Goal: Task Accomplishment & Management: Manage account settings

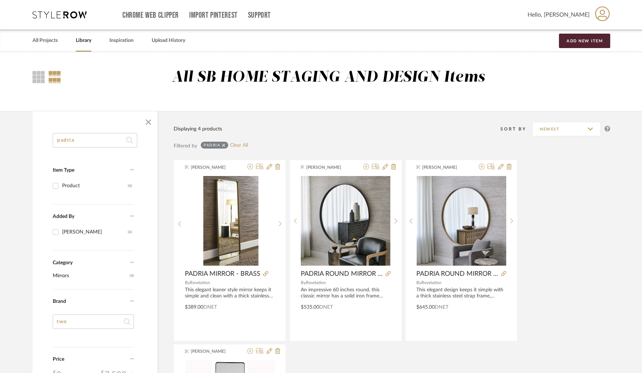
click at [117, 145] on input "padria" at bounding box center [95, 140] width 84 height 14
paste input "Stuartson"
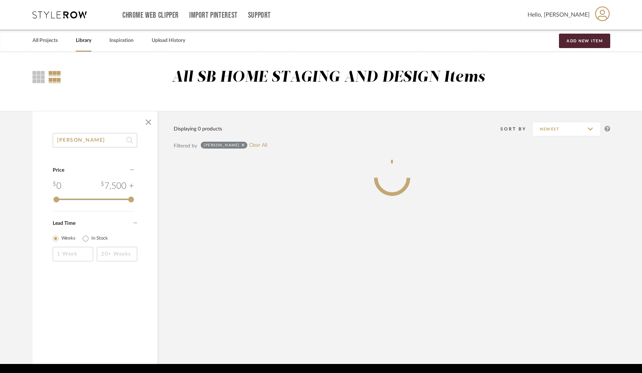
type input "Stuartson"
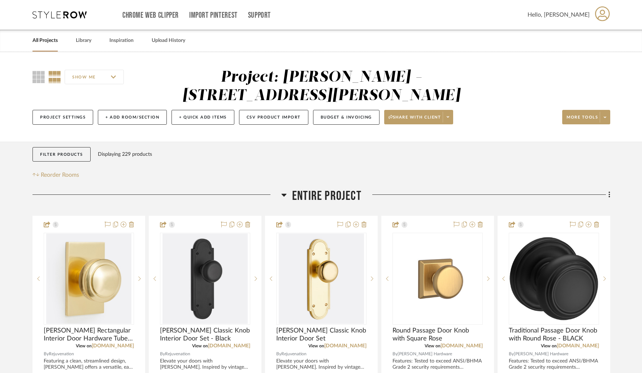
click at [284, 194] on icon at bounding box center [284, 195] width 5 height 3
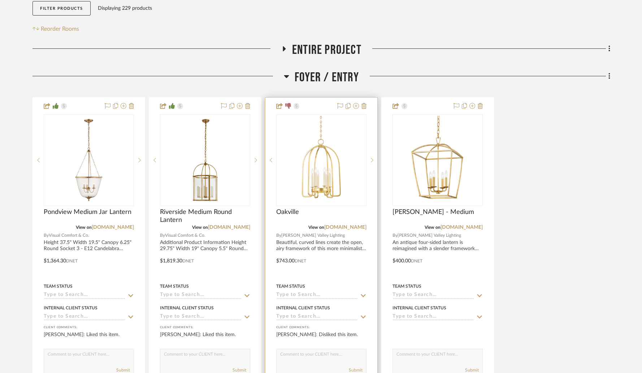
scroll to position [155, 0]
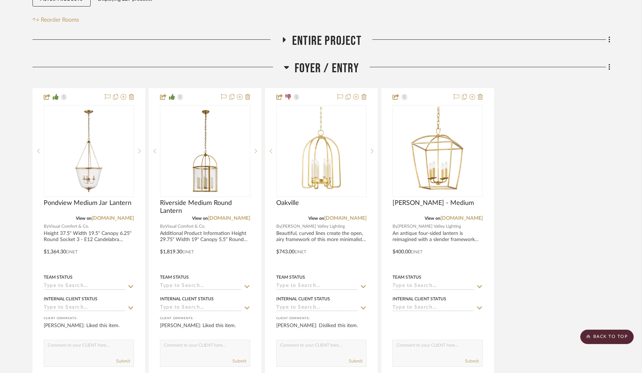
click at [286, 66] on icon at bounding box center [286, 67] width 5 height 3
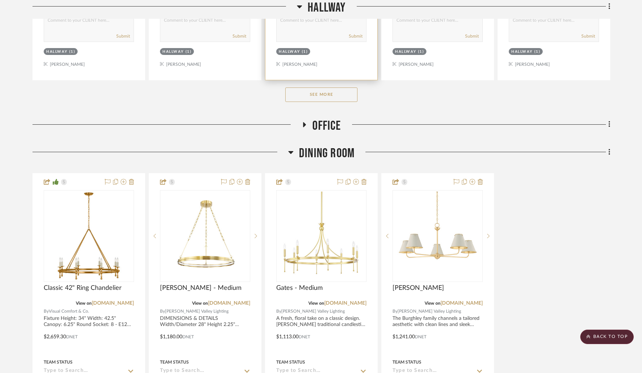
scroll to position [522, 0]
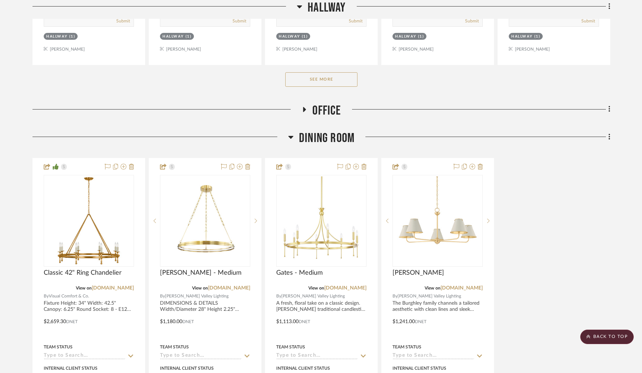
click at [306, 107] on icon at bounding box center [304, 109] width 9 height 5
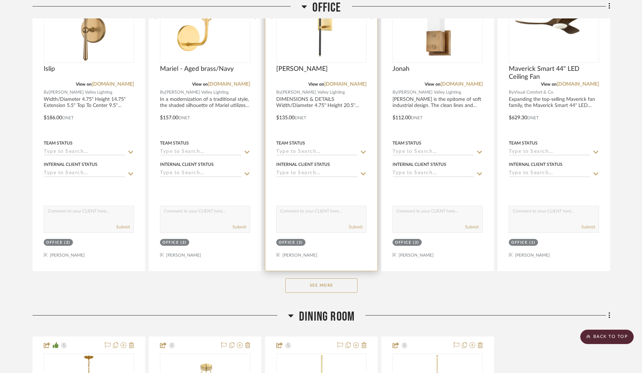
scroll to position [702, 0]
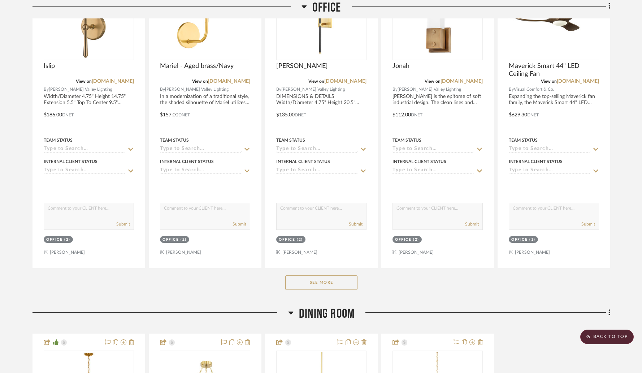
click at [304, 275] on button "See More" at bounding box center [321, 282] width 72 height 14
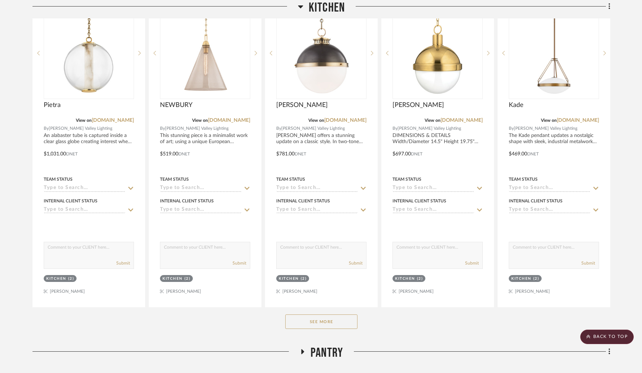
scroll to position [1733, 0]
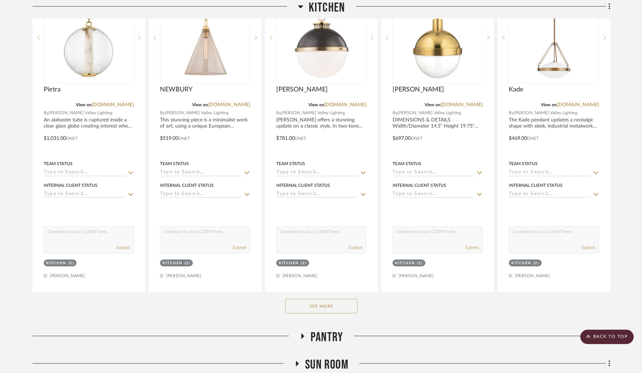
click at [312, 299] on button "See More" at bounding box center [321, 306] width 72 height 14
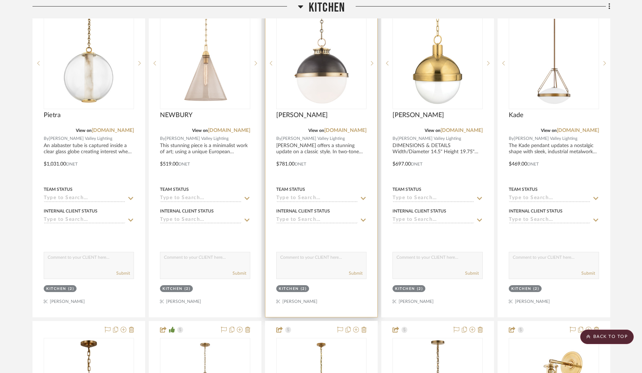
scroll to position [1703, 0]
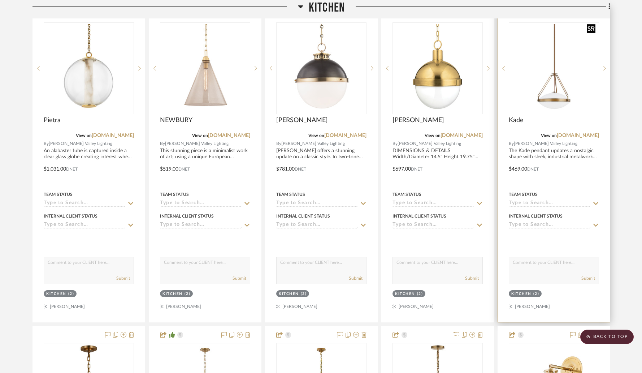
click at [0, 0] on img at bounding box center [0, 0] width 0 height 0
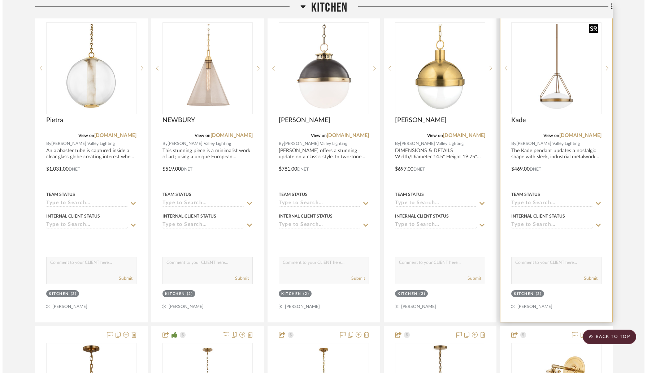
scroll to position [0, 0]
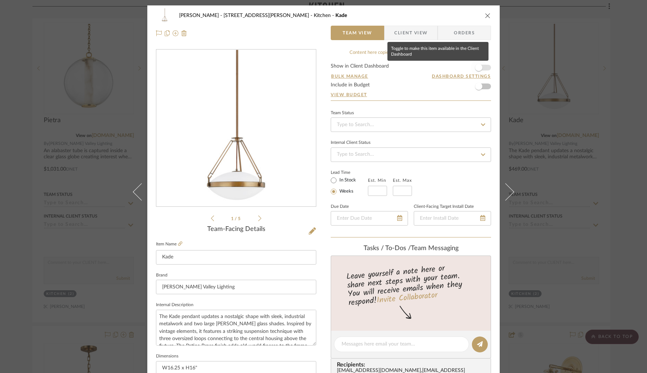
click at [477, 69] on span "button" at bounding box center [478, 67] width 7 height 7
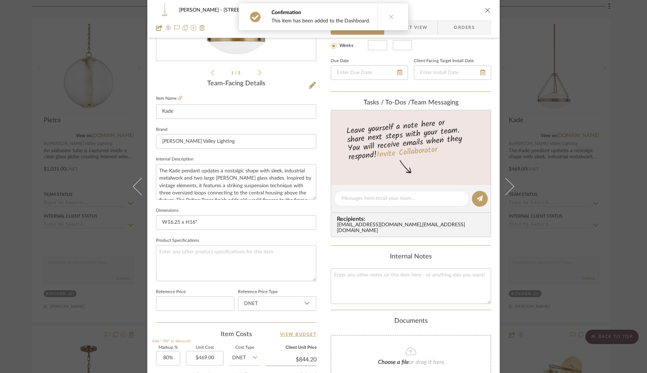
scroll to position [273, 0]
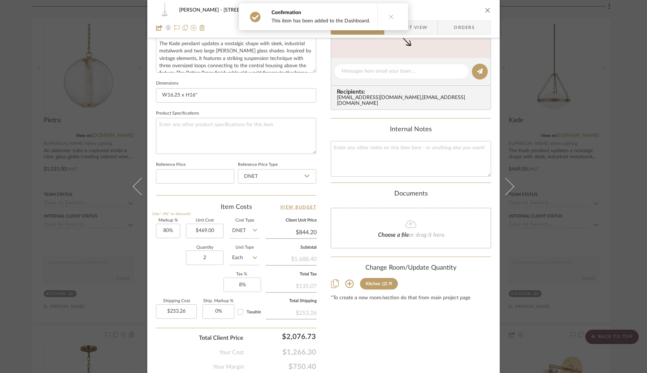
click at [486, 14] on div "Christina - 4065 Chelsea Green Kitchen Kade" at bounding box center [323, 10] width 335 height 14
click at [485, 9] on icon "close" at bounding box center [488, 10] width 6 height 6
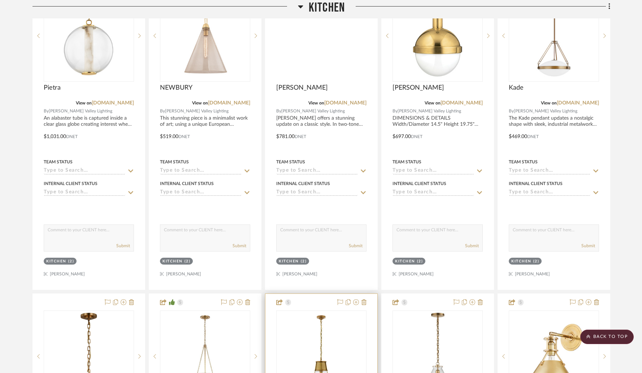
scroll to position [1575, 0]
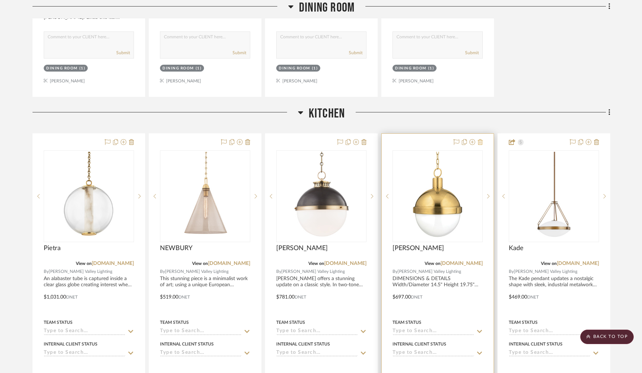
click at [481, 139] on icon at bounding box center [480, 142] width 5 height 6
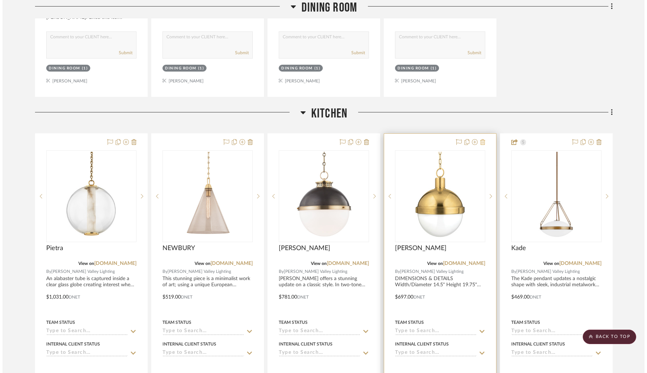
scroll to position [0, 0]
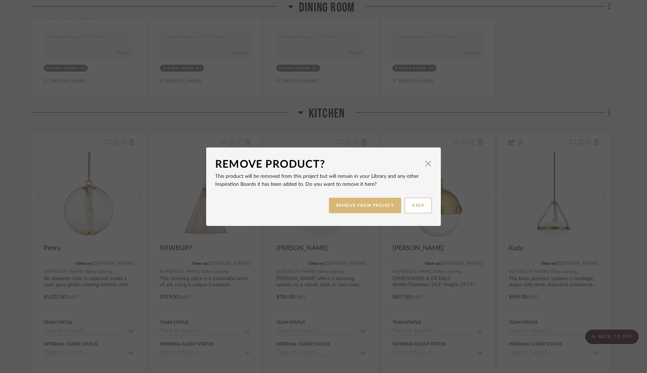
click at [374, 208] on button "REMOVE FROM PROJECT" at bounding box center [365, 205] width 73 height 16
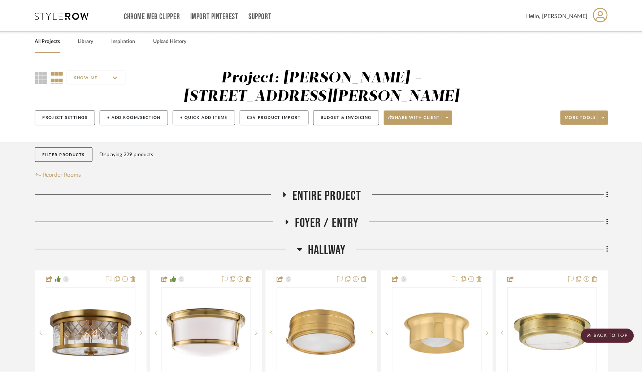
scroll to position [1575, 0]
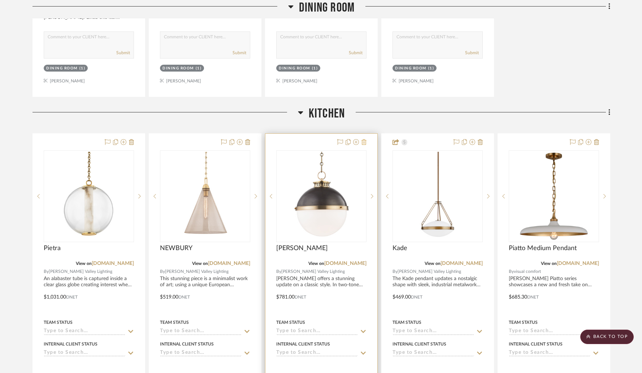
click at [364, 139] on icon at bounding box center [363, 142] width 5 height 6
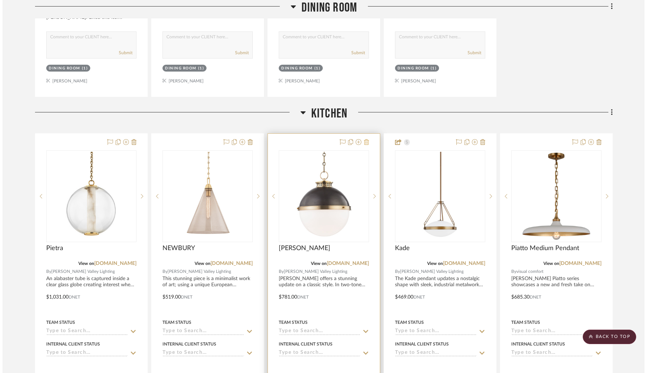
scroll to position [0, 0]
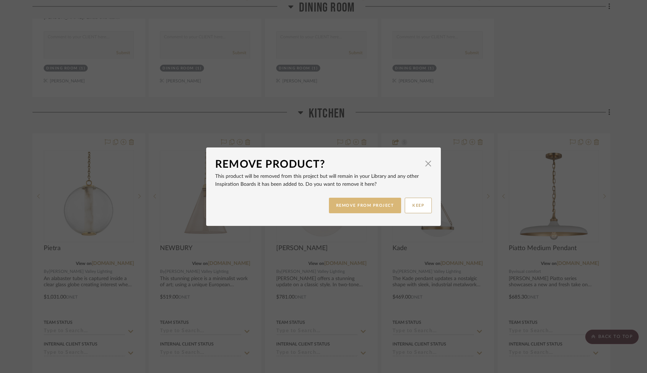
click at [351, 205] on button "REMOVE FROM PROJECT" at bounding box center [365, 205] width 73 height 16
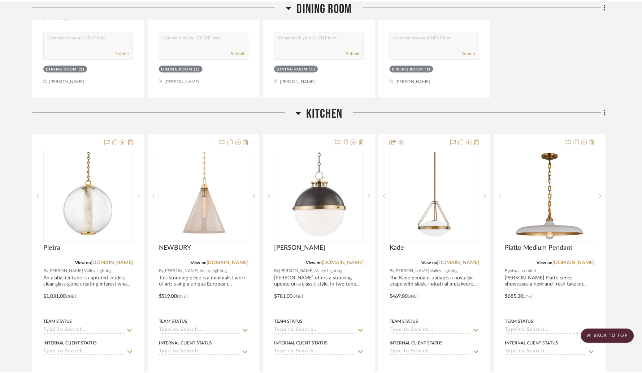
scroll to position [1575, 0]
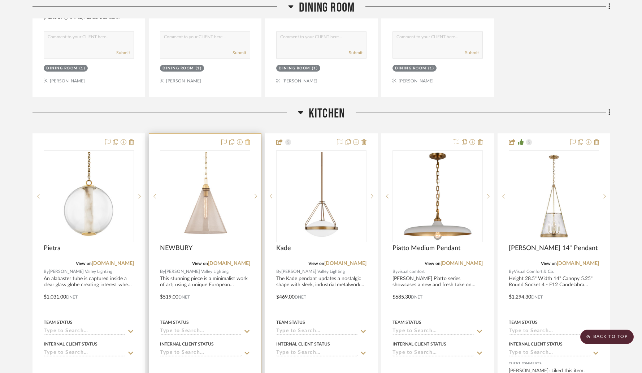
click at [248, 139] on icon at bounding box center [247, 142] width 5 height 6
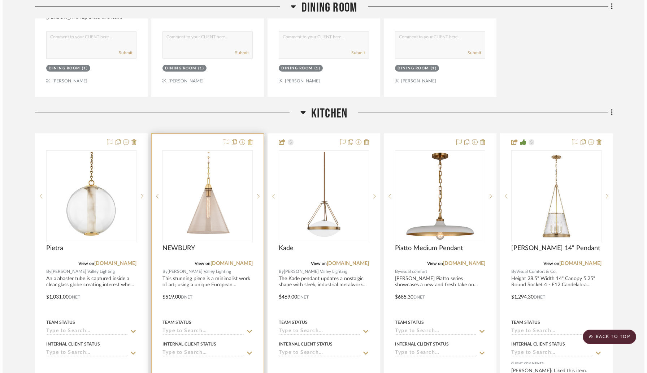
scroll to position [0, 0]
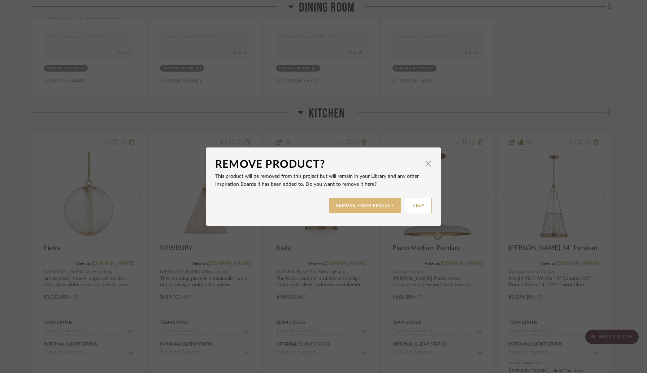
click at [336, 204] on button "REMOVE FROM PROJECT" at bounding box center [365, 205] width 73 height 16
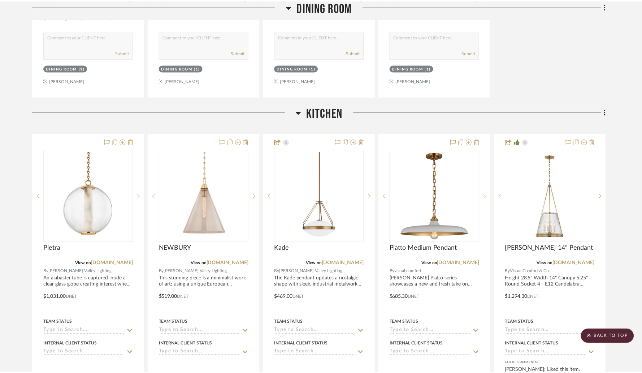
scroll to position [1575, 0]
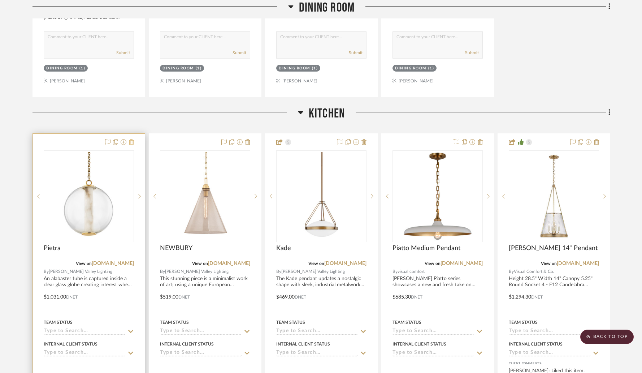
click at [133, 139] on icon at bounding box center [131, 142] width 5 height 6
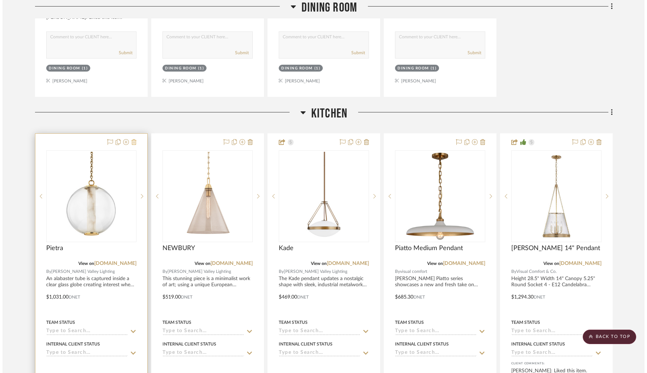
scroll to position [0, 0]
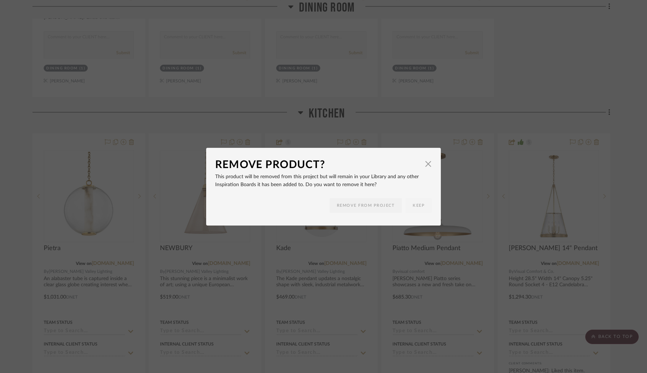
click at [159, 194] on div "Remove Product? × This product will be removed from this project but will remai…" at bounding box center [323, 186] width 647 height 373
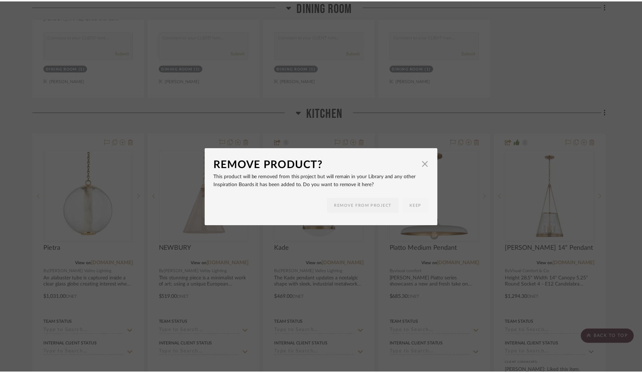
scroll to position [1575, 0]
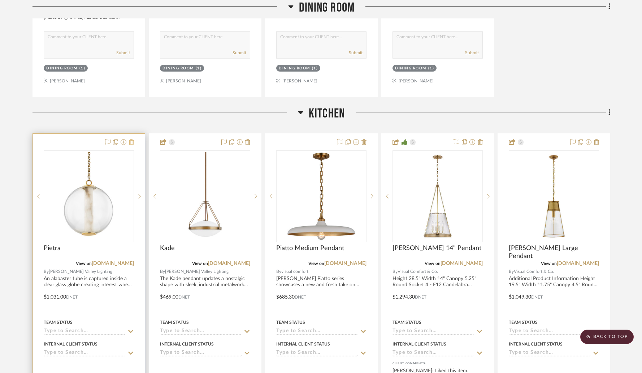
click at [133, 139] on icon at bounding box center [131, 142] width 5 height 6
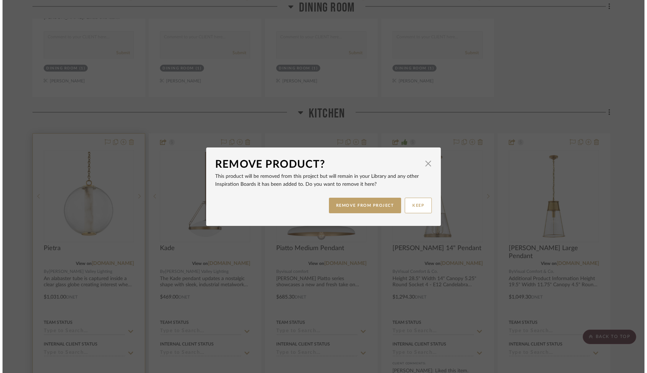
scroll to position [0, 0]
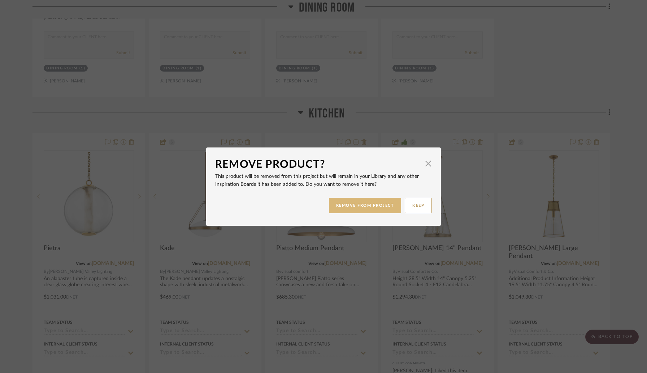
click at [364, 205] on button "REMOVE FROM PROJECT" at bounding box center [365, 205] width 73 height 16
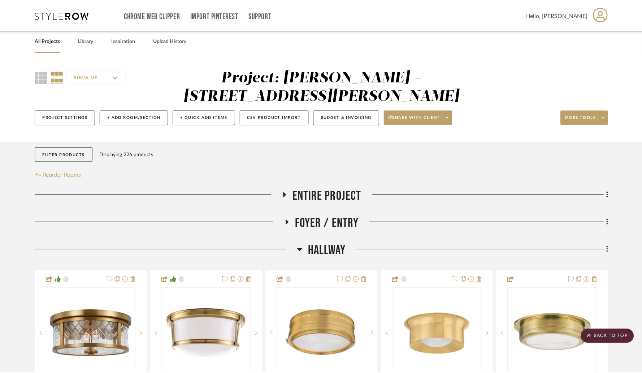
scroll to position [1575, 0]
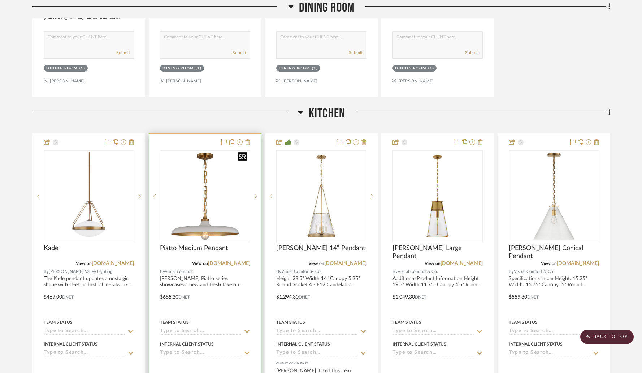
click at [218, 155] on img "0" at bounding box center [205, 196] width 89 height 89
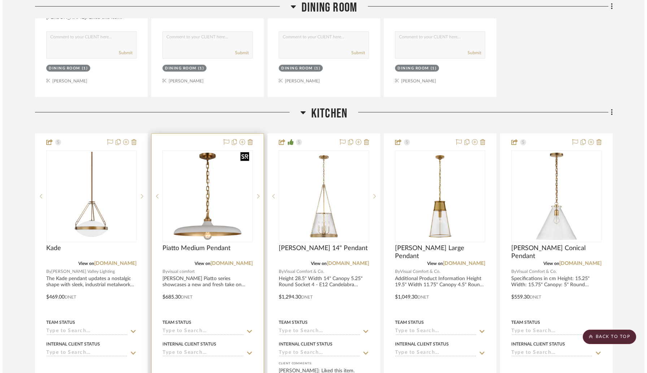
scroll to position [0, 0]
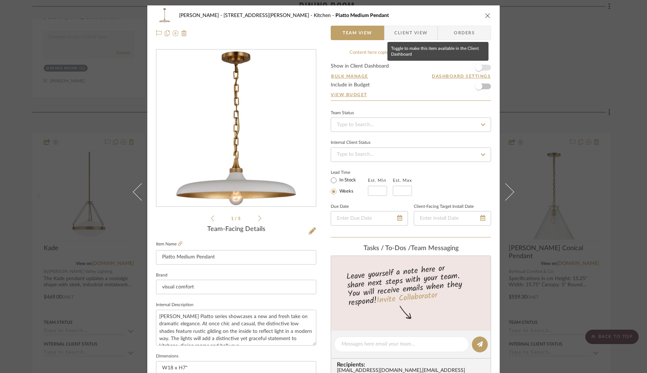
click at [479, 68] on span "button" at bounding box center [478, 67] width 7 height 7
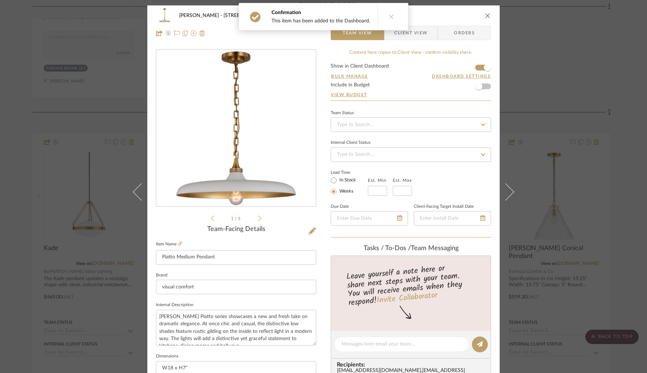
click at [485, 16] on icon "close" at bounding box center [488, 16] width 6 height 6
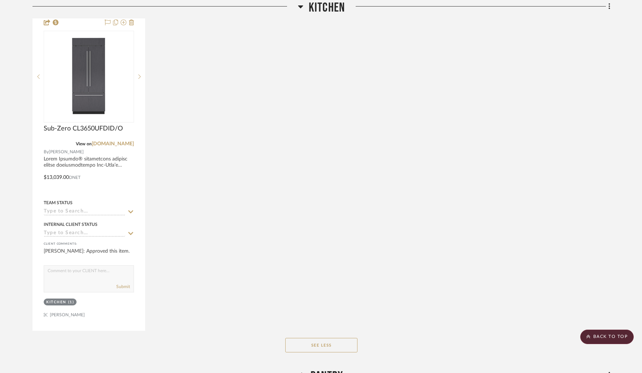
scroll to position [3758, 0]
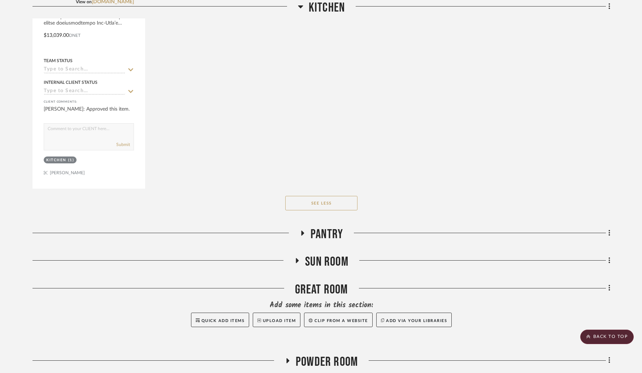
click at [302, 230] on icon at bounding box center [302, 232] width 9 height 5
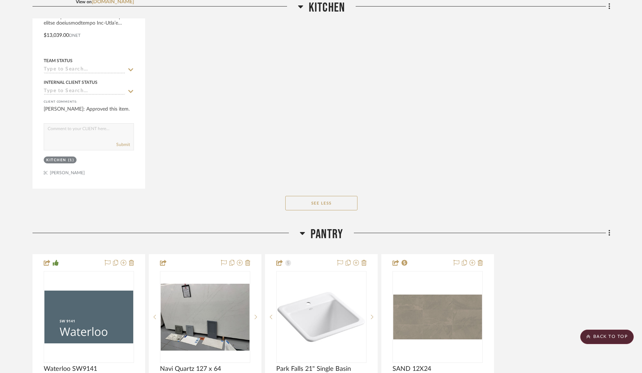
click at [303, 232] on icon at bounding box center [302, 233] width 5 height 3
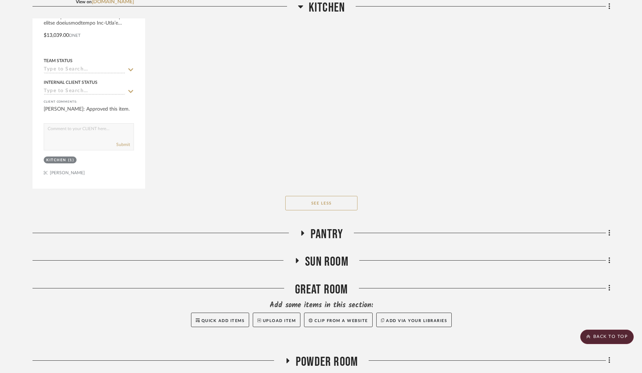
click at [295, 257] on fa-icon at bounding box center [296, 262] width 5 height 10
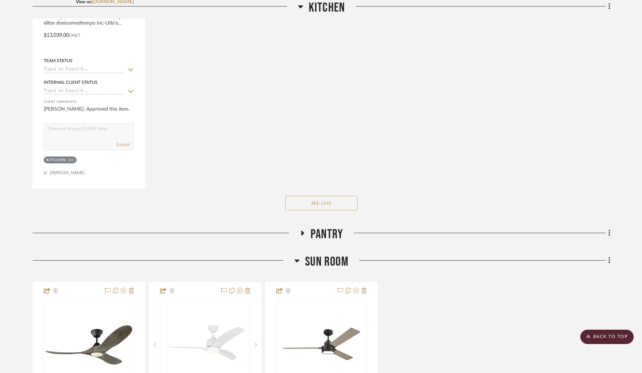
click at [296, 259] on icon at bounding box center [297, 260] width 5 height 3
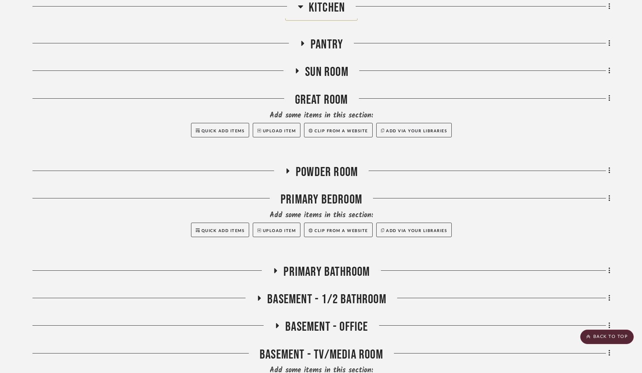
scroll to position [3952, 0]
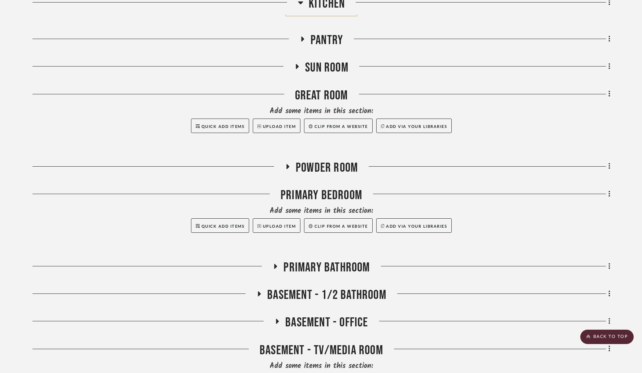
click at [288, 160] on h3 "Powder Room" at bounding box center [321, 168] width 73 height 16
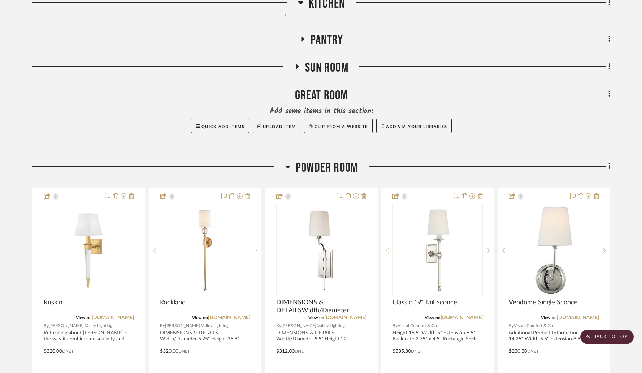
click at [288, 162] on icon at bounding box center [287, 166] width 5 height 9
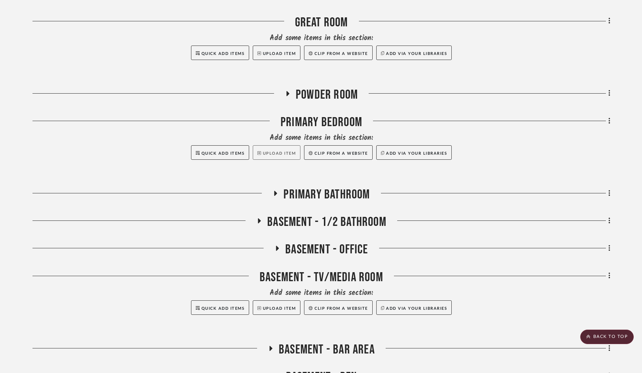
scroll to position [4025, 0]
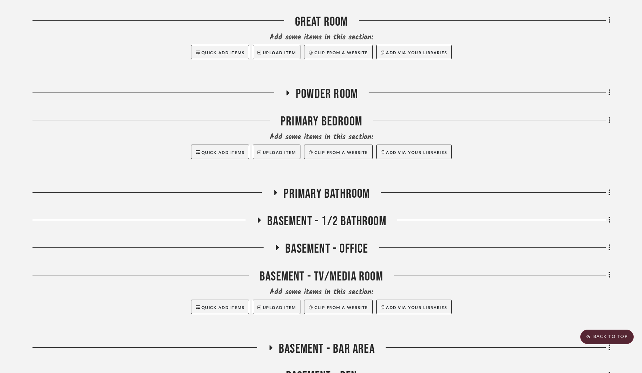
click at [277, 190] on icon at bounding box center [275, 192] width 3 height 5
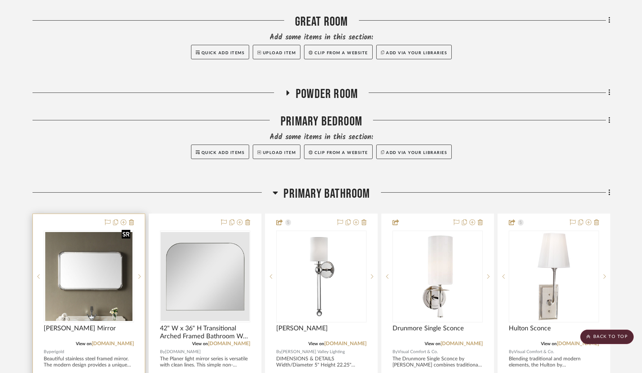
click at [86, 259] on img "0" at bounding box center [88, 276] width 89 height 89
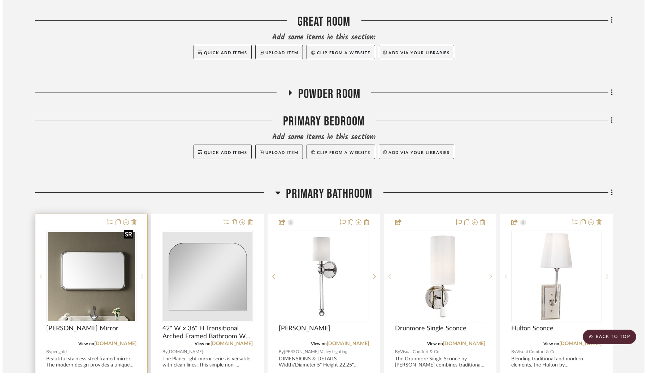
scroll to position [0, 0]
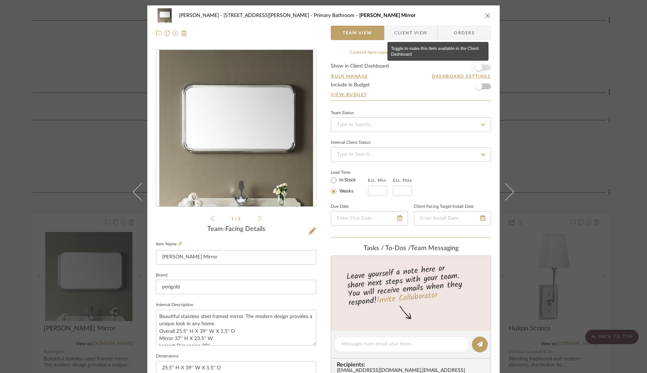
click at [482, 67] on span "button" at bounding box center [479, 68] width 16 height 16
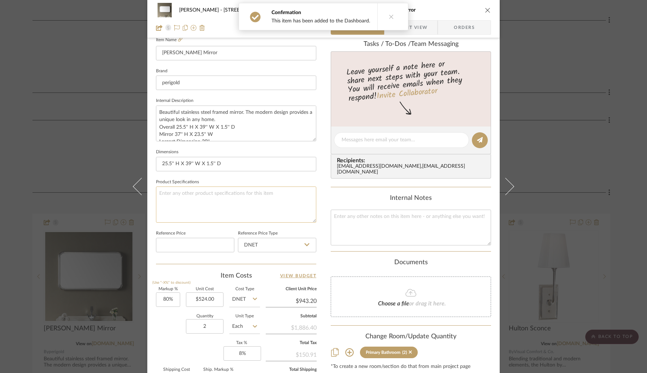
scroll to position [225, 0]
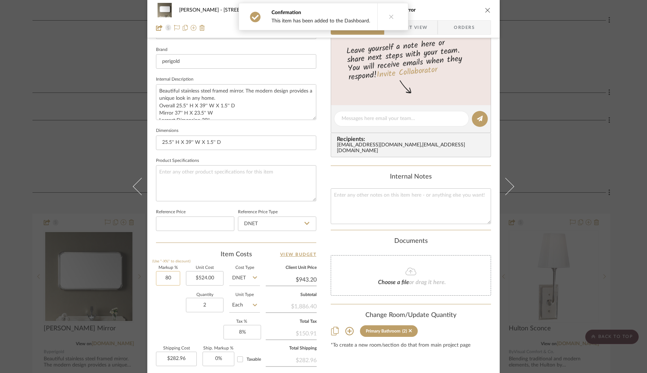
click at [174, 278] on input "80" at bounding box center [168, 278] width 24 height 14
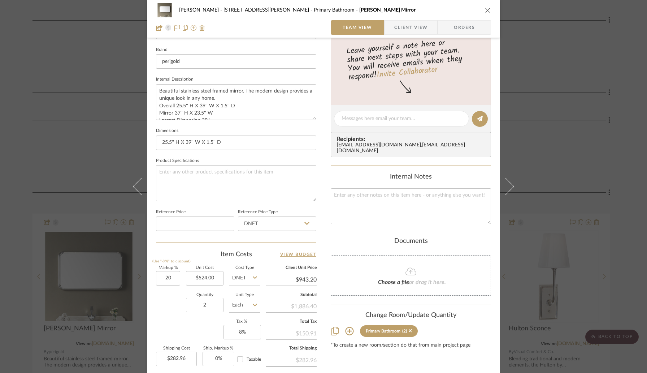
type input "20%"
click at [174, 288] on sr-form-field "Markup % (Use "-X%" to discount) 20%" at bounding box center [168, 279] width 24 height 26
type input "$628.80"
type input "$188.64"
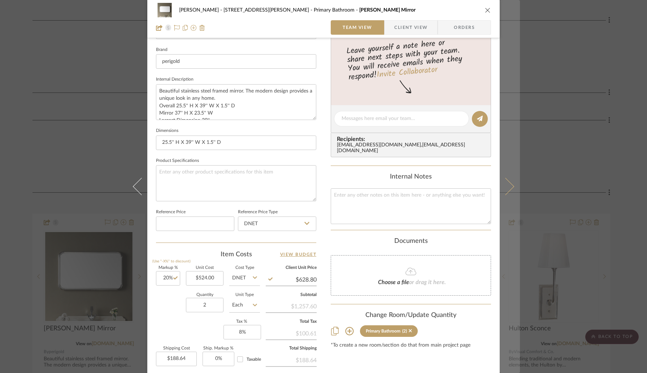
click at [510, 184] on icon at bounding box center [505, 186] width 17 height 17
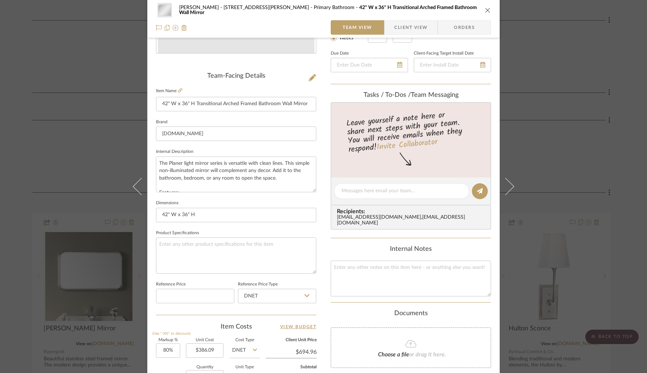
scroll to position [160, 0]
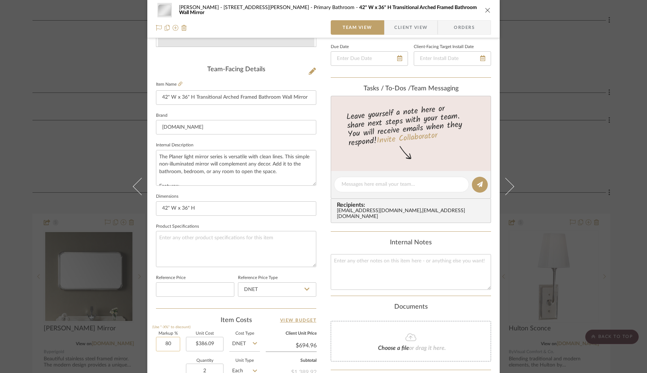
click at [175, 339] on input "80" at bounding box center [168, 343] width 24 height 14
type input "20%"
click at [194, 317] on div "Item Costs View Budget" at bounding box center [236, 320] width 160 height 9
type input "$463.31"
type input "$138.99"
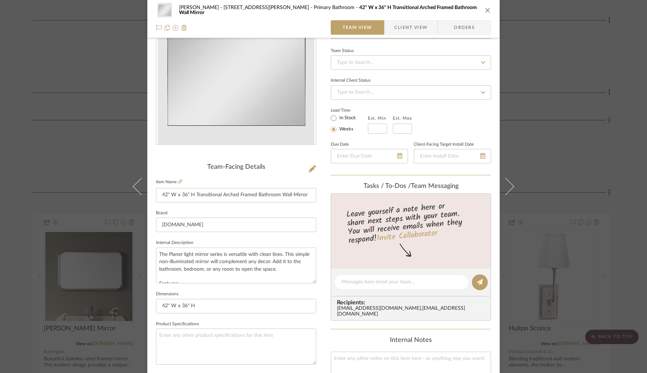
scroll to position [0, 0]
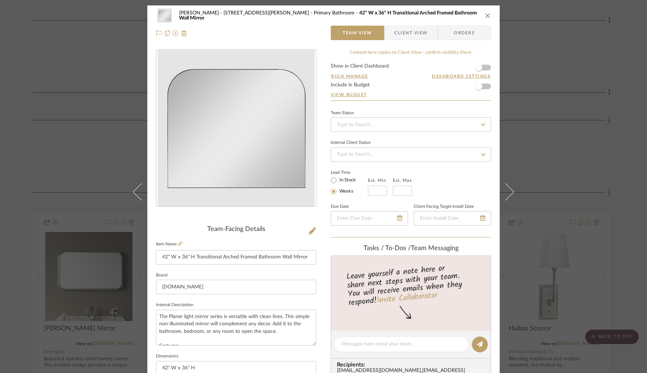
click at [485, 67] on form "Show in Client Dashboard Bulk Manage Dashboard Settings Include in Budget View …" at bounding box center [411, 82] width 160 height 37
click at [478, 68] on span "button" at bounding box center [478, 67] width 7 height 7
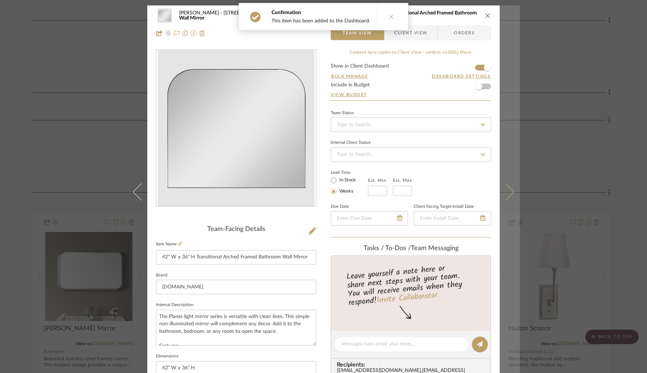
click at [508, 185] on button at bounding box center [510, 191] width 20 height 373
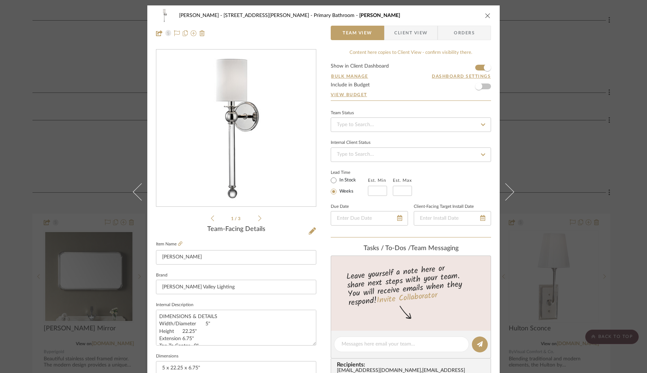
click at [485, 13] on icon "close" at bounding box center [488, 16] width 6 height 6
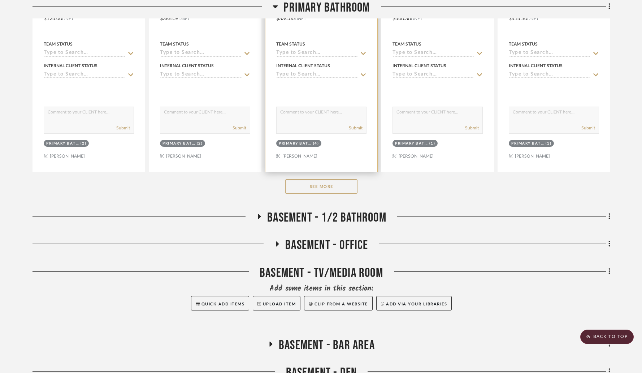
scroll to position [4385, 0]
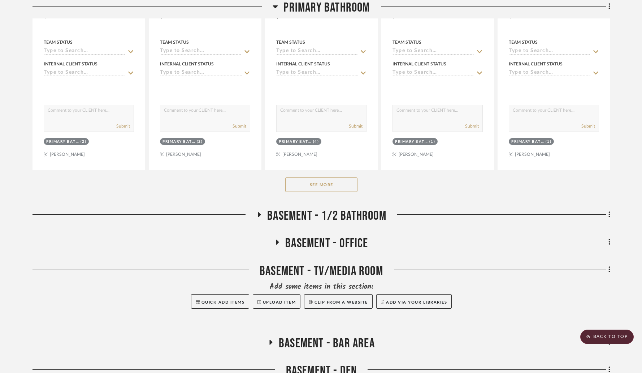
click at [260, 212] on icon at bounding box center [259, 214] width 9 height 5
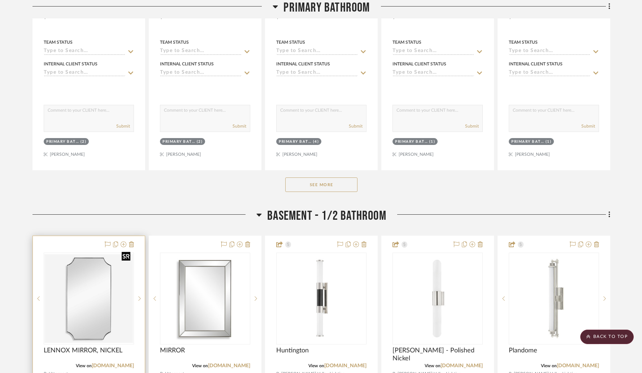
click at [114, 262] on img "0" at bounding box center [88, 298] width 89 height 89
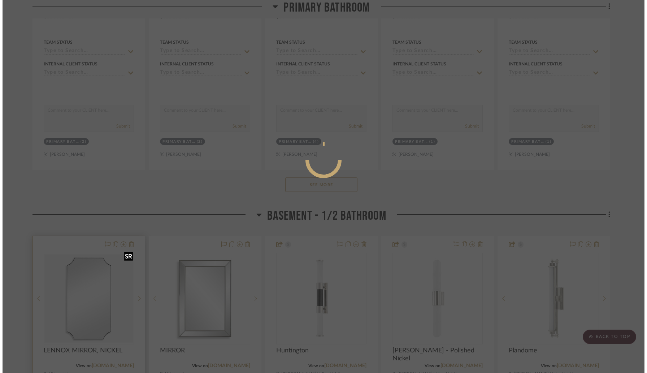
scroll to position [0, 0]
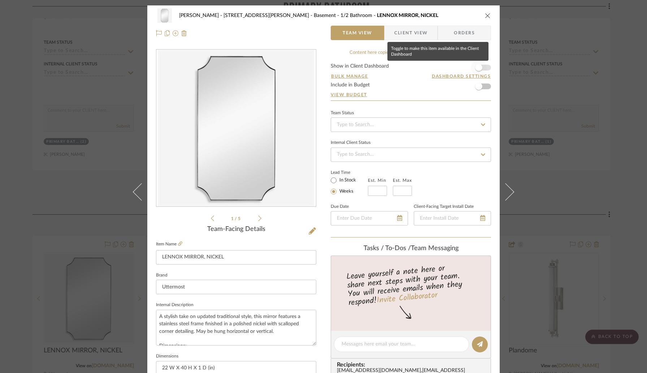
click at [479, 69] on span "button" at bounding box center [478, 67] width 7 height 7
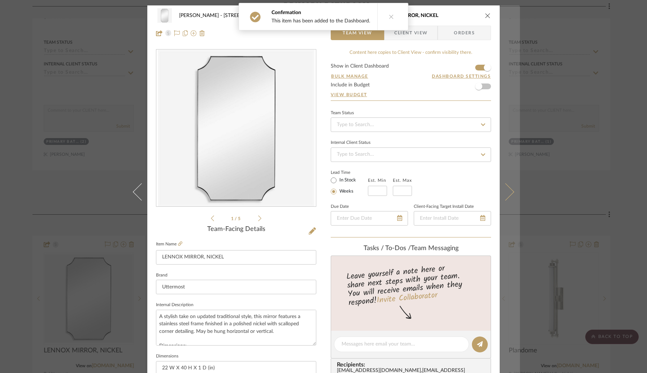
click at [505, 197] on icon at bounding box center [505, 191] width 17 height 17
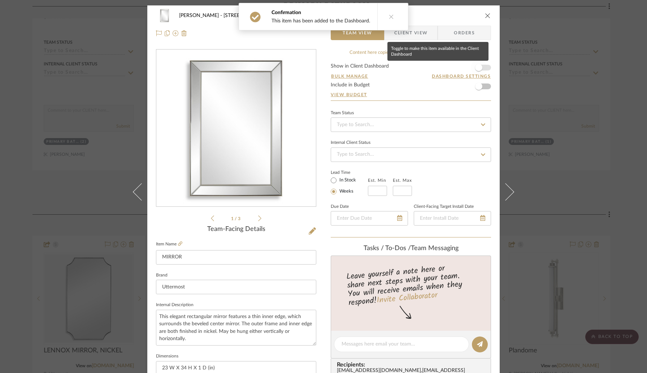
click at [481, 67] on span "button" at bounding box center [479, 68] width 16 height 16
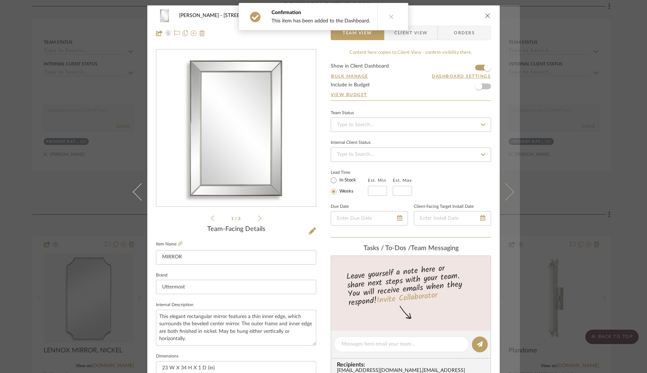
click at [508, 190] on icon at bounding box center [505, 191] width 17 height 17
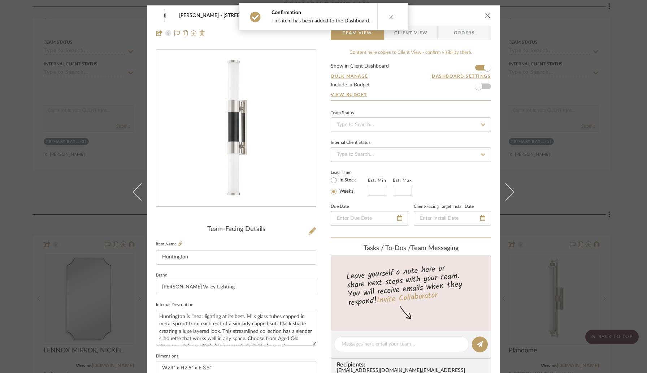
click at [484, 18] on div "Christina - 4065 Chelsea Green Basement - 1/2 Bathroom Huntington" at bounding box center [323, 15] width 335 height 14
click at [485, 17] on icon "close" at bounding box center [488, 16] width 6 height 6
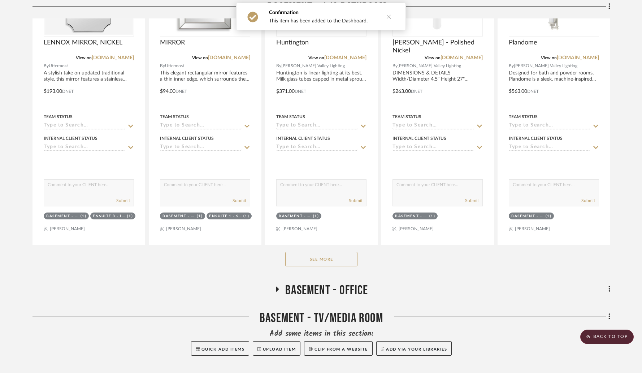
scroll to position [4742, 0]
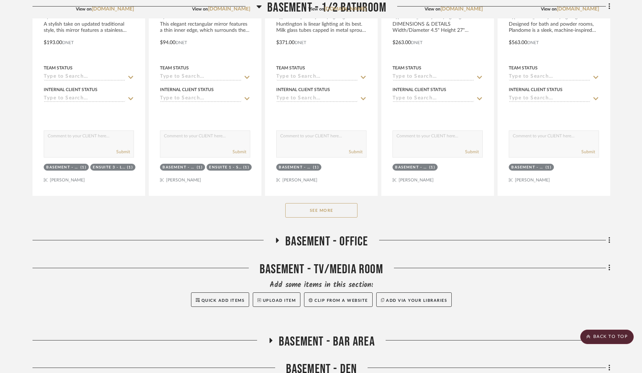
click at [277, 238] on icon at bounding box center [277, 240] width 3 height 5
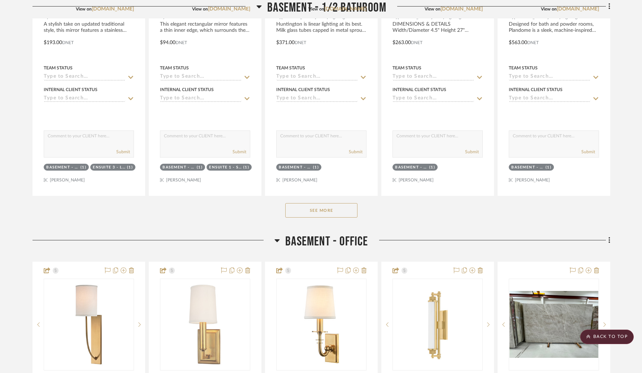
click at [277, 239] on icon at bounding box center [277, 240] width 5 height 3
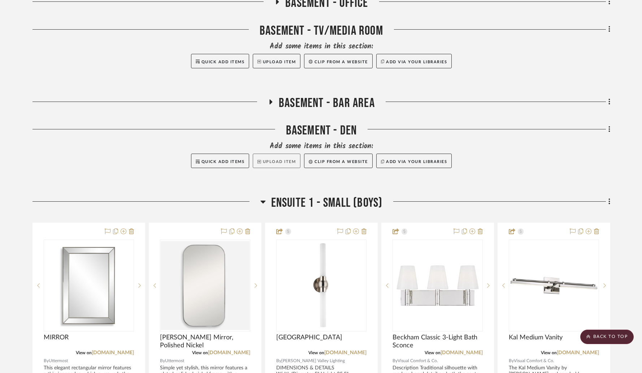
scroll to position [4991, 0]
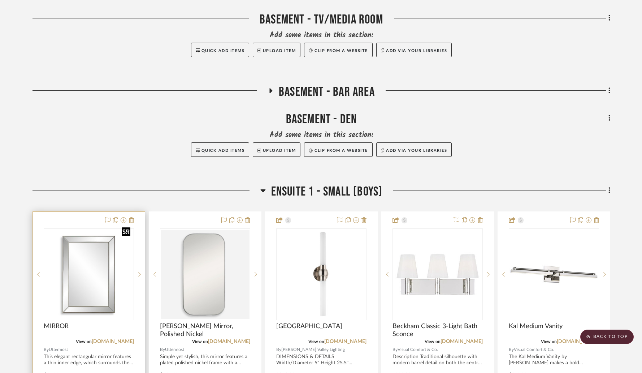
click at [103, 263] on img "0" at bounding box center [88, 274] width 89 height 89
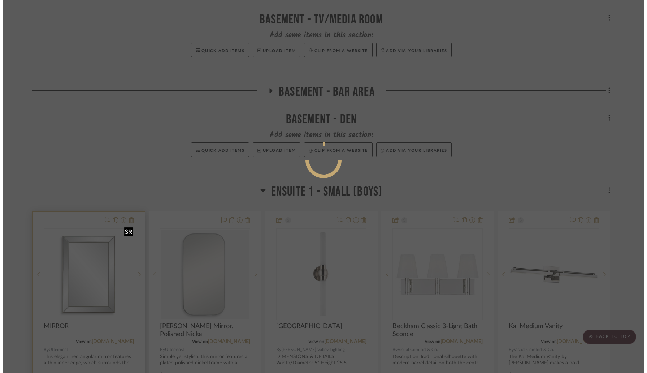
scroll to position [0, 0]
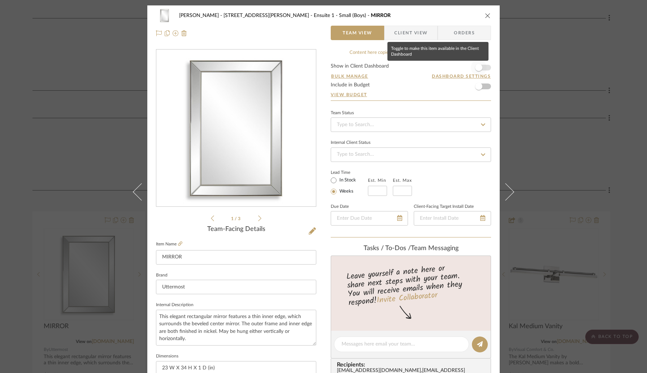
click at [480, 68] on span "button" at bounding box center [479, 68] width 16 height 16
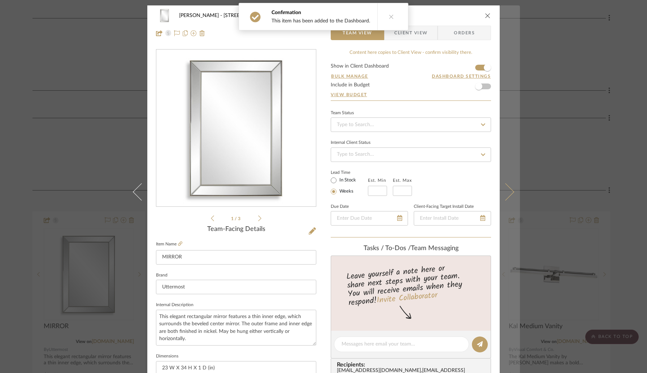
click at [503, 201] on button at bounding box center [510, 191] width 20 height 373
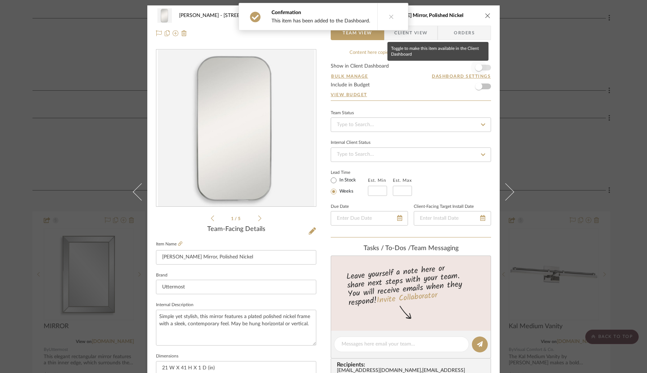
click at [476, 66] on span "button" at bounding box center [478, 67] width 7 height 7
click at [485, 17] on icon "close" at bounding box center [488, 16] width 6 height 6
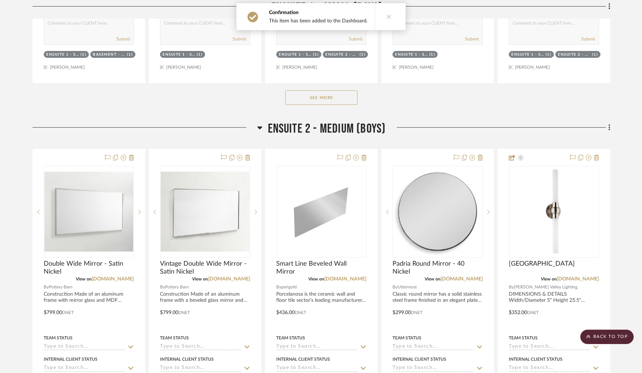
scroll to position [5444, 0]
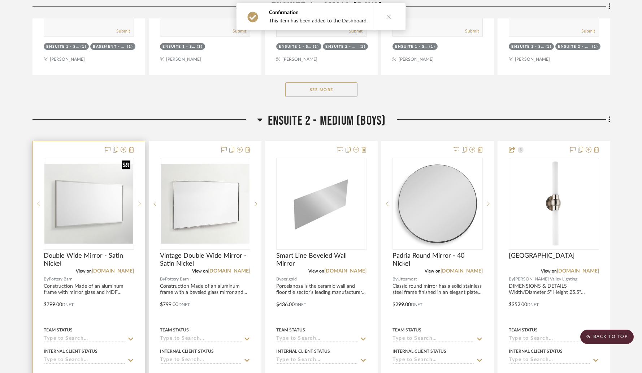
click at [0, 0] on img at bounding box center [0, 0] width 0 height 0
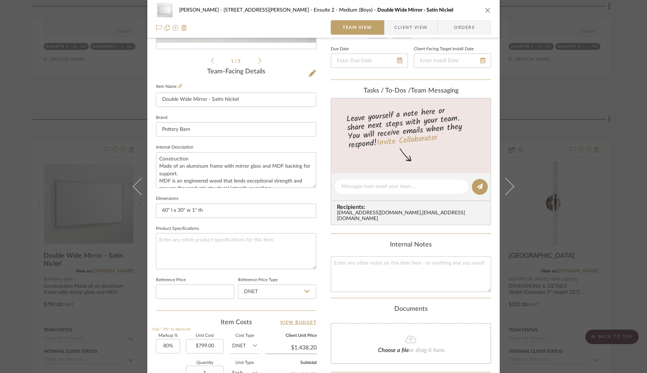
scroll to position [163, 0]
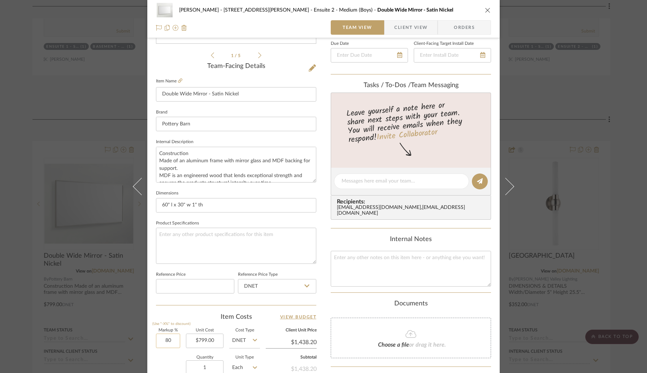
click at [175, 342] on input "80" at bounding box center [168, 340] width 24 height 14
type input "20%"
click at [201, 316] on div "Item Costs View Budget" at bounding box center [236, 316] width 160 height 9
type input "$958.80"
type input "$143.82"
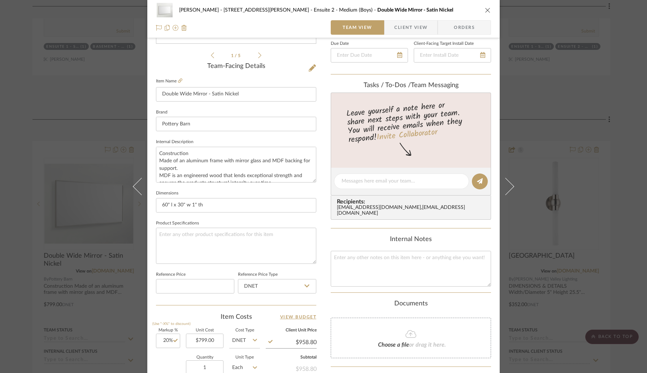
scroll to position [0, 0]
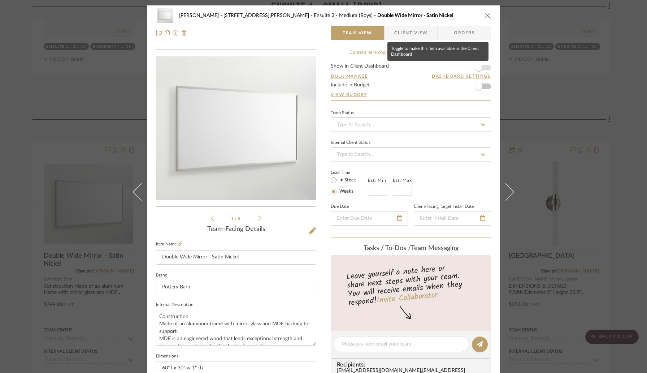
click at [482, 67] on span "button" at bounding box center [479, 68] width 16 height 16
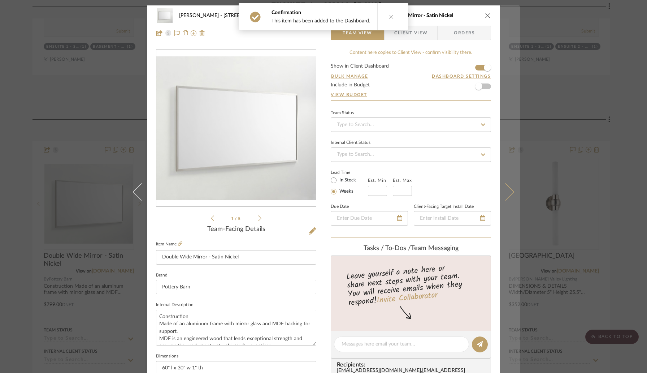
click at [505, 189] on icon at bounding box center [505, 191] width 17 height 17
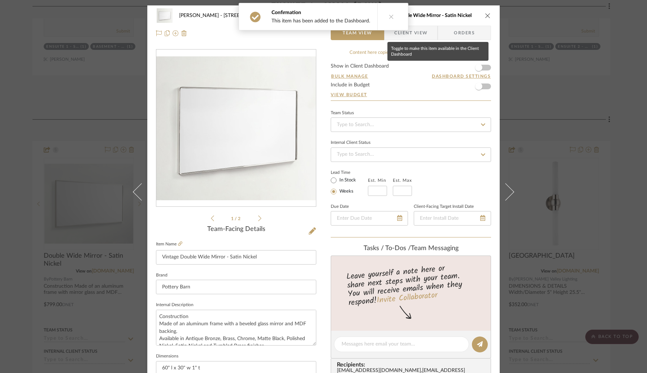
click at [486, 68] on form "Show in Client Dashboard Bulk Manage Dashboard Settings Include in Budget View …" at bounding box center [411, 82] width 160 height 37
click at [478, 68] on span "button" at bounding box center [478, 67] width 7 height 7
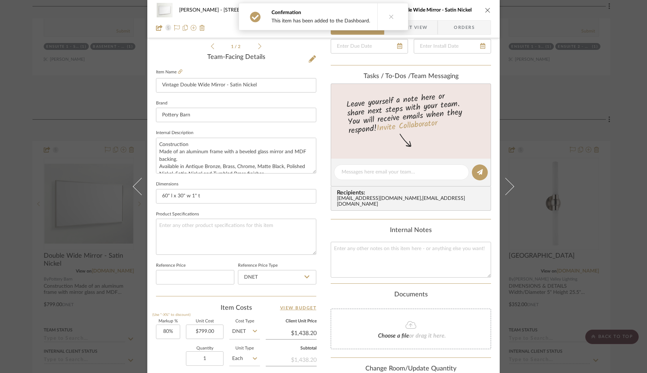
scroll to position [255, 0]
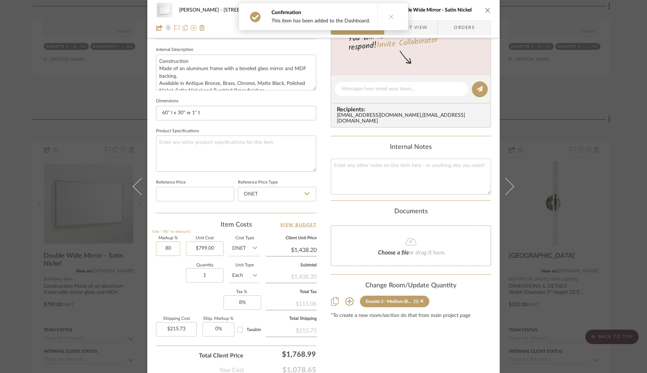
click at [174, 246] on input "80" at bounding box center [168, 248] width 24 height 14
type input "20%"
click at [196, 220] on div "Item Costs View Budget" at bounding box center [236, 224] width 160 height 9
type input "$958.80"
type input "$143.82"
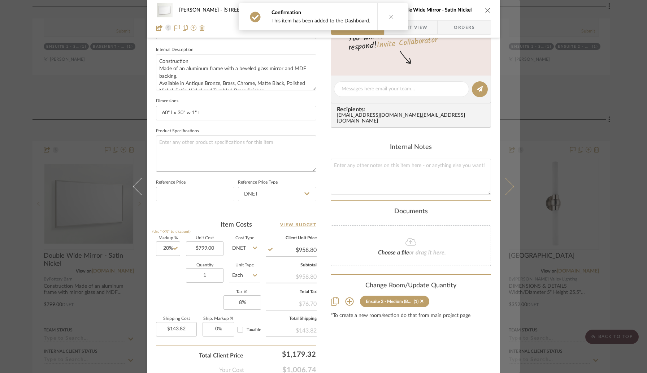
click at [501, 188] on icon at bounding box center [505, 186] width 17 height 17
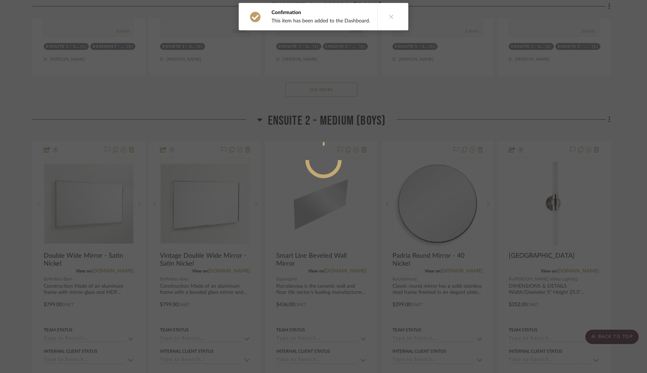
scroll to position [0, 0]
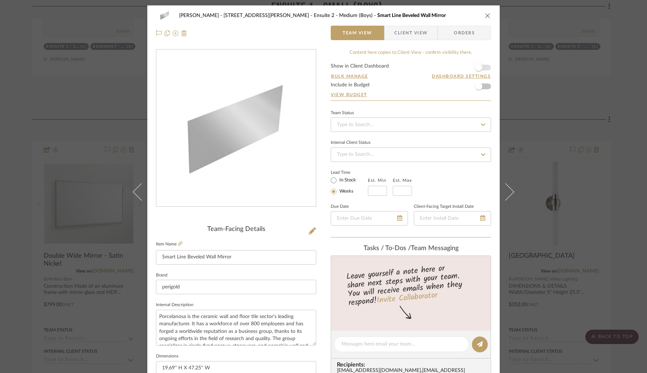
click at [483, 69] on span "button" at bounding box center [479, 68] width 16 height 16
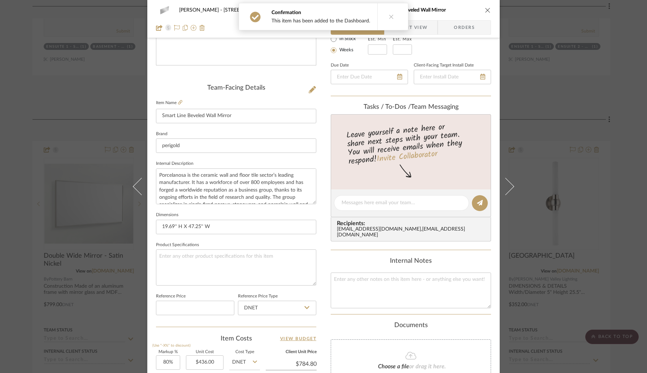
scroll to position [266, 0]
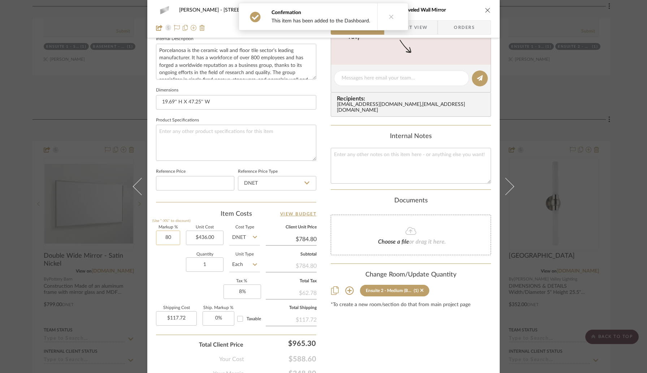
click at [177, 235] on input "80" at bounding box center [168, 237] width 24 height 14
type input "20%"
click at [167, 265] on div "Quantity 1 Unit Type Each" at bounding box center [208, 265] width 104 height 26
type input "$523.20"
type input "$78.48"
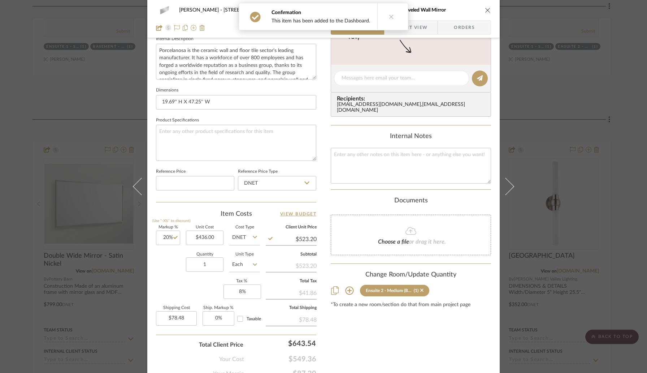
click at [485, 8] on icon "close" at bounding box center [488, 10] width 6 height 6
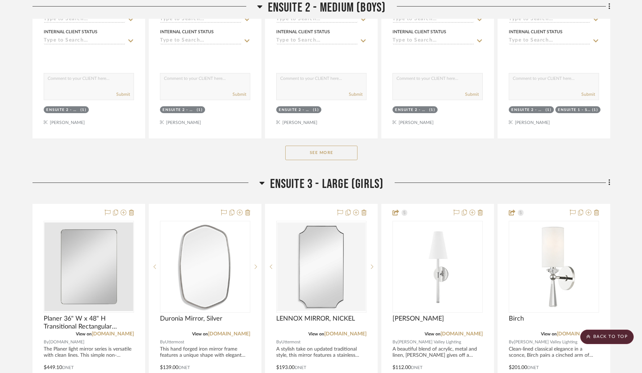
scroll to position [5765, 0]
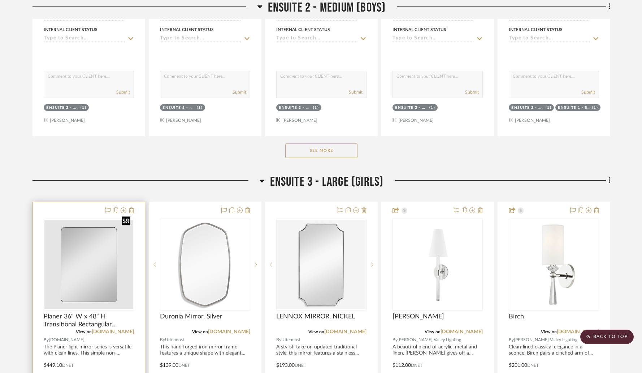
click at [91, 248] on img "0" at bounding box center [88, 264] width 89 height 89
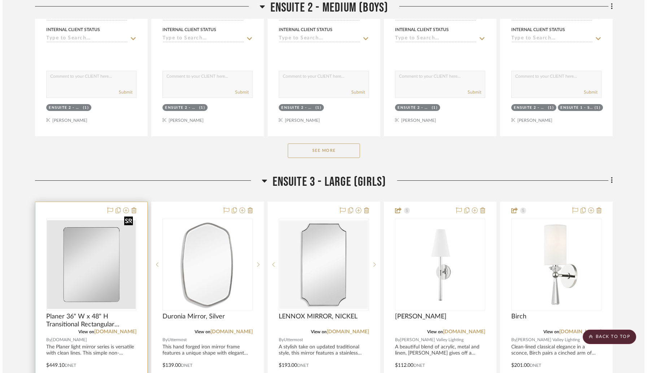
scroll to position [0, 0]
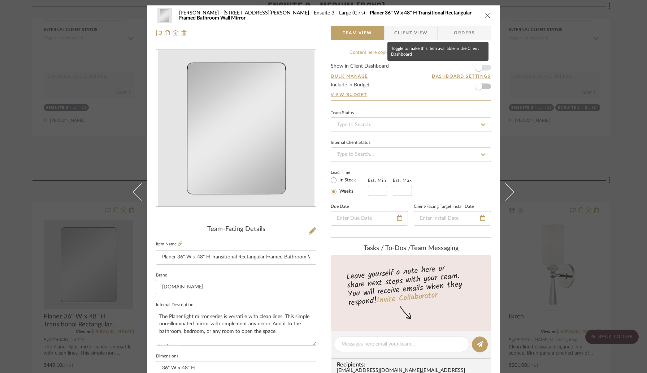
click at [480, 72] on span "button" at bounding box center [479, 68] width 16 height 16
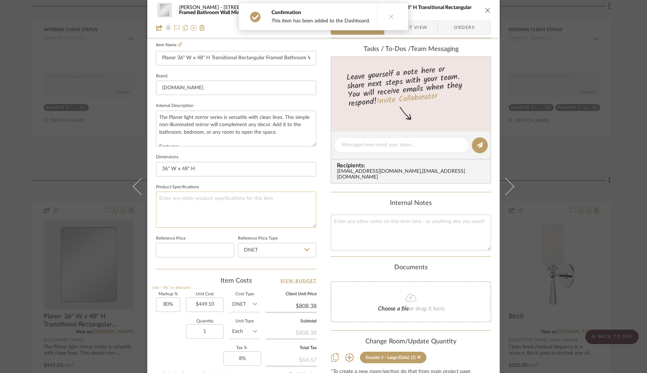
scroll to position [254, 0]
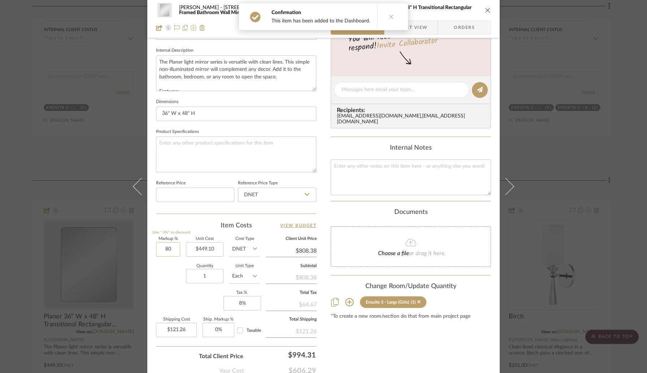
click at [175, 251] on input "80" at bounding box center [168, 249] width 24 height 14
type input "20%"
click at [173, 268] on div "Quantity 1 Unit Type Each" at bounding box center [208, 277] width 104 height 26
type input "$538.92"
type input "$80.84"
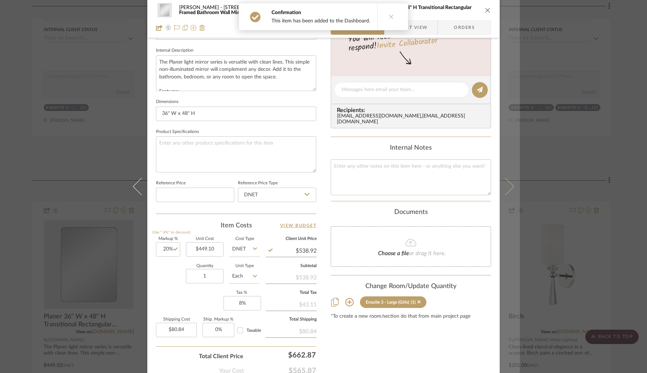
click at [505, 184] on icon at bounding box center [505, 186] width 17 height 17
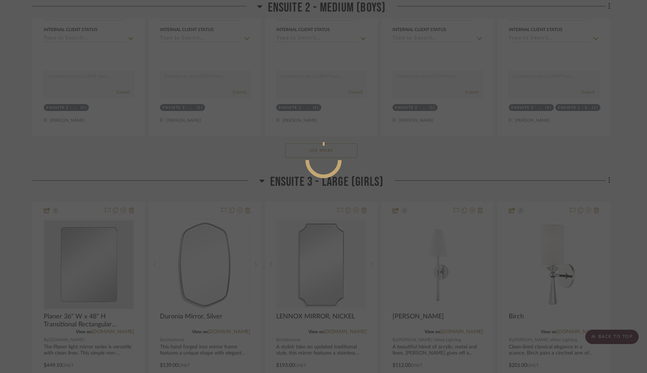
scroll to position [0, 0]
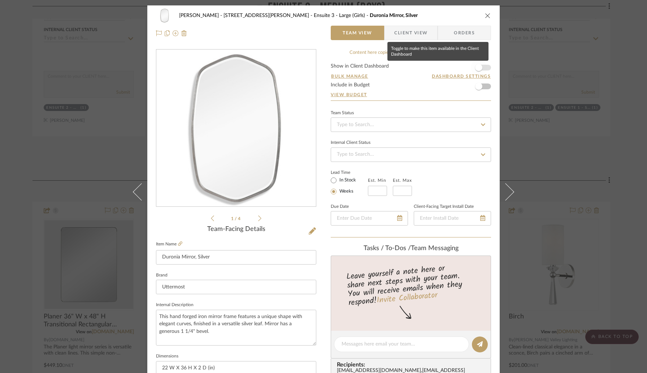
click at [479, 67] on span "button" at bounding box center [478, 67] width 7 height 7
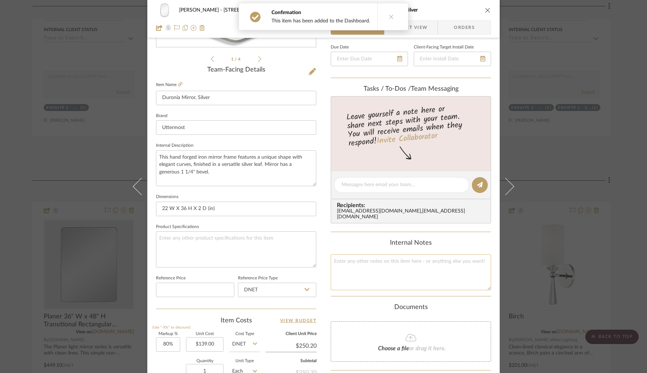
scroll to position [122, 0]
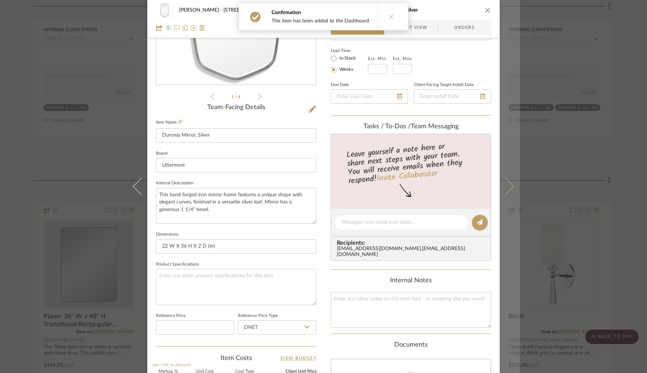
click at [503, 190] on icon at bounding box center [505, 186] width 17 height 17
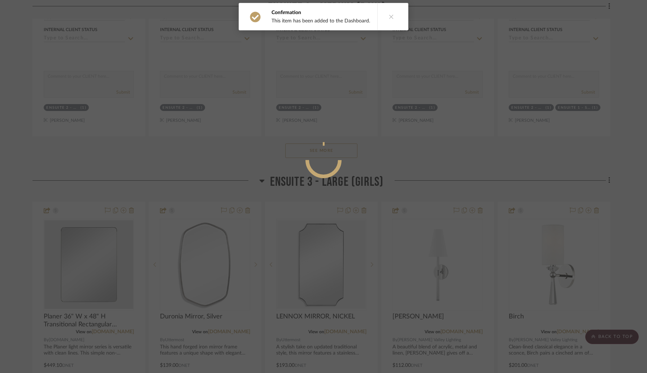
scroll to position [0, 0]
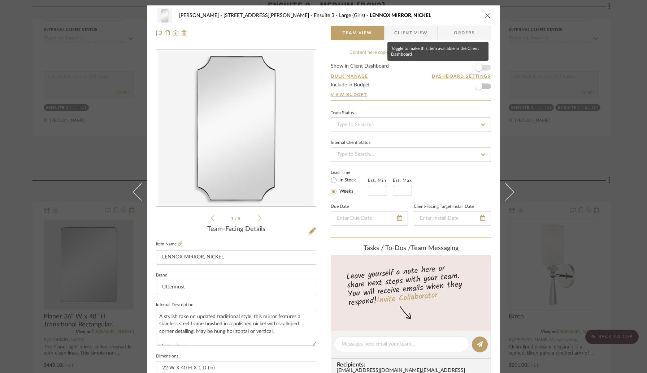
click at [481, 69] on span "button" at bounding box center [479, 68] width 16 height 16
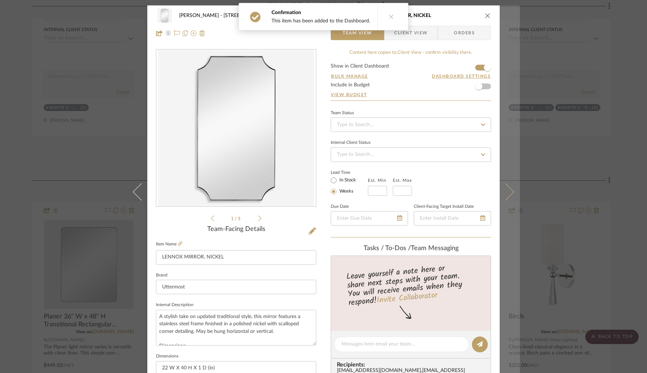
click at [509, 190] on icon at bounding box center [505, 191] width 17 height 17
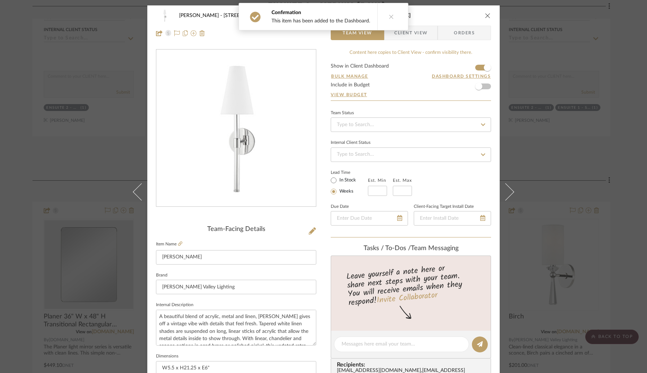
click at [485, 14] on icon "close" at bounding box center [488, 16] width 6 height 6
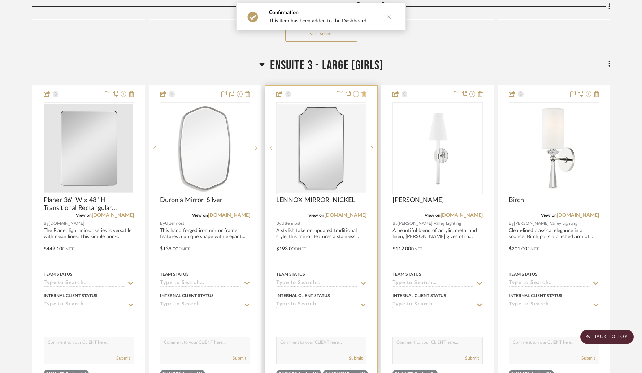
scroll to position [5963, 0]
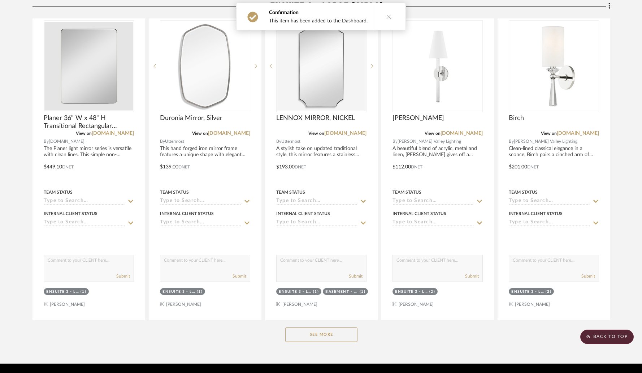
click at [326, 327] on button "See More" at bounding box center [321, 334] width 72 height 14
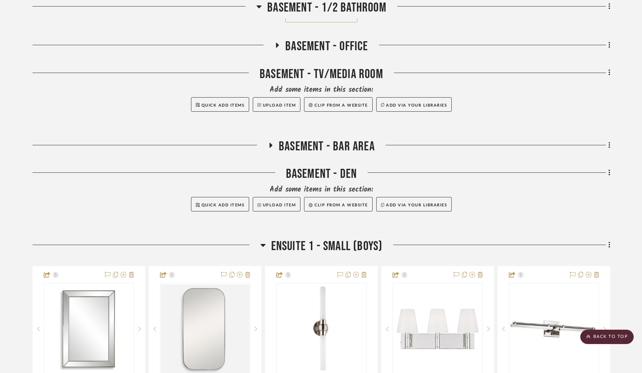
scroll to position [4921, 0]
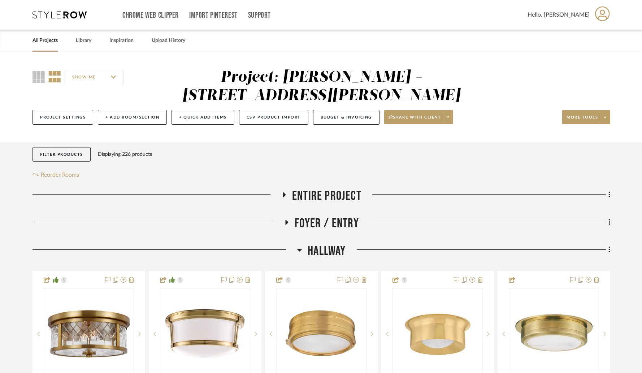
click at [303, 243] on h3 "Hallway" at bounding box center [321, 251] width 49 height 16
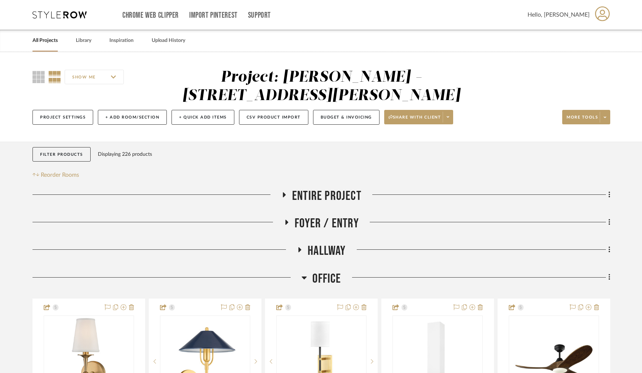
click at [307, 271] on h3 "Office" at bounding box center [320, 279] width 39 height 16
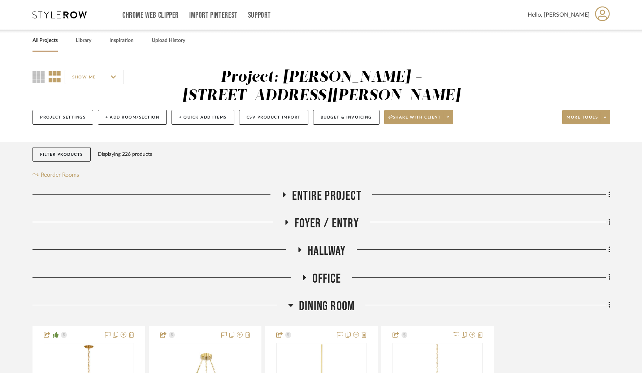
click at [294, 298] on h3 "Dining Room" at bounding box center [321, 306] width 66 height 16
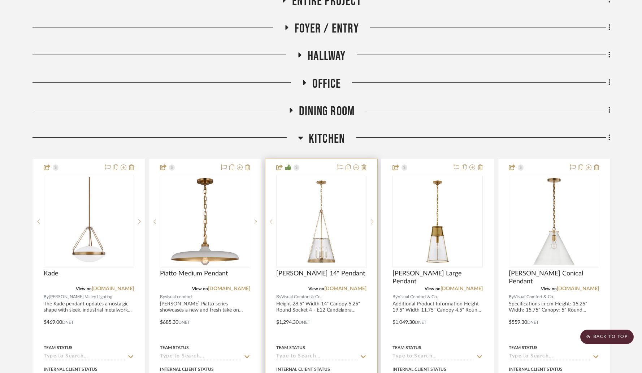
scroll to position [197, 0]
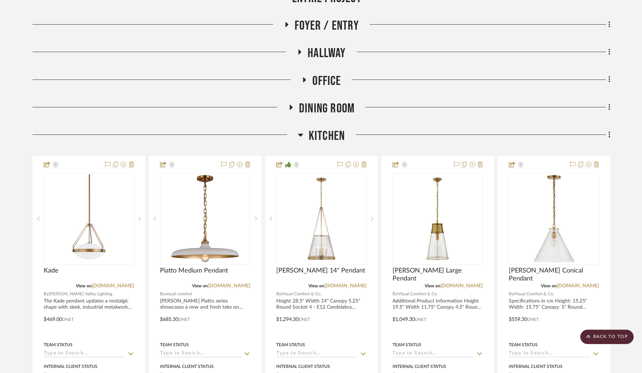
click at [300, 134] on icon at bounding box center [300, 135] width 5 height 3
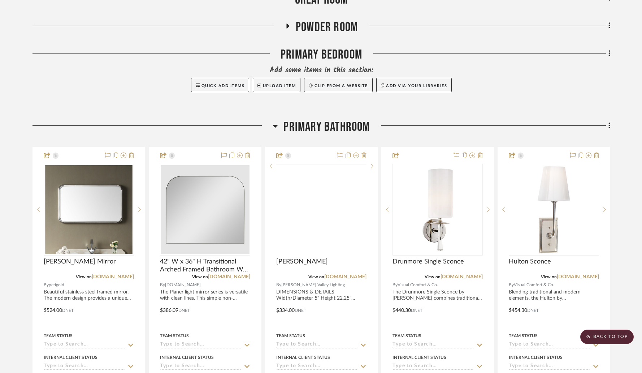
scroll to position [464, 0]
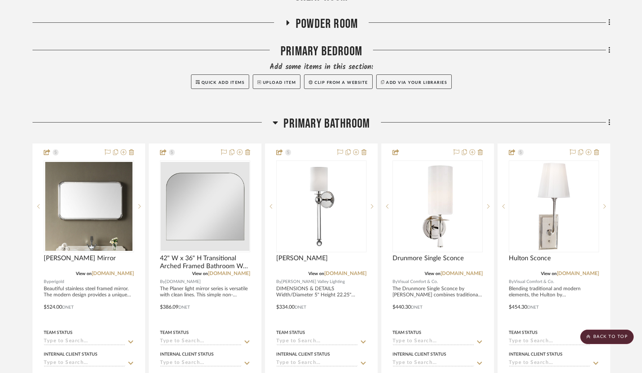
click at [277, 118] on icon at bounding box center [275, 122] width 5 height 9
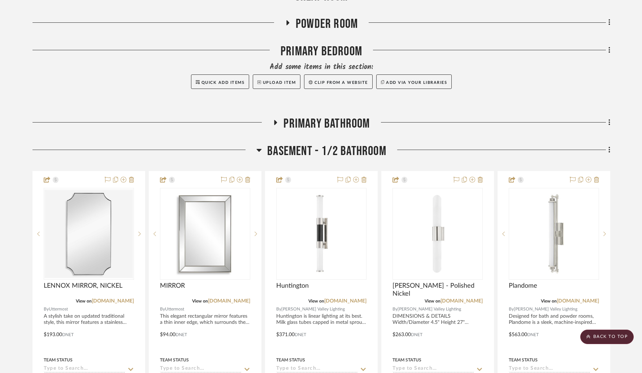
click at [261, 146] on icon at bounding box center [258, 150] width 5 height 9
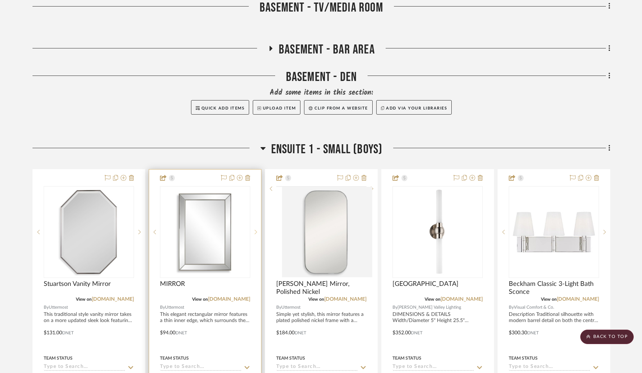
scroll to position [702, 0]
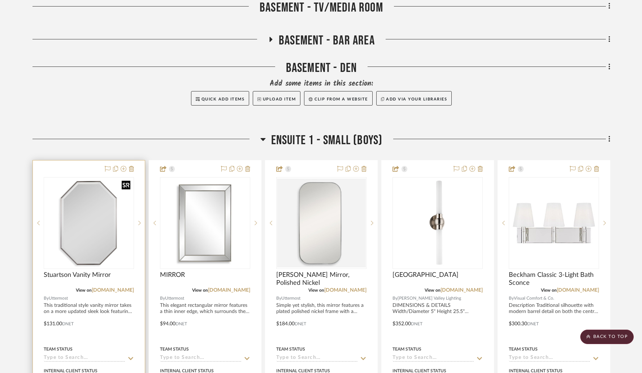
click at [0, 0] on img at bounding box center [0, 0] width 0 height 0
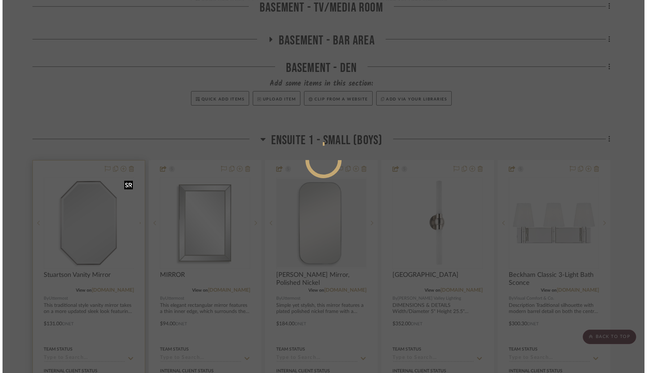
scroll to position [0, 0]
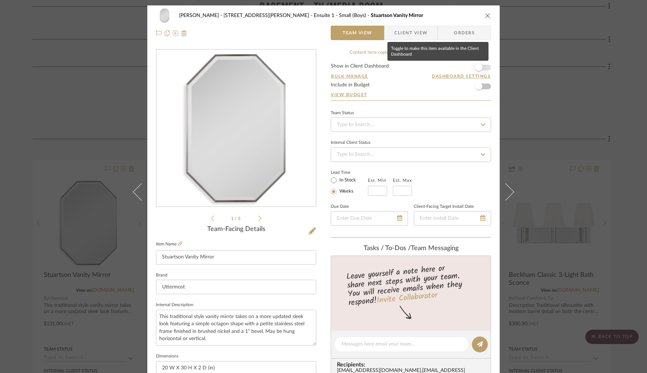
click at [479, 67] on span "button" at bounding box center [478, 67] width 7 height 7
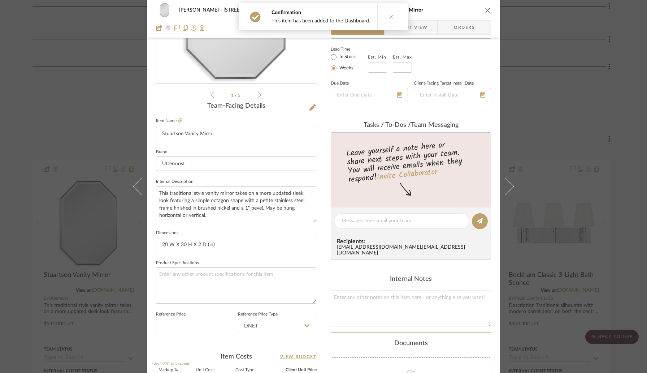
scroll to position [298, 0]
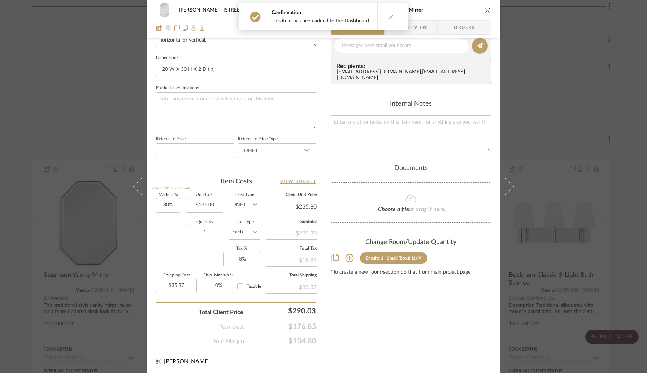
click at [486, 8] on icon "close" at bounding box center [488, 10] width 6 height 6
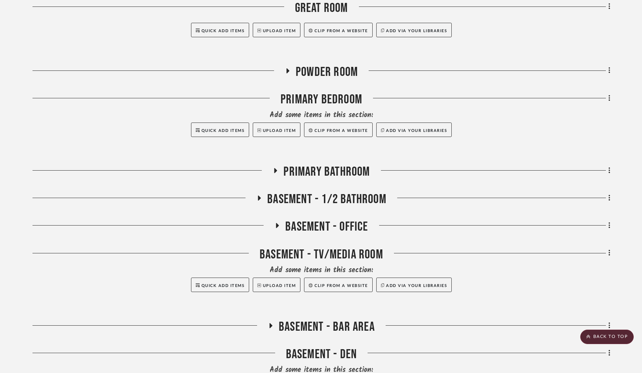
scroll to position [415, 0]
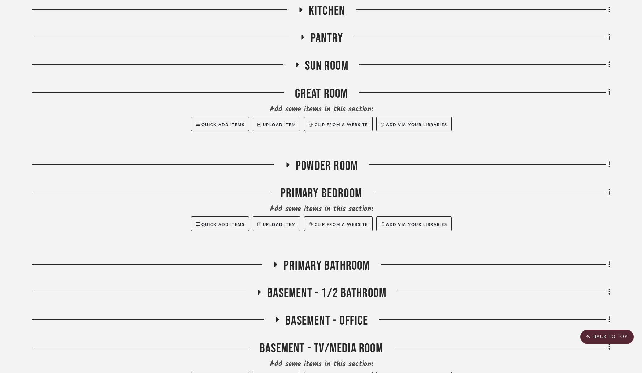
scroll to position [307, 0]
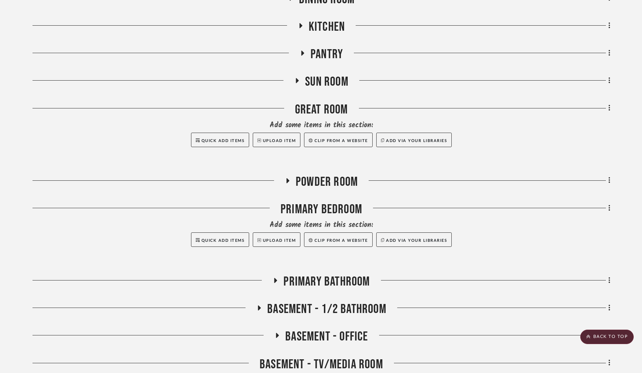
click at [276, 278] on icon at bounding box center [275, 280] width 9 height 5
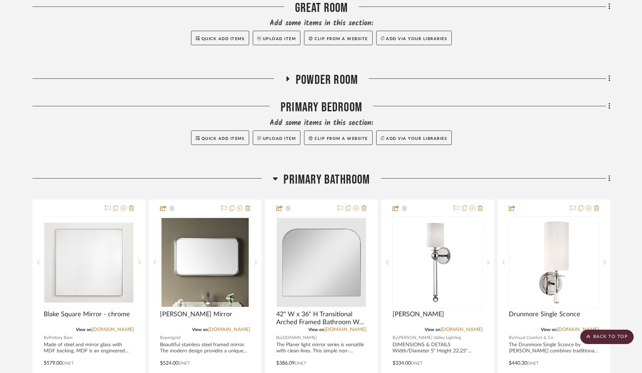
scroll to position [444, 0]
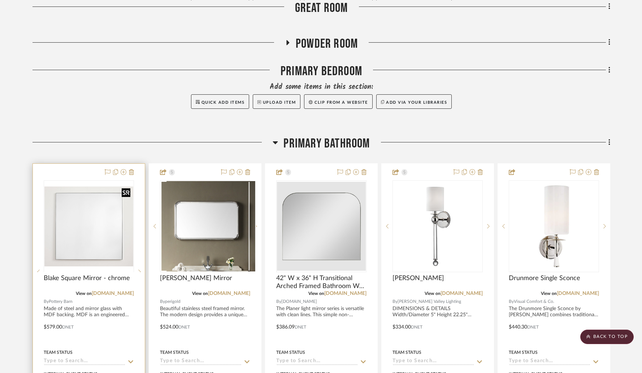
click at [94, 217] on div at bounding box center [89, 271] width 90 height 183
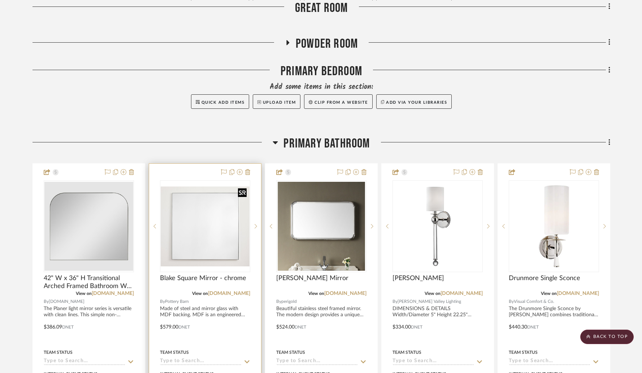
click at [213, 190] on img "0" at bounding box center [205, 226] width 89 height 80
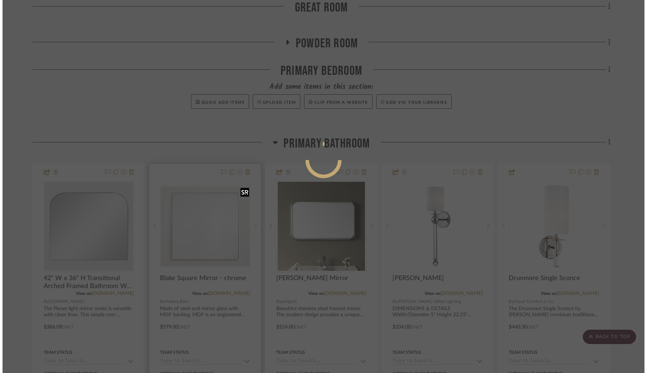
scroll to position [0, 0]
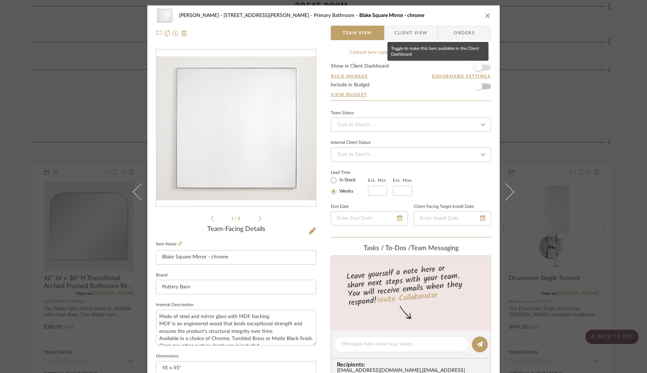
click at [481, 64] on span "button" at bounding box center [479, 68] width 16 height 16
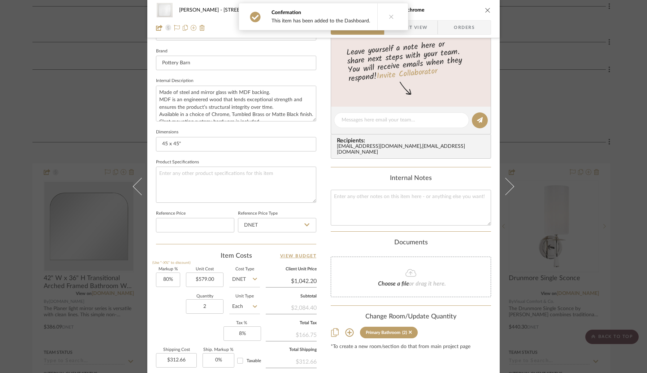
scroll to position [226, 0]
click at [175, 273] on input "80" at bounding box center [168, 277] width 24 height 14
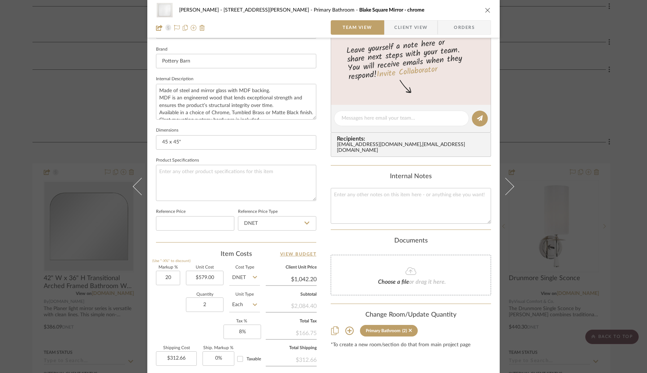
type input "20%"
click at [163, 296] on div "Quantity 2 Unit Type Each" at bounding box center [208, 305] width 104 height 26
type input "$694.80"
type input "$208.44"
click at [486, 9] on icon "close" at bounding box center [488, 10] width 6 height 6
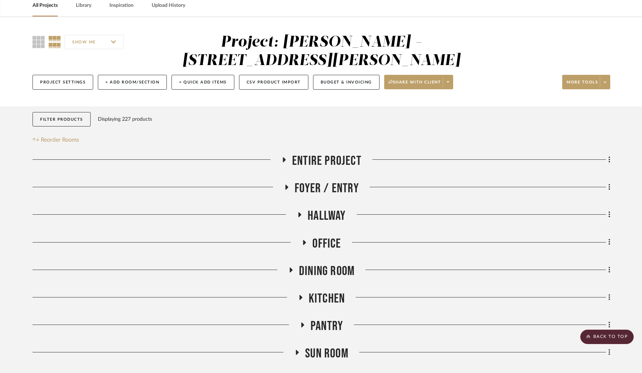
scroll to position [0, 0]
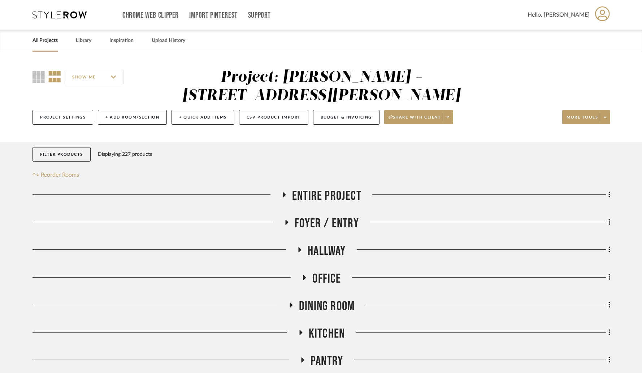
click at [54, 43] on link "All Projects" at bounding box center [44, 41] width 25 height 10
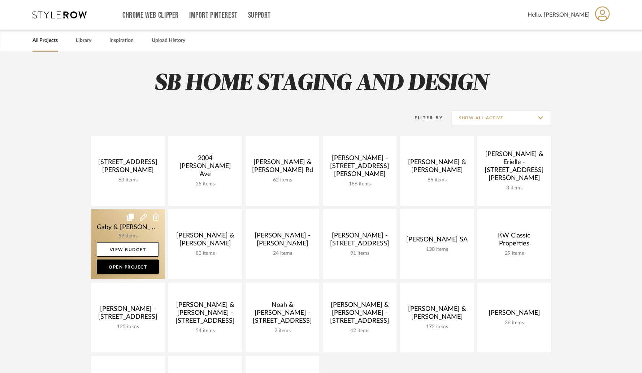
click at [119, 227] on link at bounding box center [128, 244] width 74 height 70
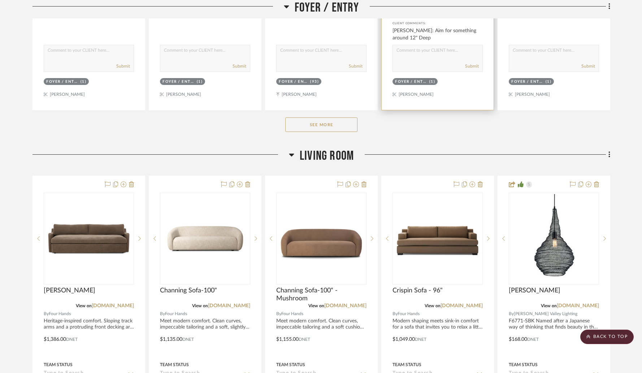
scroll to position [426, 0]
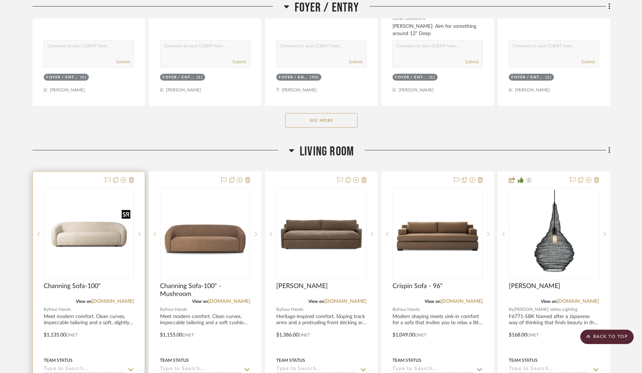
click at [100, 222] on img "0" at bounding box center [88, 234] width 89 height 89
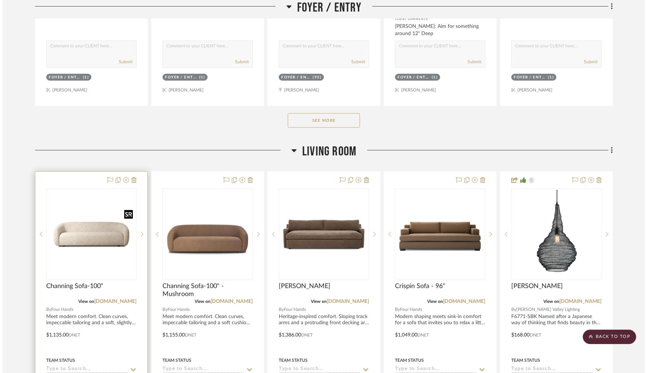
scroll to position [0, 0]
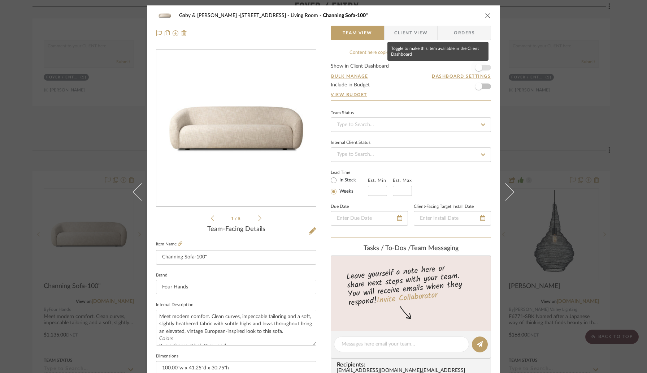
click at [475, 68] on span "button" at bounding box center [478, 67] width 7 height 7
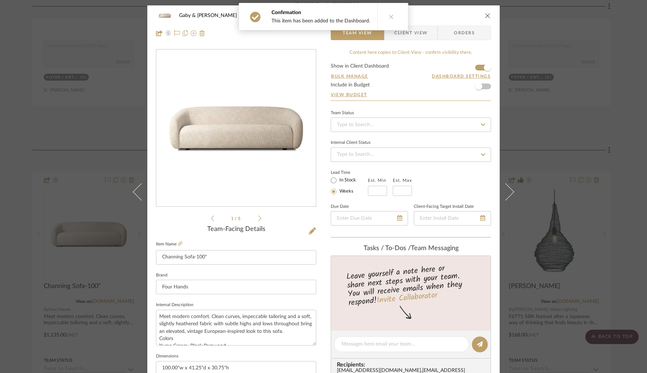
drag, startPoint x: 503, startPoint y: 187, endPoint x: 491, endPoint y: 146, distance: 42.3
click at [503, 187] on icon at bounding box center [505, 191] width 17 height 17
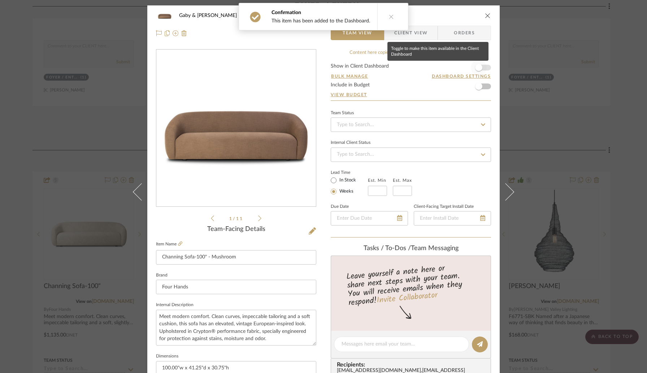
click at [475, 69] on span "button" at bounding box center [478, 67] width 7 height 7
drag, startPoint x: 506, startPoint y: 191, endPoint x: 496, endPoint y: 176, distance: 17.9
click at [506, 190] on icon at bounding box center [505, 191] width 17 height 17
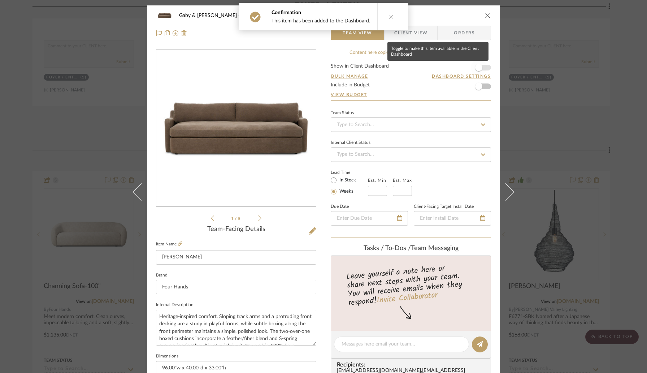
click at [478, 66] on span "button" at bounding box center [478, 67] width 7 height 7
drag, startPoint x: 506, startPoint y: 187, endPoint x: 505, endPoint y: 181, distance: 6.0
click at [506, 187] on icon at bounding box center [505, 191] width 17 height 17
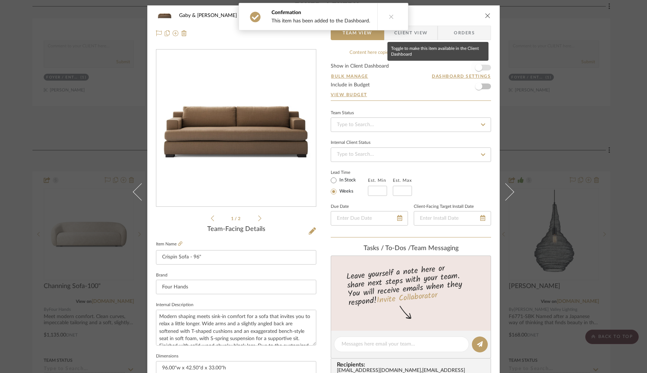
click at [481, 63] on span "button" at bounding box center [479, 68] width 16 height 16
click at [485, 17] on icon "close" at bounding box center [488, 16] width 6 height 6
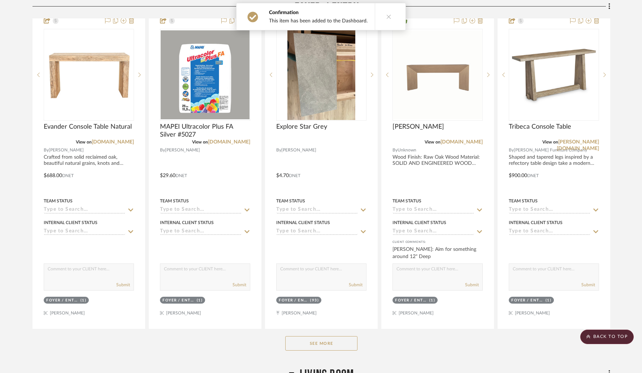
scroll to position [197, 0]
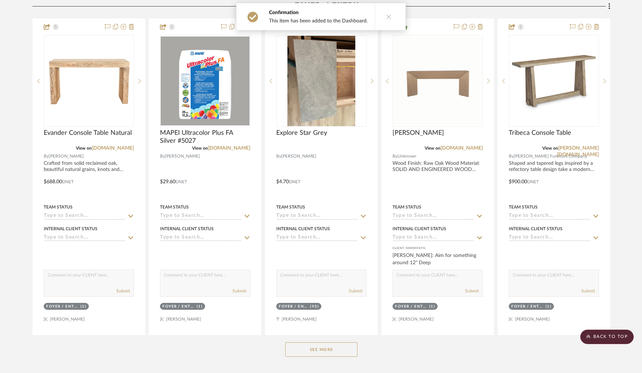
click at [381, 16] on button at bounding box center [389, 16] width 28 height 27
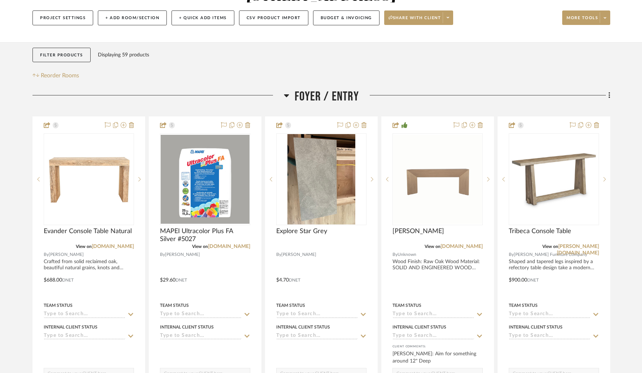
scroll to position [0, 0]
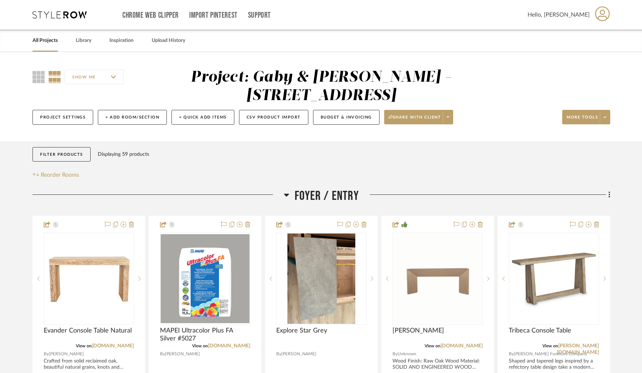
click at [42, 39] on link "All Projects" at bounding box center [44, 41] width 25 height 10
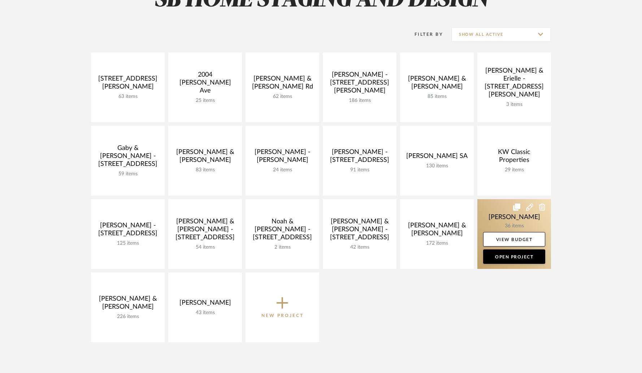
scroll to position [84, 0]
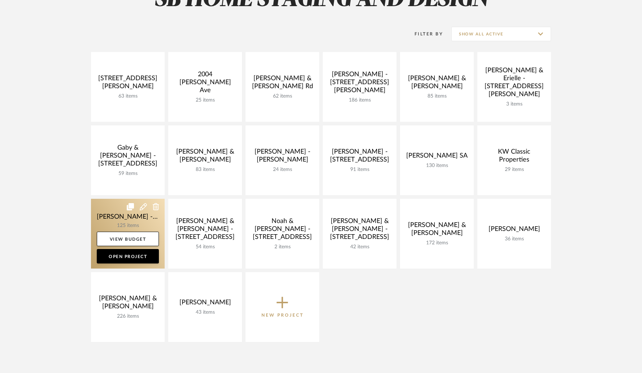
click at [144, 219] on link at bounding box center [128, 234] width 74 height 70
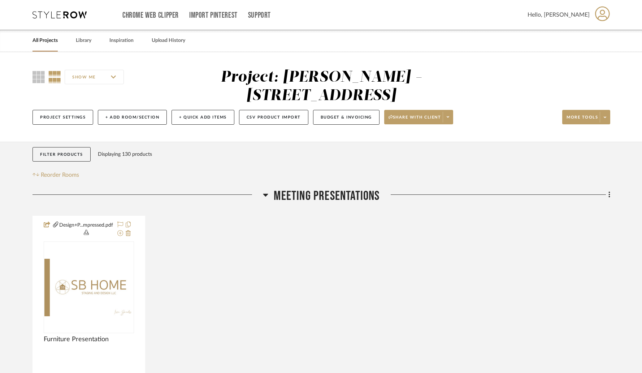
click at [265, 190] on icon at bounding box center [265, 194] width 5 height 9
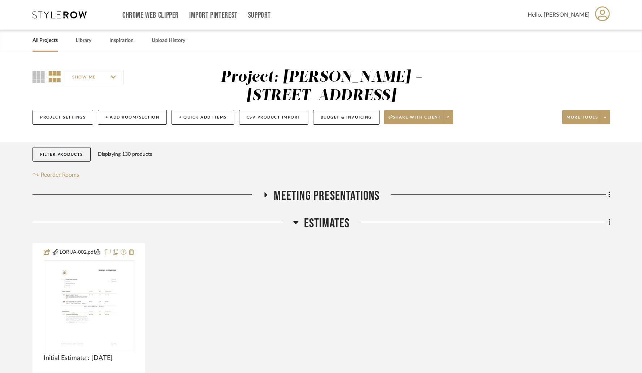
click at [297, 221] on icon at bounding box center [295, 222] width 5 height 3
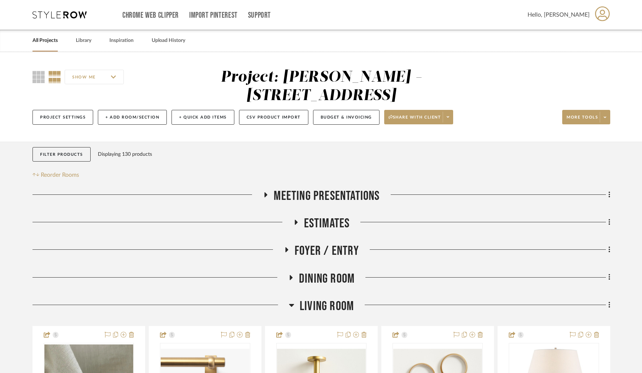
click at [287, 247] on icon at bounding box center [286, 249] width 9 height 5
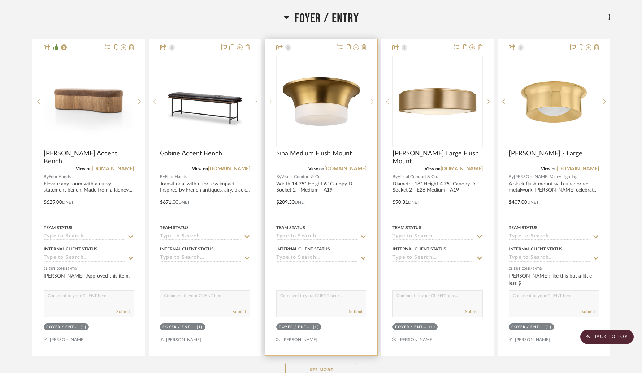
scroll to position [281, 0]
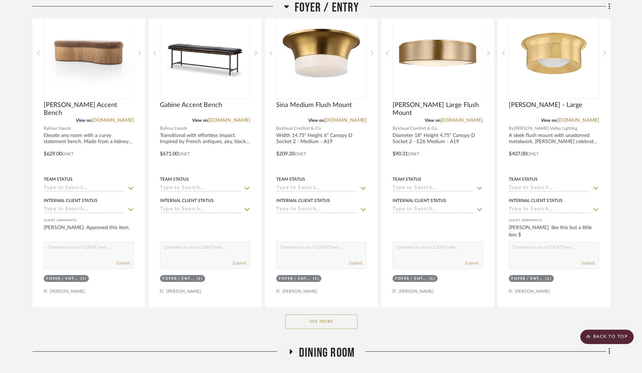
click at [322, 314] on button "See More" at bounding box center [321, 321] width 72 height 14
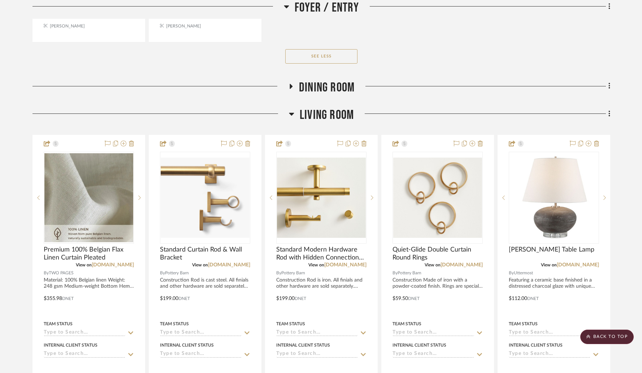
scroll to position [901, 0]
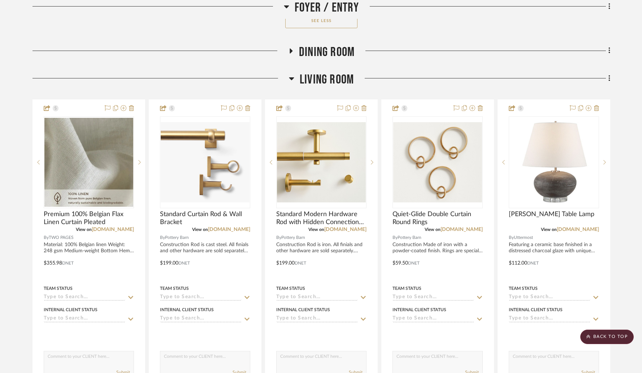
click at [292, 74] on icon at bounding box center [291, 78] width 5 height 9
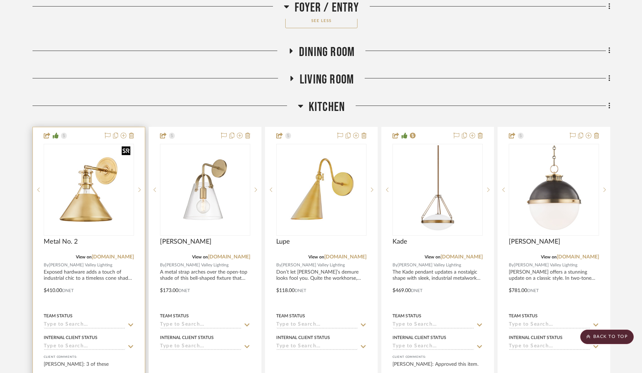
click at [85, 197] on img "0" at bounding box center [88, 189] width 89 height 89
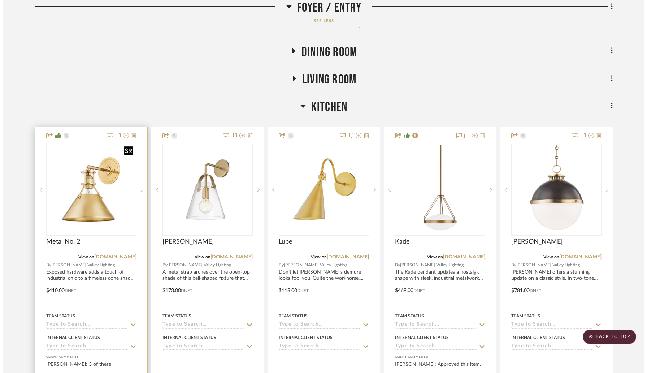
scroll to position [0, 0]
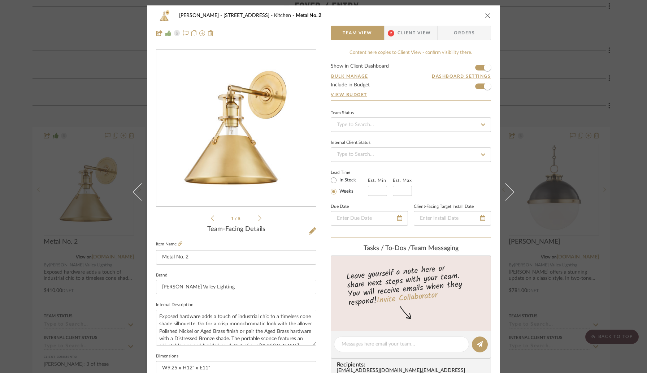
click at [420, 37] on span "Client View" at bounding box center [414, 33] width 33 height 14
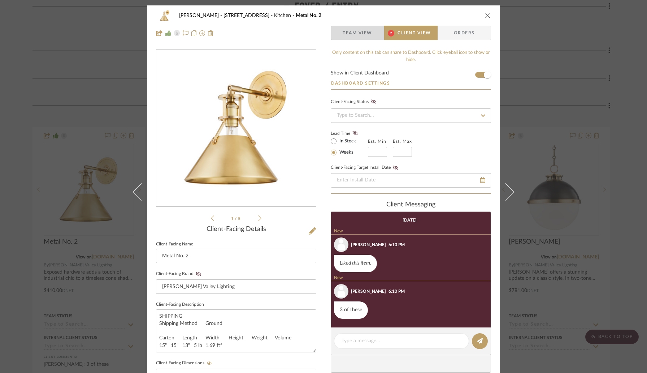
click at [359, 34] on span "Team View" at bounding box center [358, 33] width 30 height 14
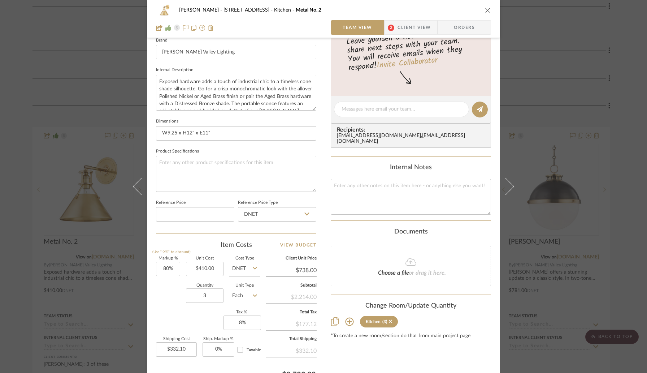
scroll to position [298, 0]
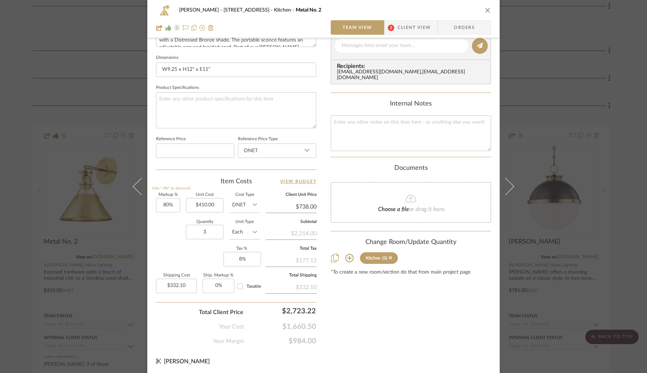
click at [487, 9] on icon "close" at bounding box center [488, 10] width 6 height 6
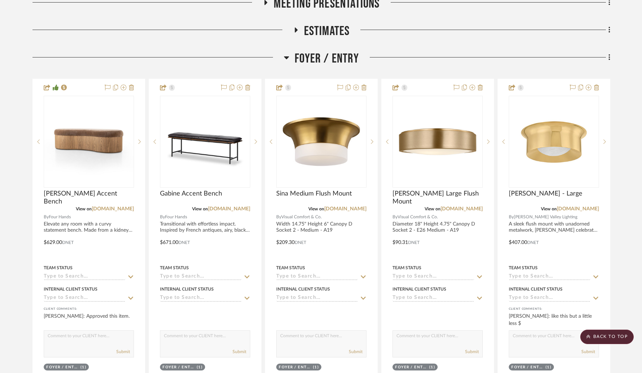
scroll to position [193, 0]
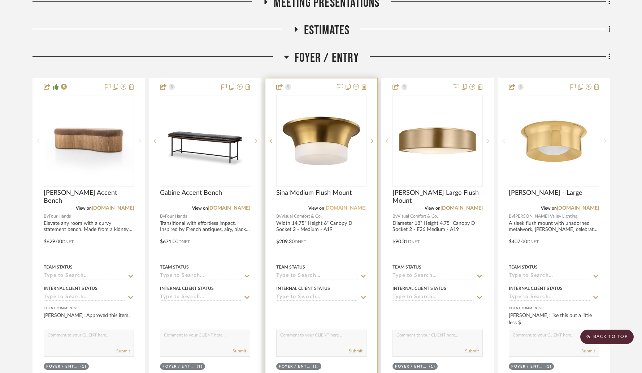
click at [344, 205] on link "[DOMAIN_NAME]" at bounding box center [345, 207] width 42 height 5
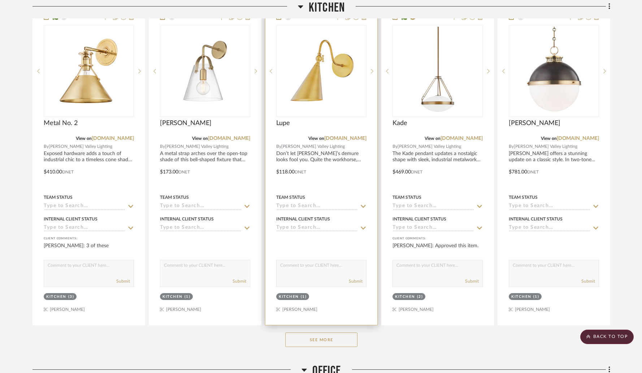
scroll to position [1021, 0]
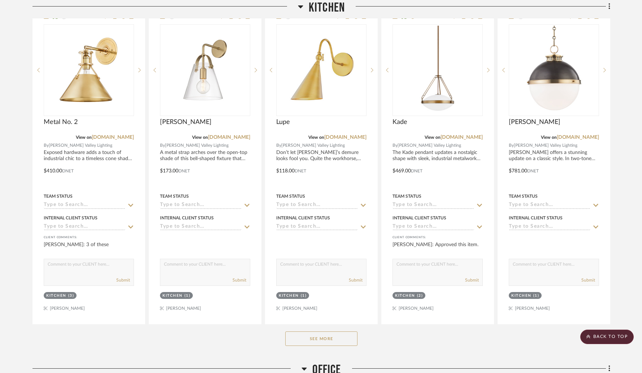
click at [331, 331] on button "See More" at bounding box center [321, 338] width 72 height 14
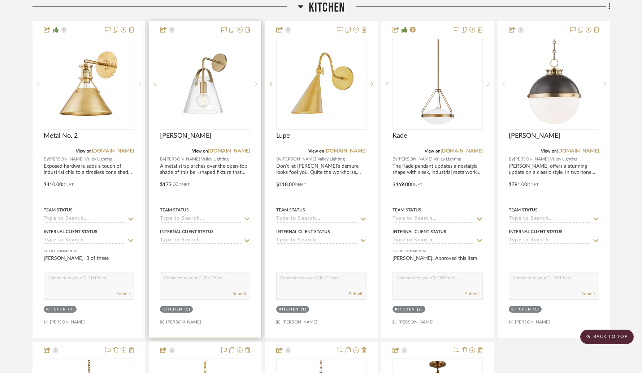
scroll to position [988, 0]
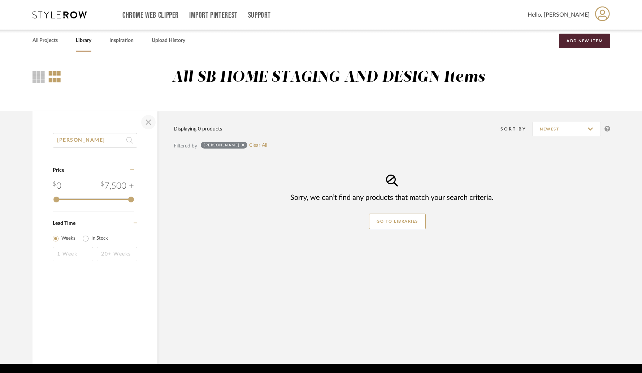
click at [152, 123] on span "button" at bounding box center [148, 121] width 17 height 17
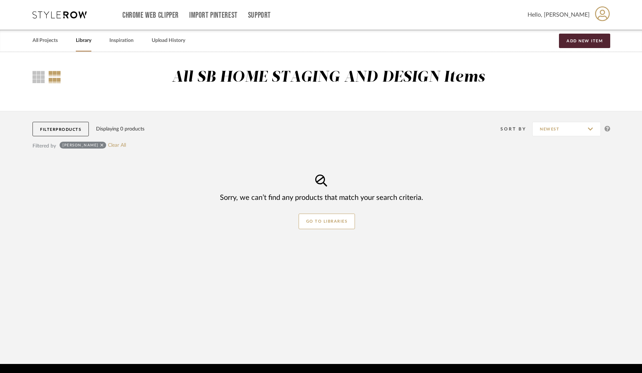
click at [87, 45] on link "Library" at bounding box center [84, 41] width 16 height 10
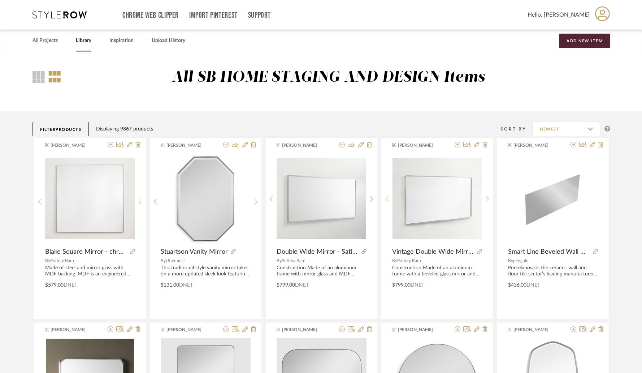
click at [78, 131] on span "Products" at bounding box center [69, 129] width 26 height 4
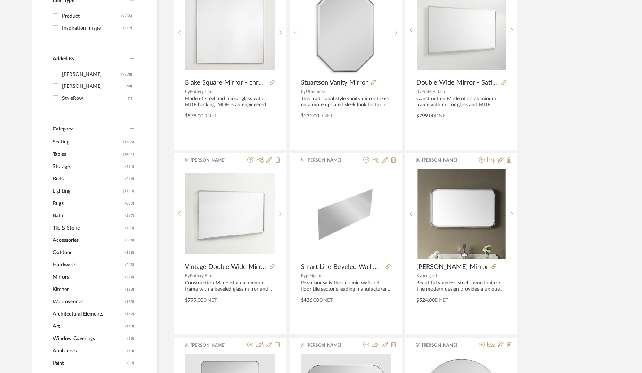
scroll to position [257, 0]
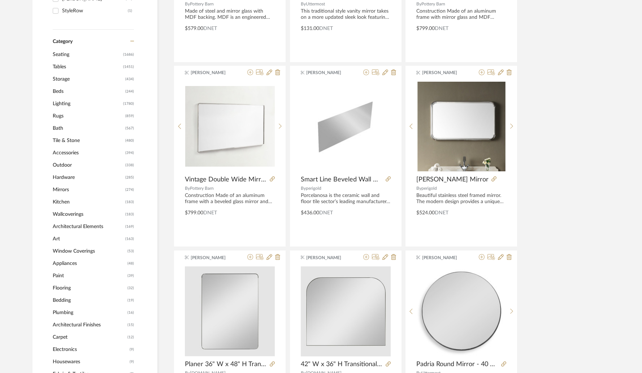
click at [68, 104] on span "Lighting" at bounding box center [87, 103] width 69 height 12
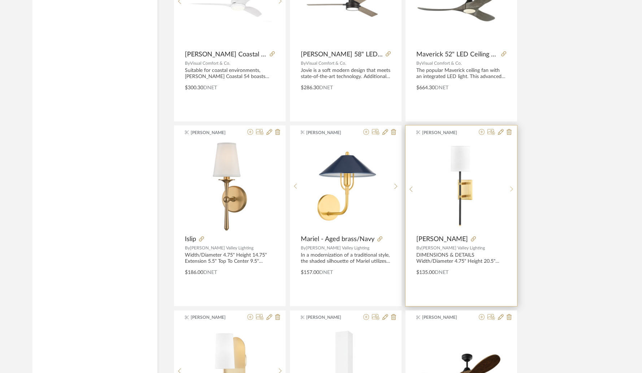
scroll to position [2097, 0]
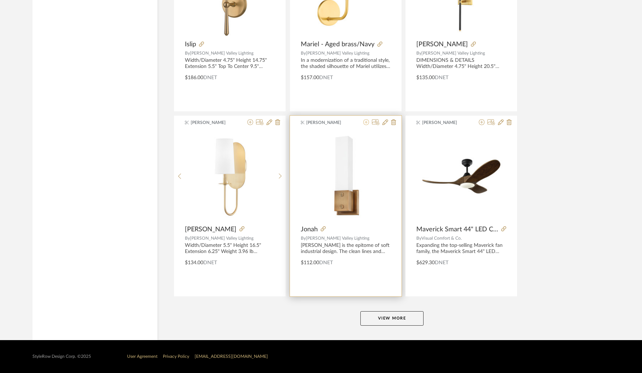
click at [365, 124] on icon at bounding box center [366, 122] width 6 height 6
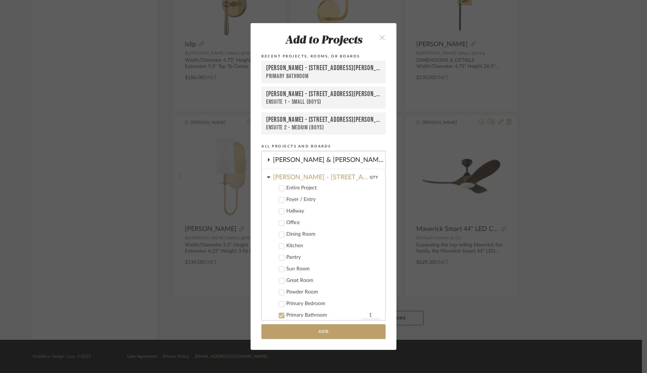
scroll to position [53, 0]
drag, startPoint x: 280, startPoint y: 313, endPoint x: 279, endPoint y: 309, distance: 3.6
click at [280, 313] on icon at bounding box center [281, 312] width 5 height 5
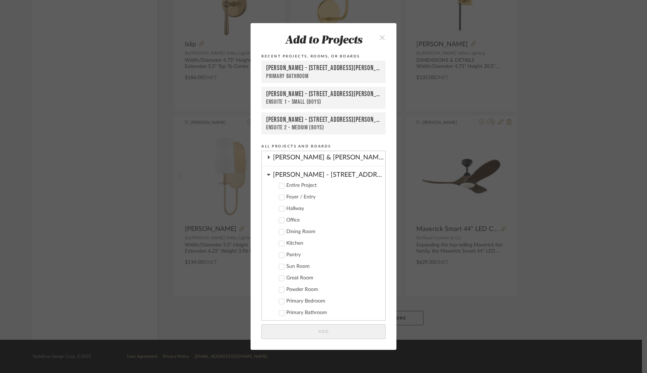
click at [267, 173] on icon at bounding box center [269, 174] width 4 height 6
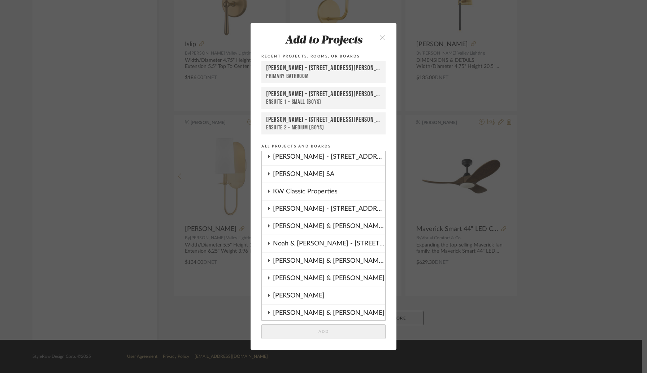
scroll to position [175, 0]
click at [268, 208] on icon at bounding box center [269, 208] width 2 height 3
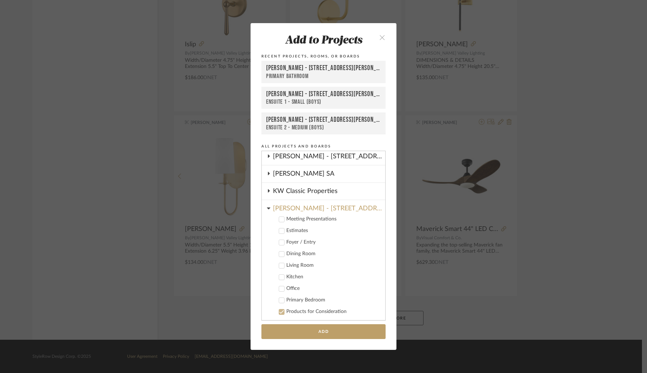
click at [279, 276] on icon at bounding box center [281, 276] width 5 height 5
click at [361, 279] on input "1" at bounding box center [370, 276] width 18 height 7
type input "2"
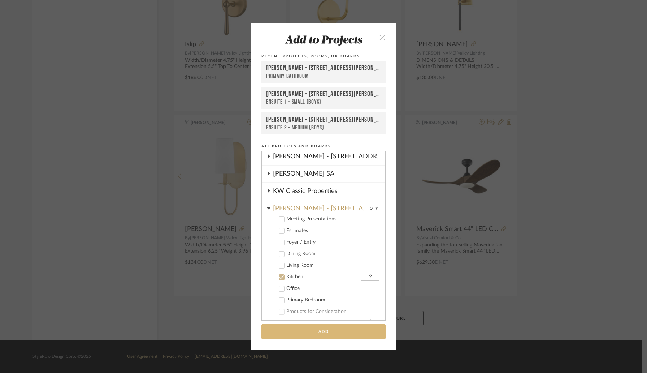
click at [334, 333] on button "Add" at bounding box center [323, 331] width 124 height 15
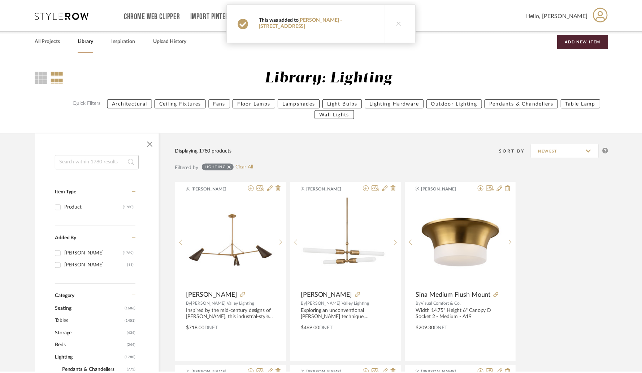
scroll to position [2097, 0]
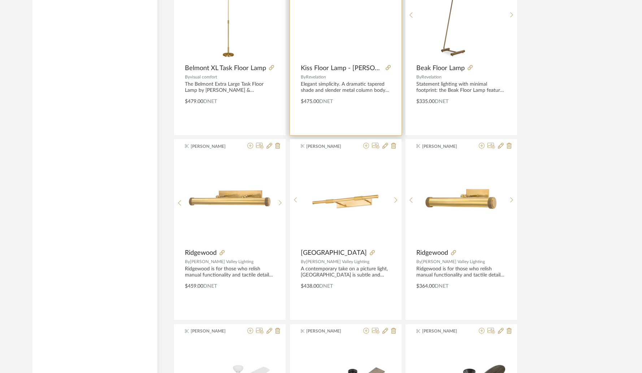
scroll to position [1517, 0]
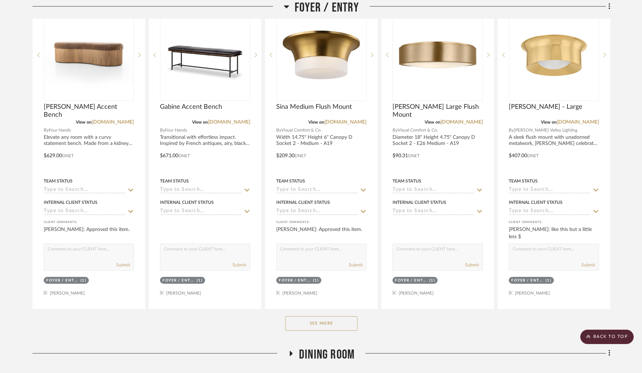
scroll to position [280, 0]
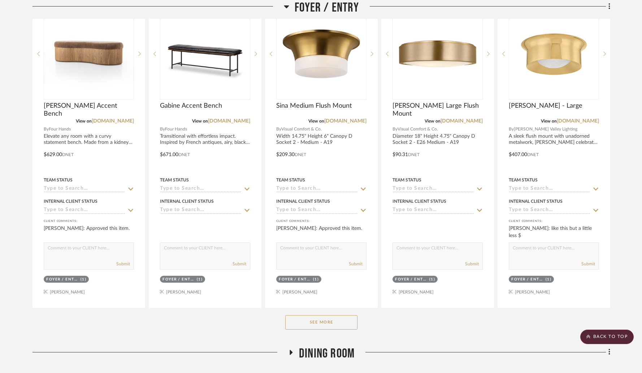
click at [316, 315] on button "See More" at bounding box center [321, 322] width 72 height 14
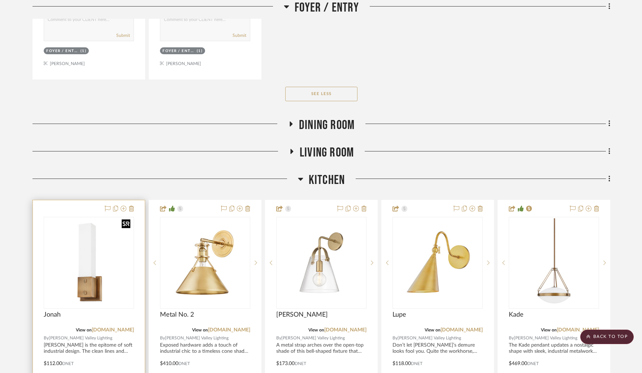
scroll to position [829, 0]
click at [97, 253] on img "0" at bounding box center [88, 261] width 89 height 89
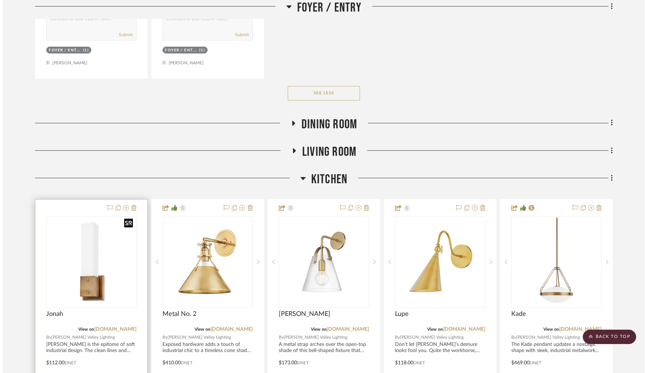
scroll to position [0, 0]
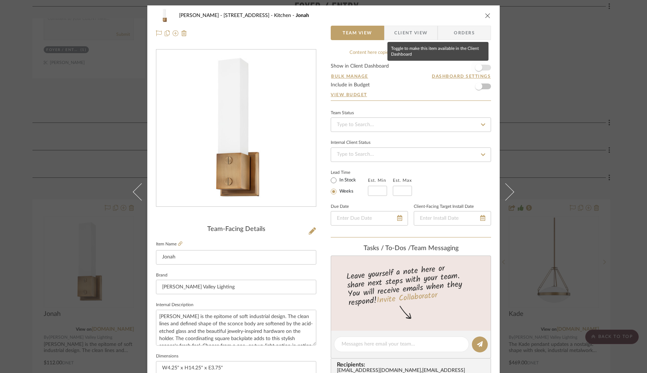
click at [475, 65] on span "button" at bounding box center [478, 67] width 7 height 7
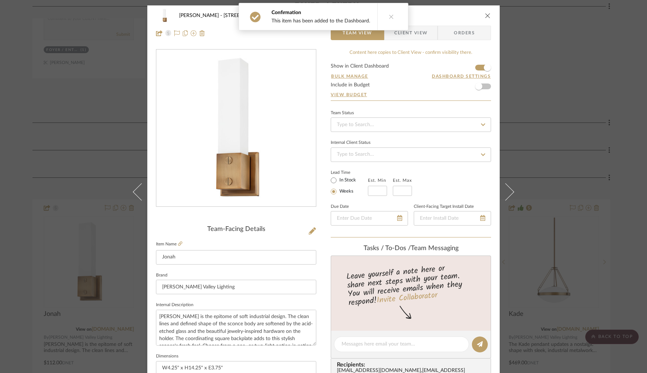
click at [485, 15] on icon "close" at bounding box center [488, 16] width 6 height 6
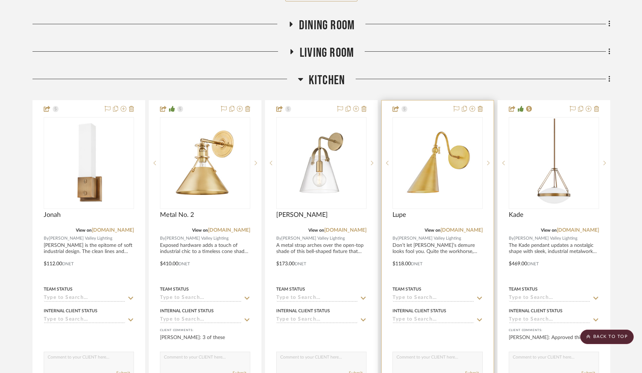
scroll to position [929, 0]
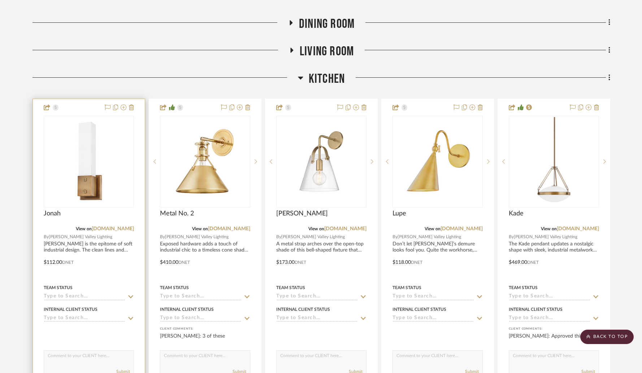
click at [88, 350] on textarea at bounding box center [89, 357] width 90 height 14
type textarea "Added back in"
click at [100, 159] on img "0" at bounding box center [88, 161] width 89 height 89
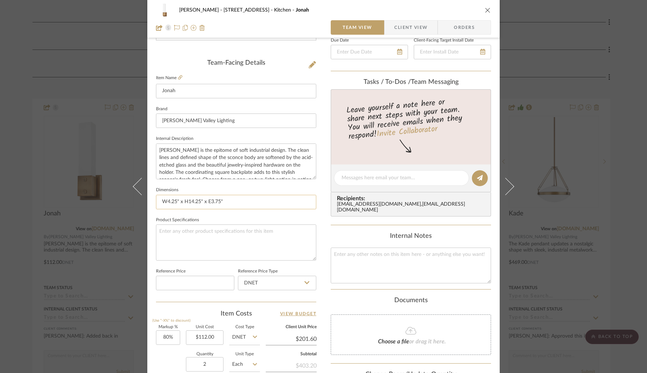
scroll to position [194, 0]
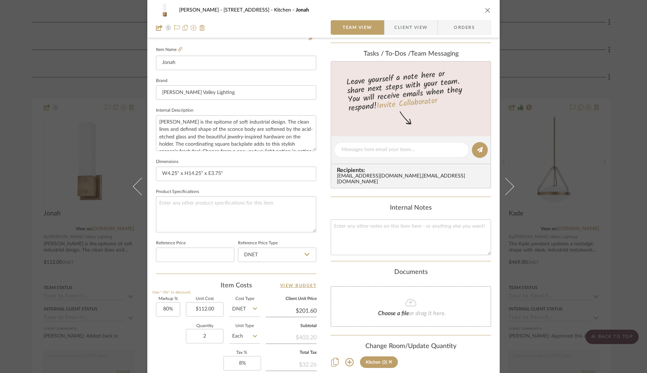
click at [485, 10] on icon "close" at bounding box center [488, 10] width 6 height 6
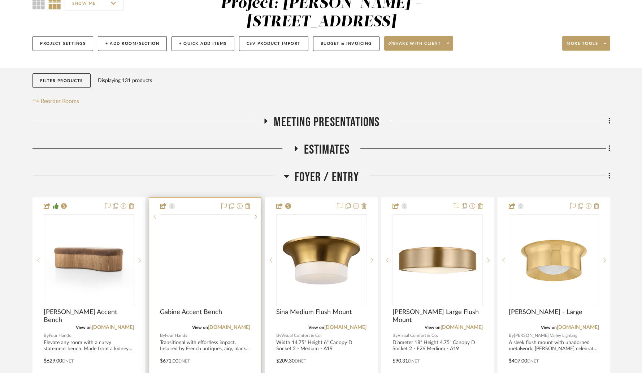
scroll to position [81, 0]
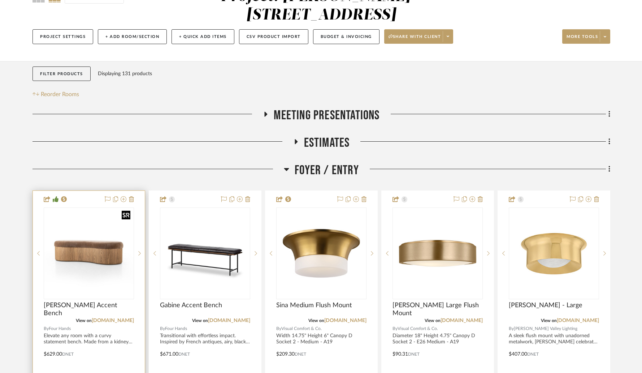
click at [0, 0] on img at bounding box center [0, 0] width 0 height 0
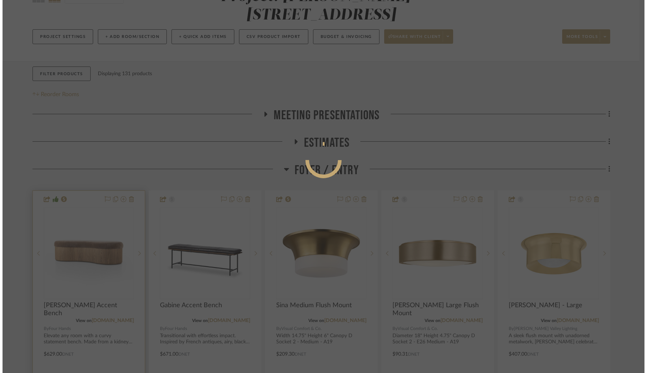
scroll to position [0, 0]
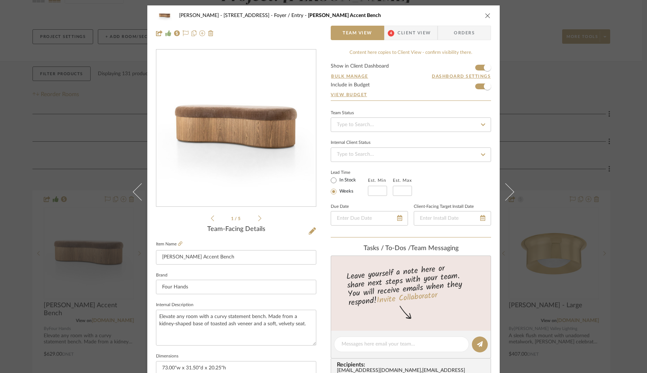
click at [485, 17] on icon "close" at bounding box center [488, 16] width 6 height 6
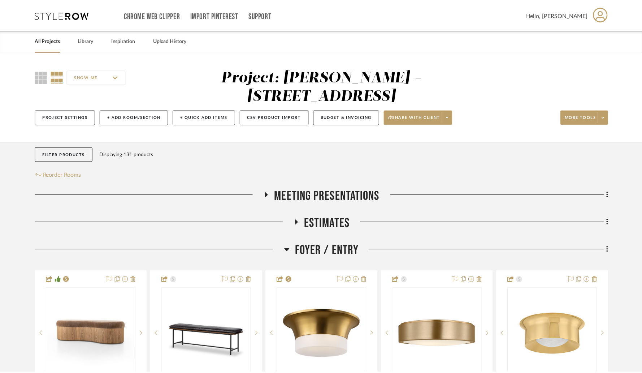
scroll to position [81, 0]
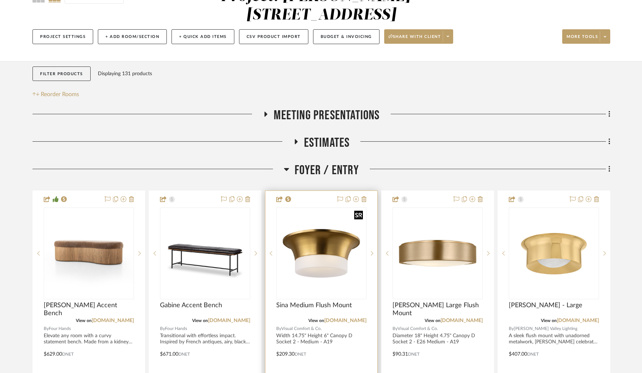
click at [0, 0] on img at bounding box center [0, 0] width 0 height 0
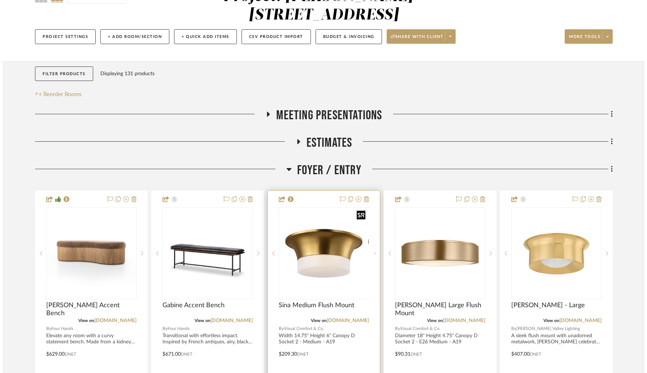
scroll to position [0, 0]
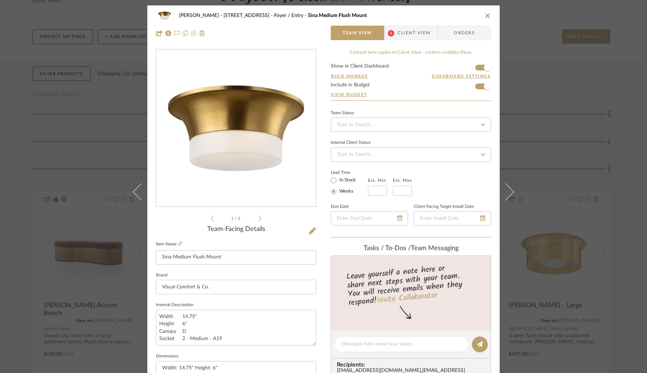
click at [486, 16] on icon "close" at bounding box center [488, 16] width 6 height 6
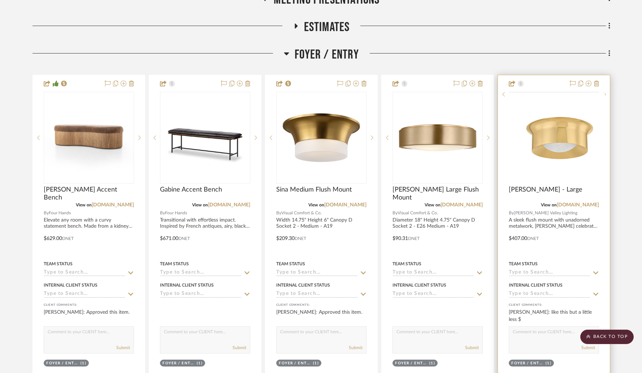
scroll to position [196, 0]
click at [0, 0] on img at bounding box center [0, 0] width 0 height 0
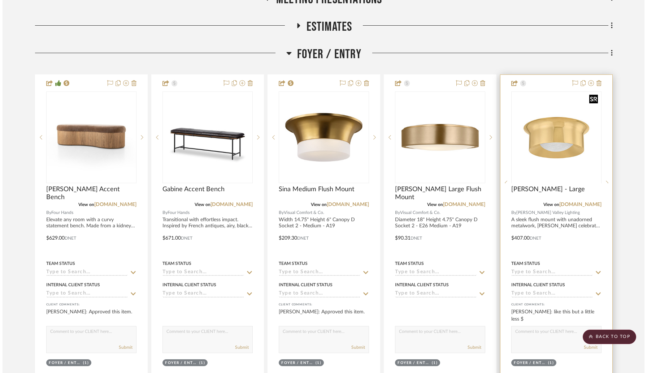
scroll to position [0, 0]
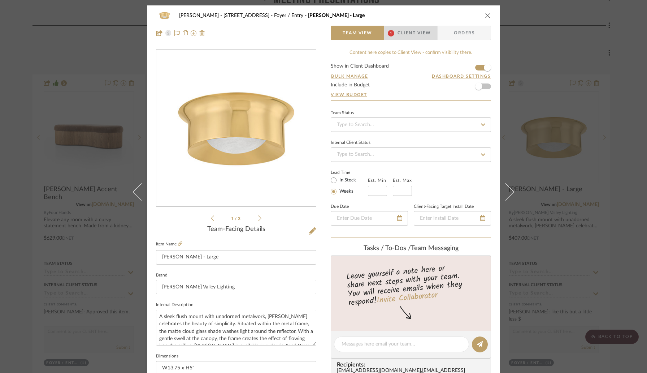
click at [418, 34] on span "Client View" at bounding box center [414, 33] width 33 height 14
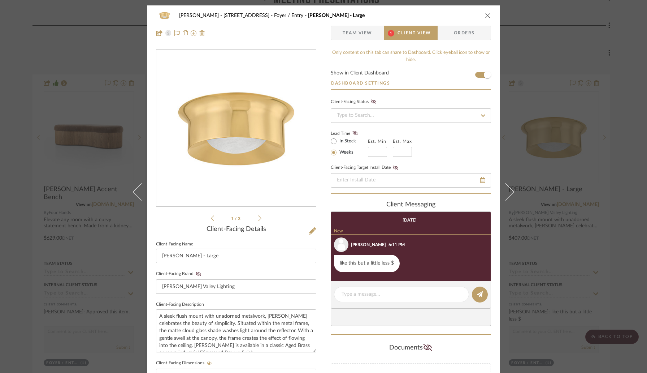
click at [485, 16] on icon "close" at bounding box center [488, 16] width 6 height 6
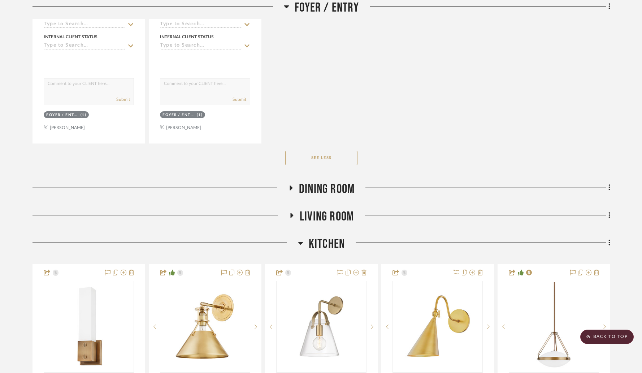
scroll to position [786, 0]
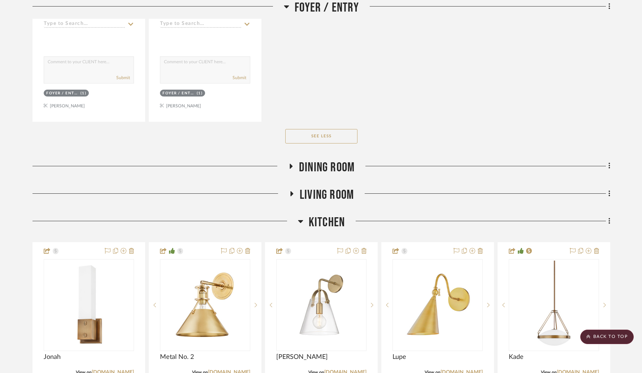
click at [290, 164] on icon at bounding box center [291, 166] width 3 height 5
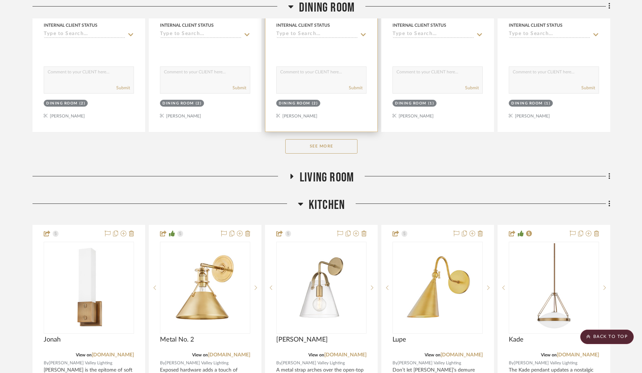
scroll to position [1211, 0]
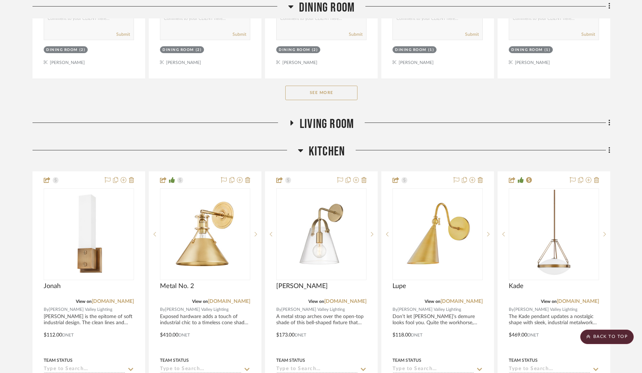
click at [304, 86] on button "See More" at bounding box center [321, 93] width 72 height 14
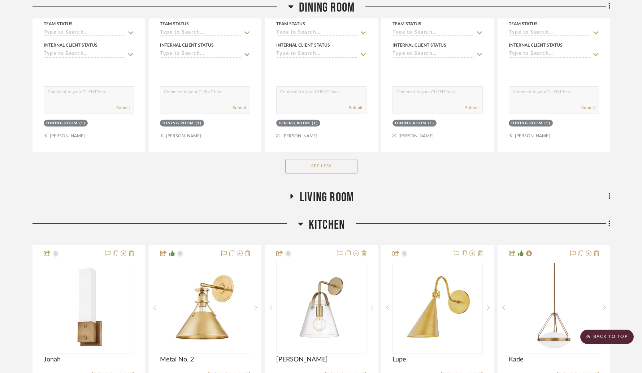
scroll to position [2741, 0]
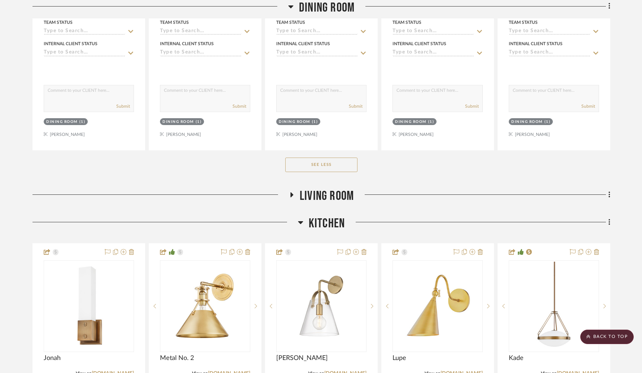
click at [292, 192] on icon at bounding box center [291, 194] width 3 height 5
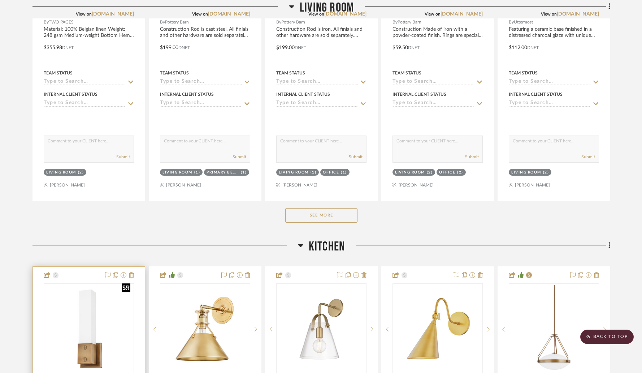
scroll to position [3089, 0]
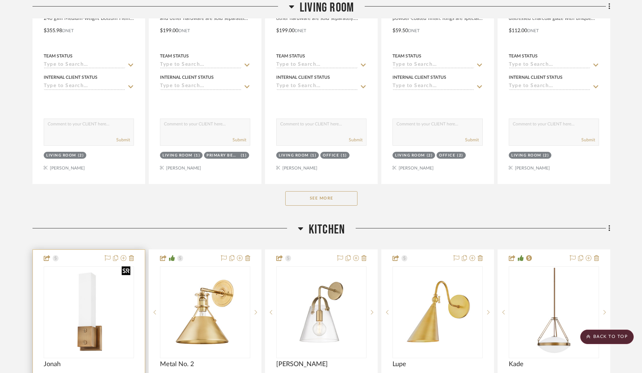
click at [113, 297] on img "0" at bounding box center [88, 312] width 89 height 89
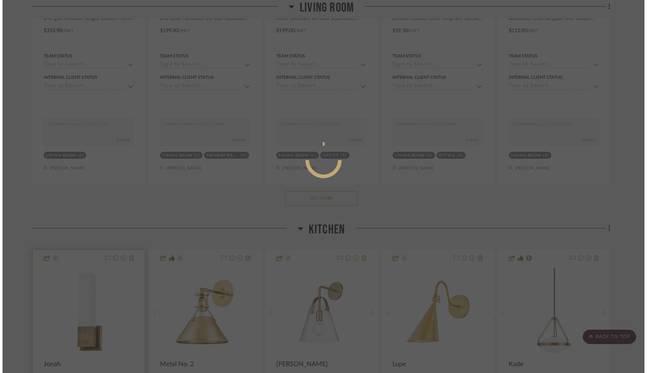
scroll to position [0, 0]
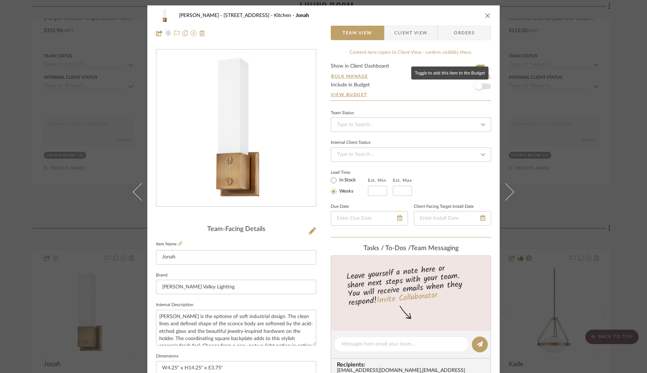
click at [483, 87] on span "button" at bounding box center [479, 86] width 16 height 16
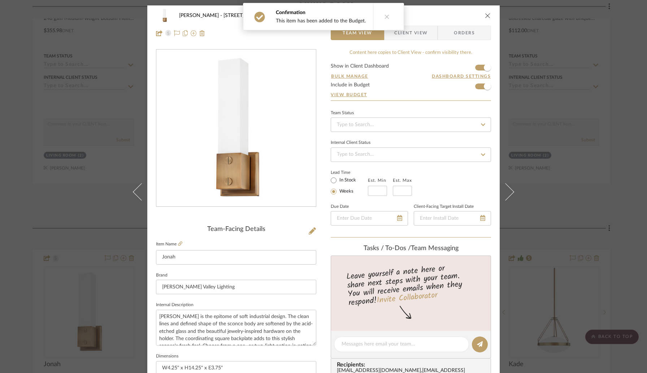
click at [505, 191] on icon at bounding box center [505, 191] width 17 height 17
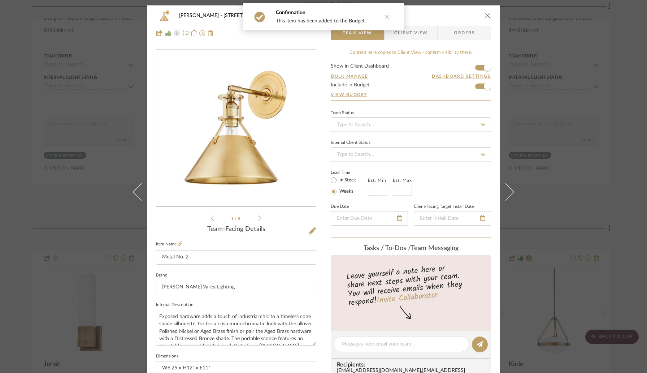
click at [485, 16] on icon "close" at bounding box center [488, 16] width 6 height 6
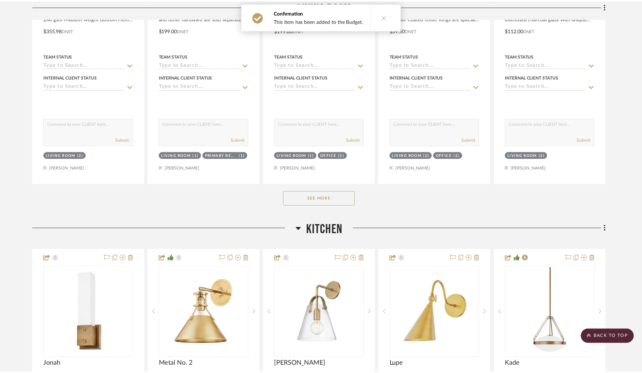
scroll to position [3089, 0]
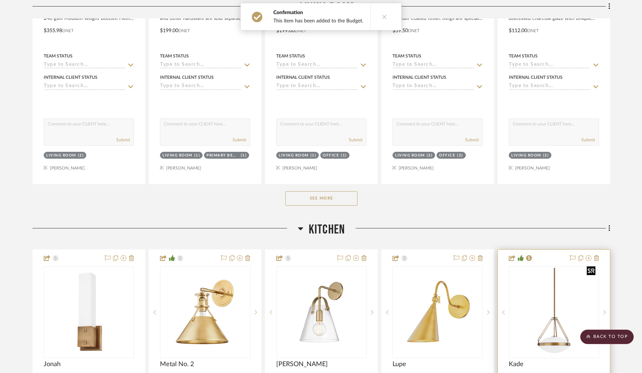
click at [555, 268] on img "0" at bounding box center [553, 312] width 89 height 89
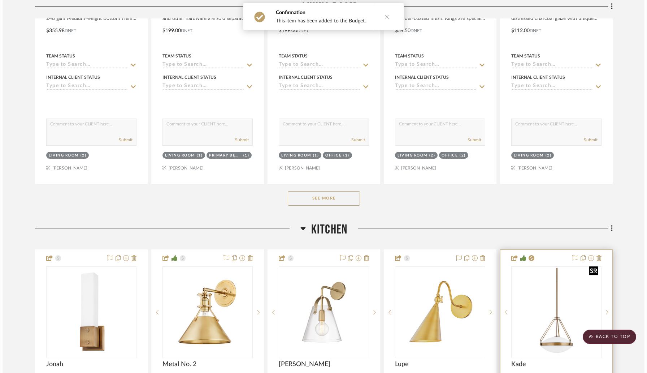
scroll to position [0, 0]
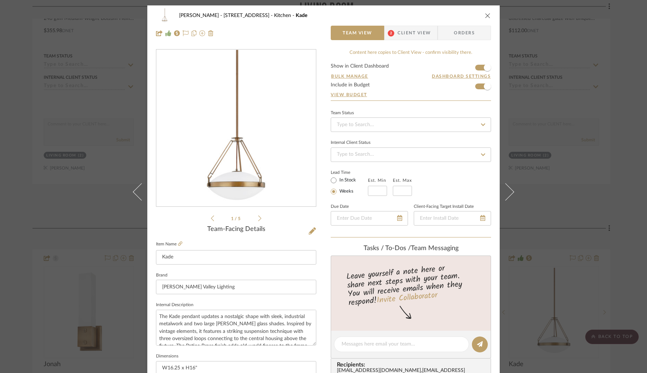
click at [488, 15] on icon "close" at bounding box center [488, 16] width 6 height 6
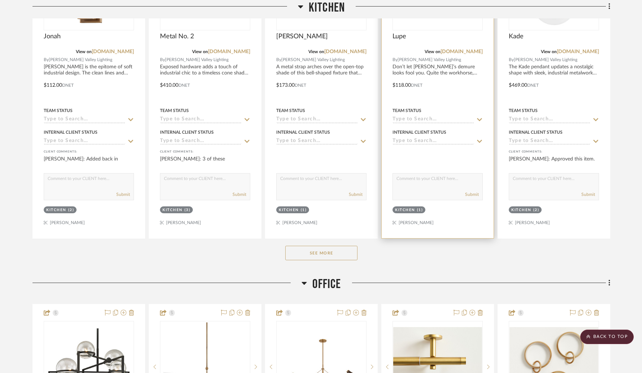
scroll to position [3459, 0]
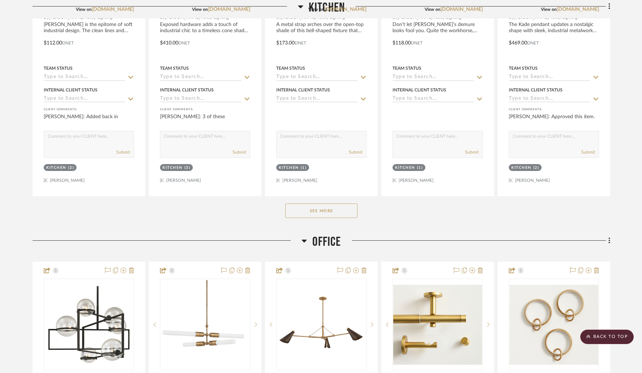
click at [336, 203] on button "See More" at bounding box center [321, 210] width 72 height 14
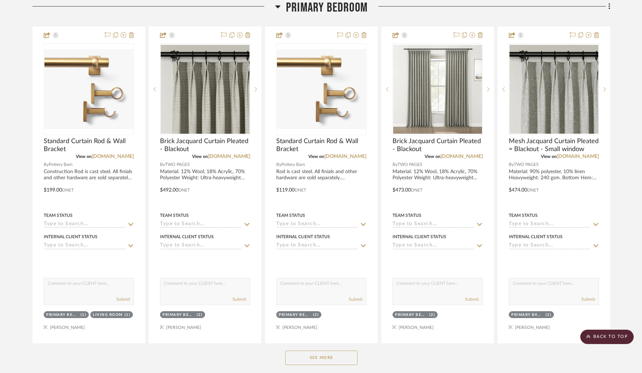
scroll to position [4421, 0]
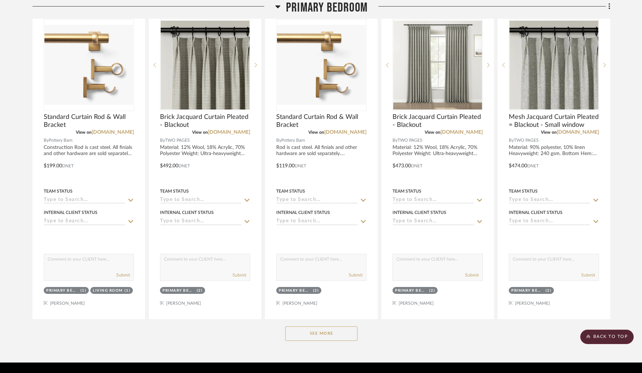
click at [321, 319] on div "See More" at bounding box center [321, 333] width 578 height 29
drag, startPoint x: 322, startPoint y: 315, endPoint x: 332, endPoint y: 297, distance: 20.2
click at [322, 326] on button "See More" at bounding box center [321, 333] width 72 height 14
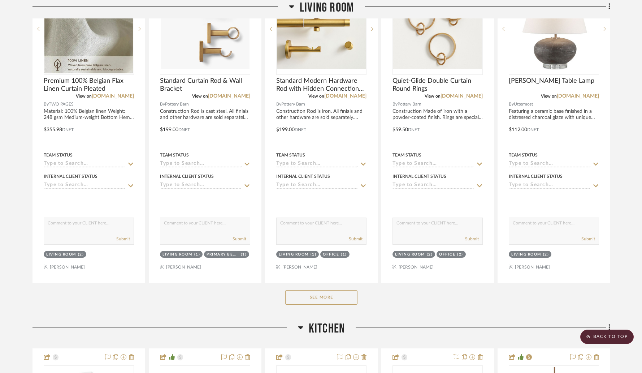
scroll to position [3137, 0]
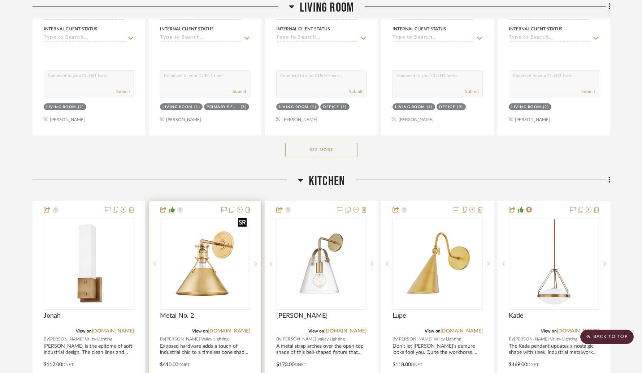
click at [221, 232] on img "0" at bounding box center [205, 263] width 89 height 89
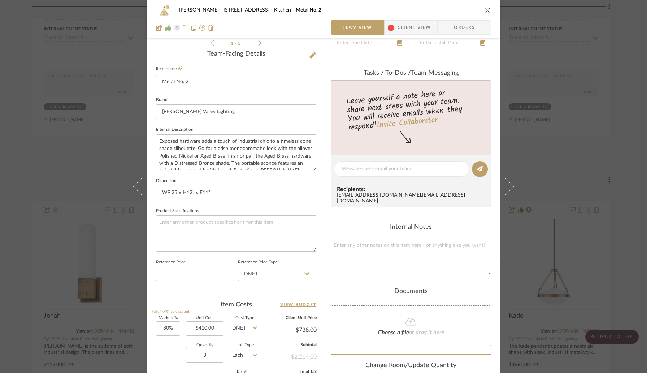
scroll to position [246, 0]
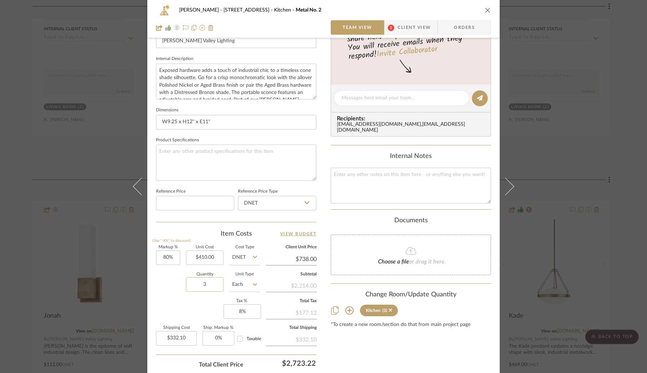
click at [210, 288] on input "3" at bounding box center [205, 284] width 38 height 14
type input "1"
click at [216, 299] on div "Markup % (Use "-X%" to discount) 80% Unit Cost $410.00 Cost Type DNET Client Un…" at bounding box center [236, 297] width 160 height 105
type input "$110.70"
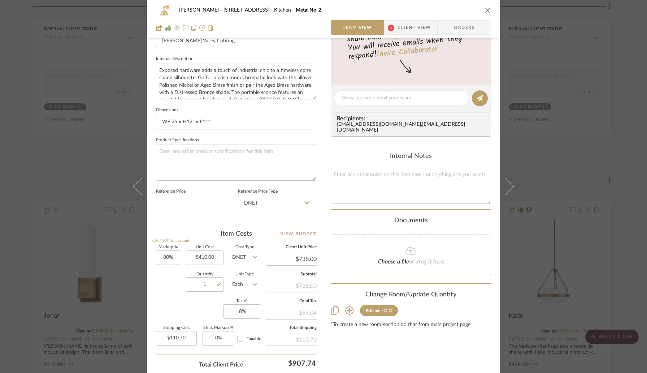
click at [485, 10] on icon "close" at bounding box center [488, 10] width 6 height 6
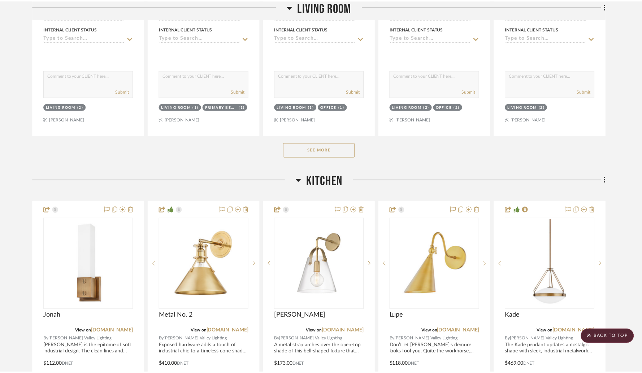
scroll to position [3137, 0]
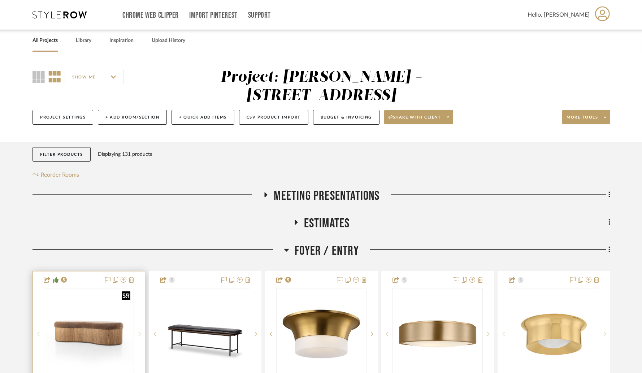
click at [95, 307] on img "0" at bounding box center [88, 333] width 89 height 89
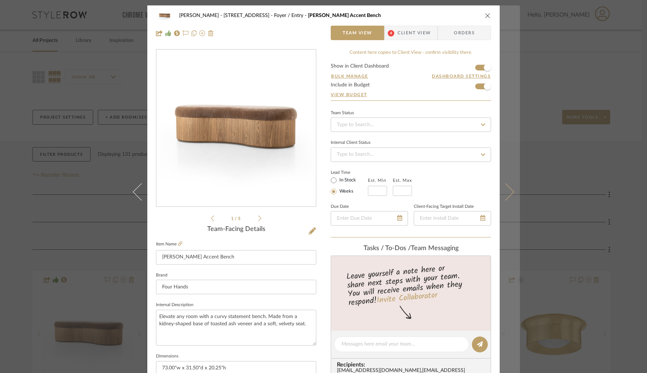
click at [505, 199] on button at bounding box center [510, 191] width 20 height 373
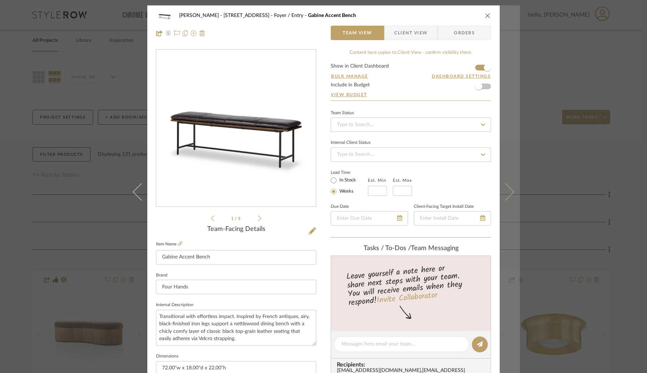
click at [505, 198] on button at bounding box center [510, 191] width 20 height 373
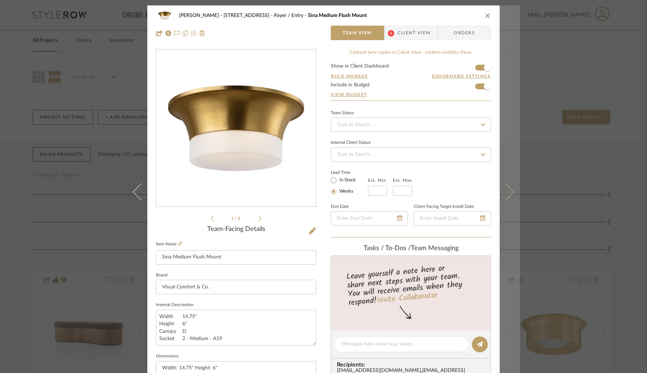
click at [503, 195] on icon at bounding box center [505, 191] width 17 height 17
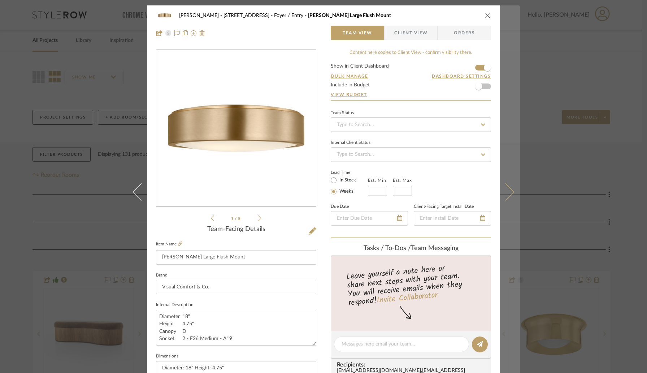
click at [504, 195] on icon at bounding box center [505, 191] width 17 height 17
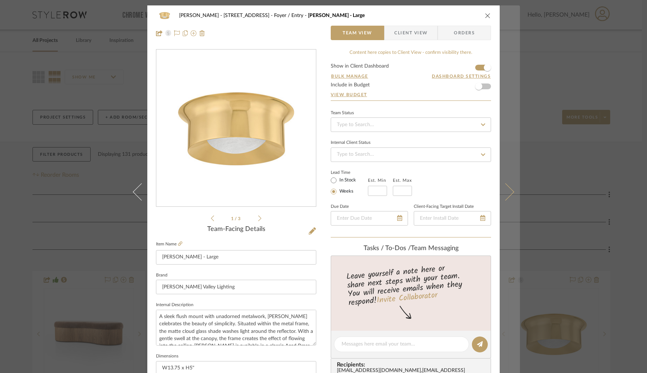
click at [504, 194] on icon at bounding box center [505, 191] width 17 height 17
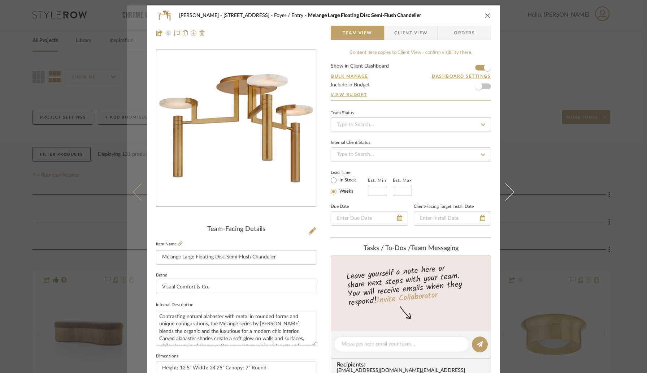
click at [139, 191] on icon at bounding box center [141, 191] width 17 height 17
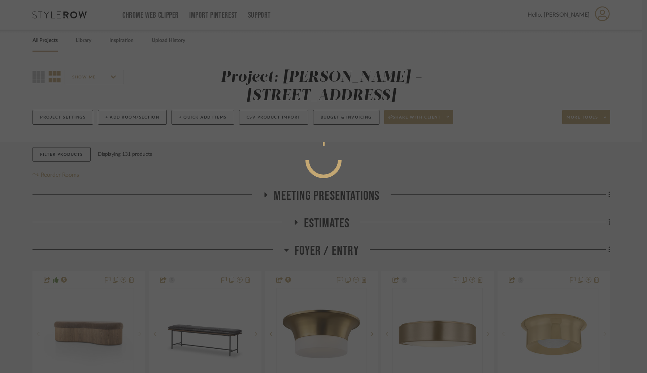
click at [139, 191] on div at bounding box center [323, 186] width 647 height 373
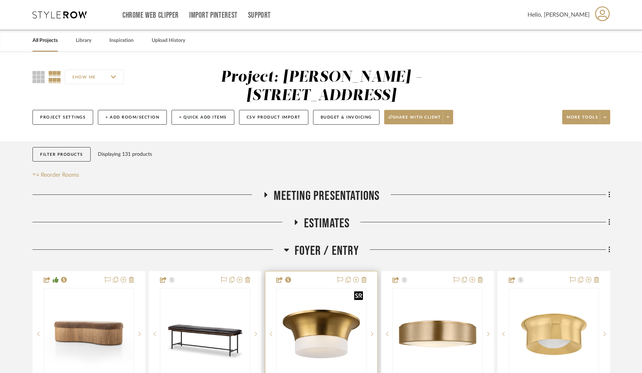
click at [0, 0] on img at bounding box center [0, 0] width 0 height 0
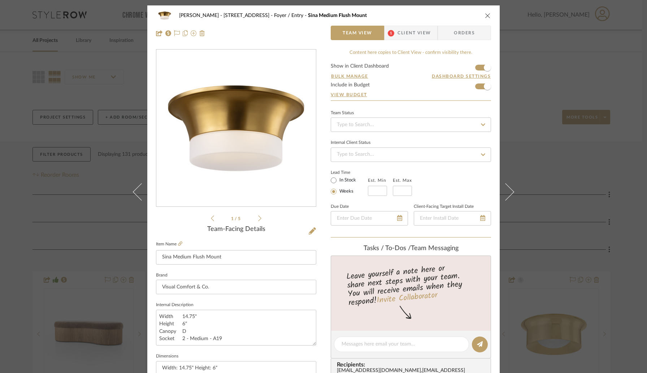
click at [485, 17] on icon "close" at bounding box center [488, 16] width 6 height 6
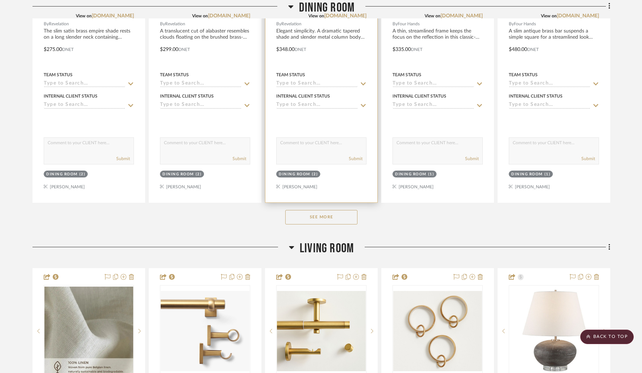
scroll to position [776, 0]
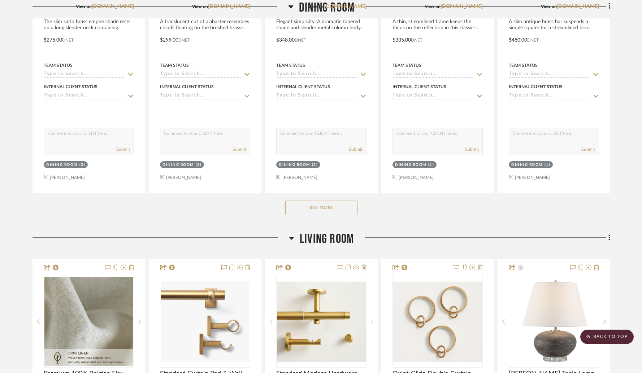
click at [330, 200] on button "See More" at bounding box center [321, 207] width 72 height 14
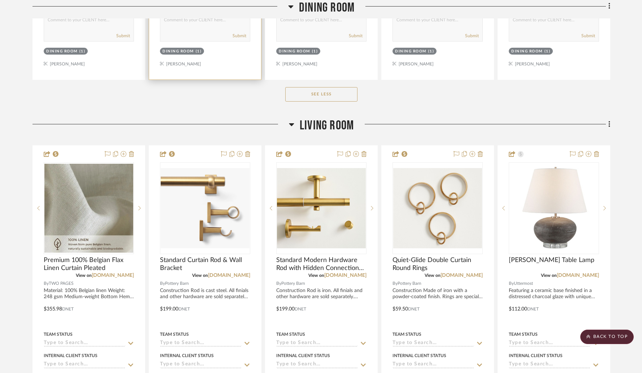
scroll to position [2503, 0]
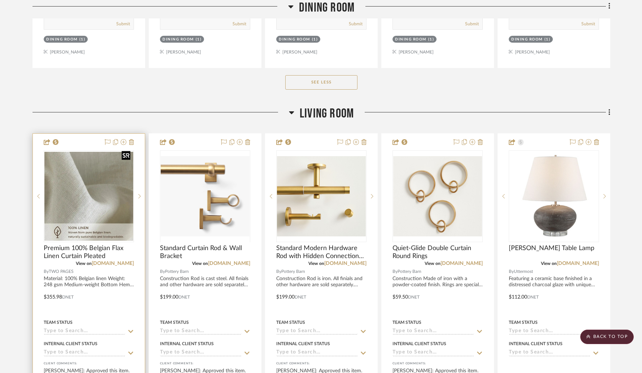
click at [0, 0] on img at bounding box center [0, 0] width 0 height 0
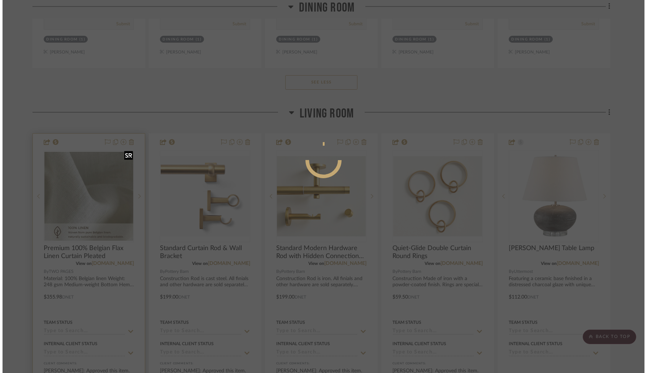
scroll to position [0, 0]
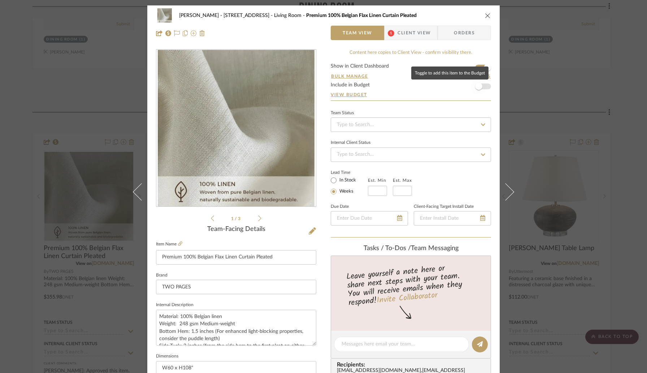
click at [480, 88] on span "button" at bounding box center [479, 86] width 16 height 16
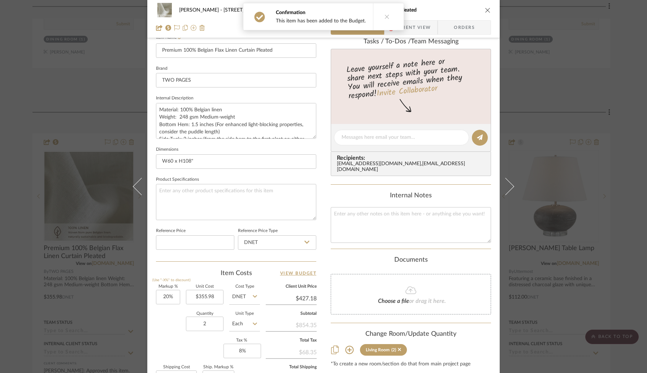
scroll to position [298, 0]
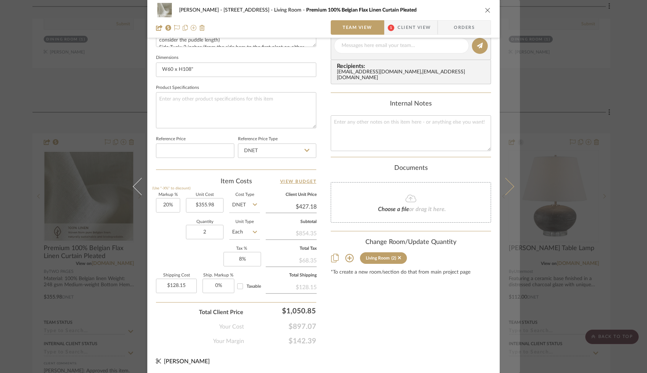
click at [503, 195] on button at bounding box center [510, 186] width 20 height 373
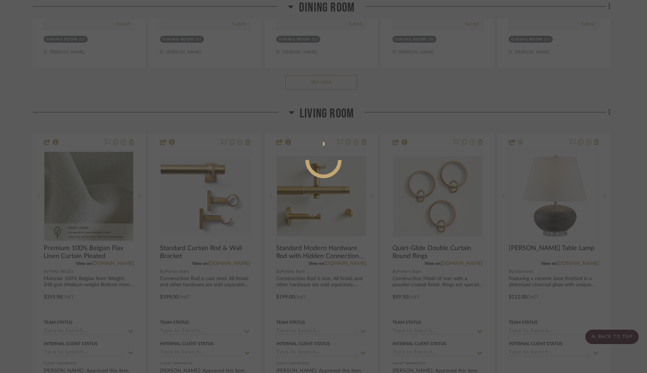
scroll to position [0, 0]
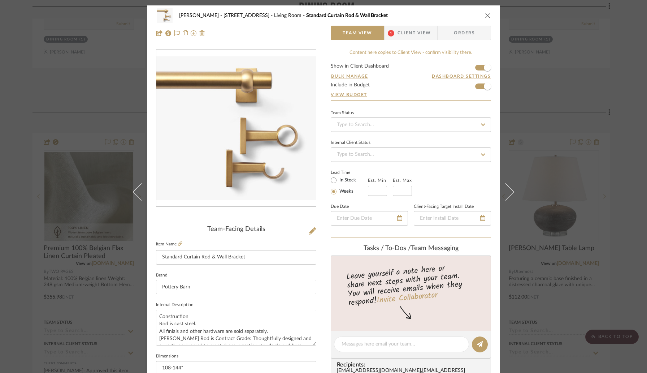
click at [416, 32] on span "Client View" at bounding box center [414, 33] width 33 height 14
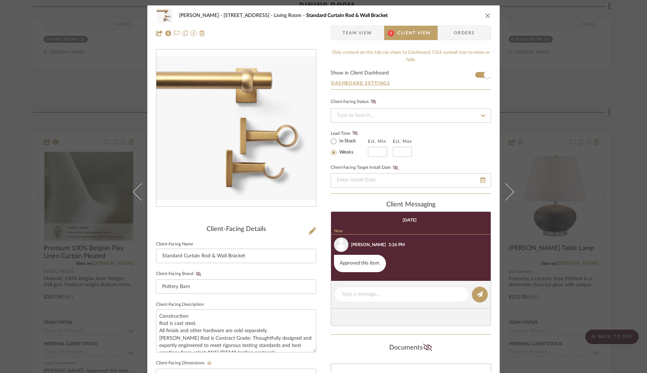
click at [348, 31] on span "Team View" at bounding box center [358, 33] width 30 height 14
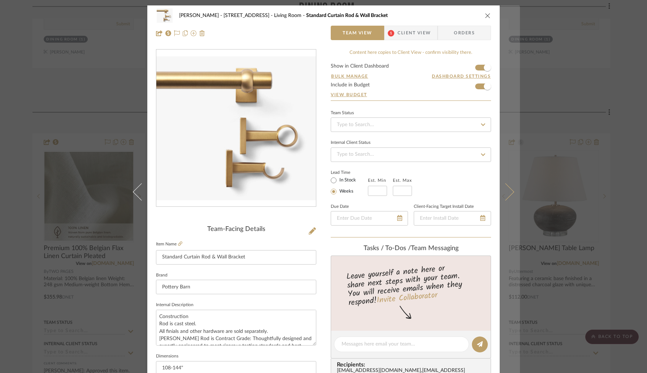
click at [503, 194] on icon at bounding box center [505, 191] width 17 height 17
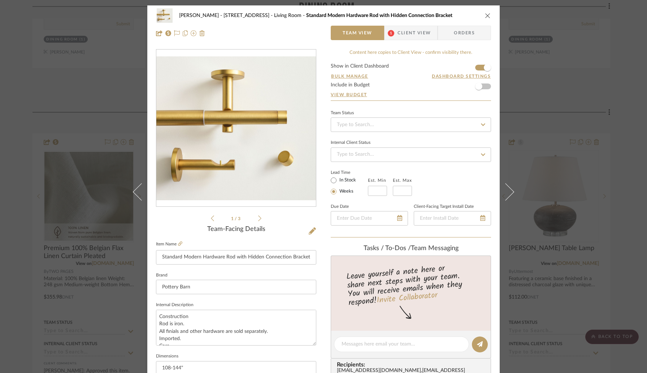
click at [404, 36] on span "Client View" at bounding box center [414, 33] width 33 height 14
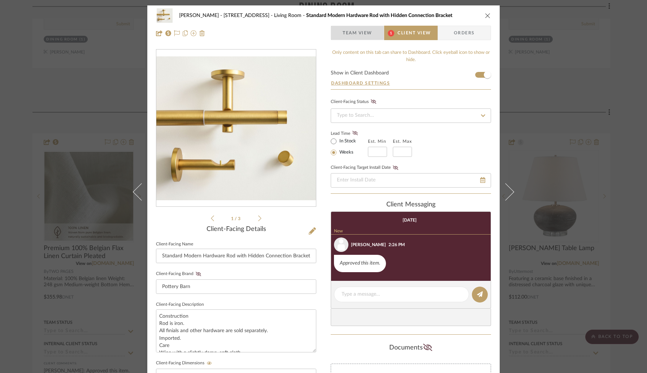
click at [366, 34] on span "Team View" at bounding box center [358, 33] width 30 height 14
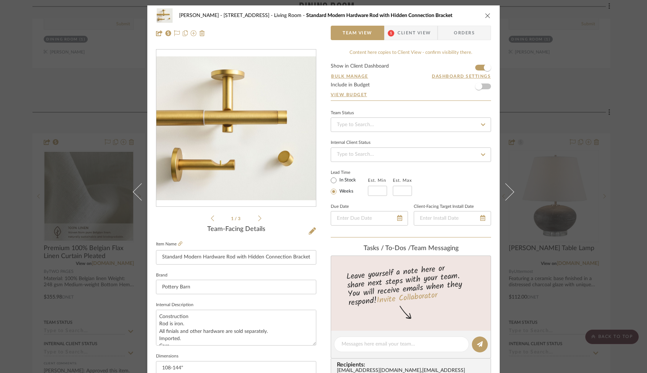
click at [485, 17] on icon "close" at bounding box center [488, 16] width 6 height 6
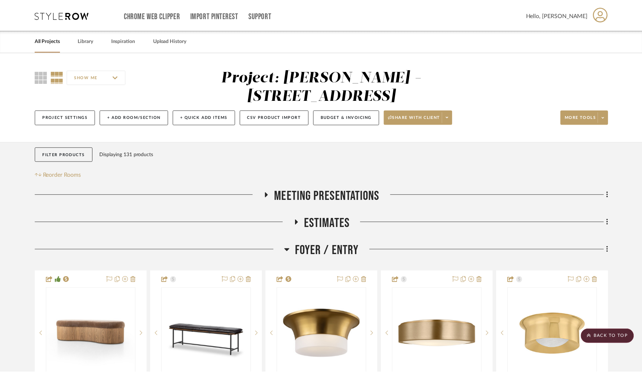
scroll to position [2503, 0]
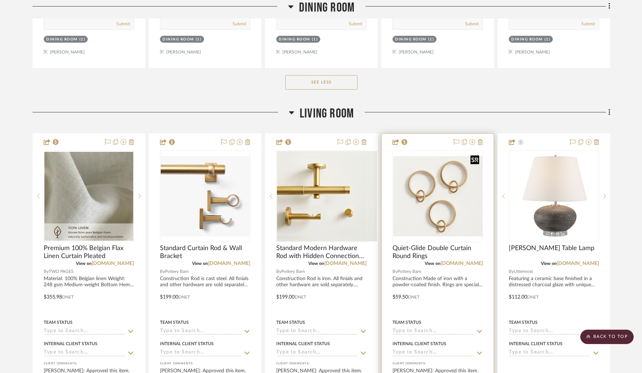
click at [436, 155] on div at bounding box center [437, 196] width 90 height 92
click at [425, 178] on img "0" at bounding box center [437, 196] width 89 height 80
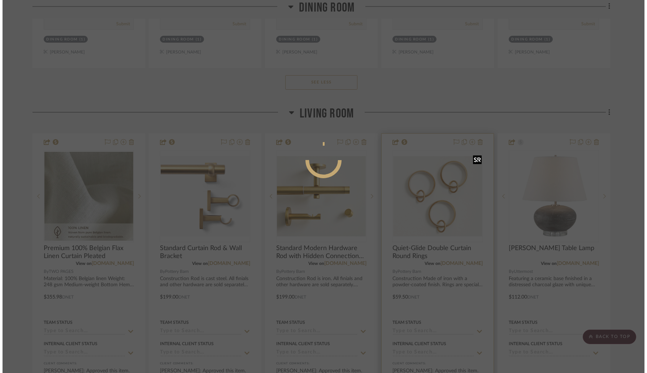
scroll to position [0, 0]
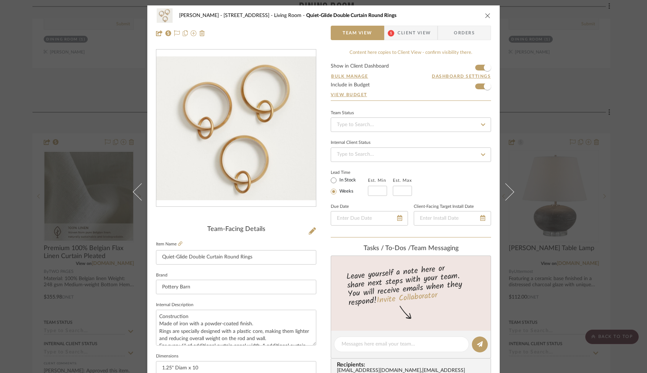
click at [488, 17] on icon "close" at bounding box center [488, 16] width 6 height 6
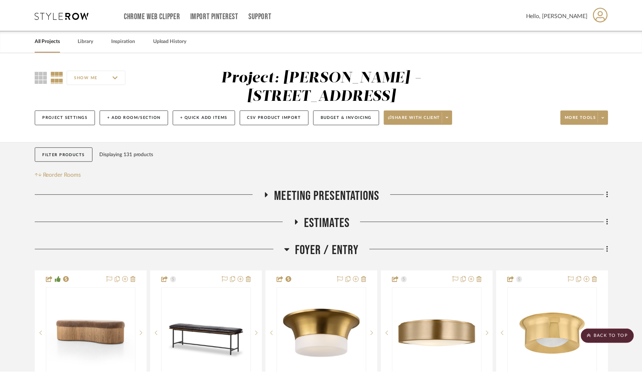
scroll to position [2503, 0]
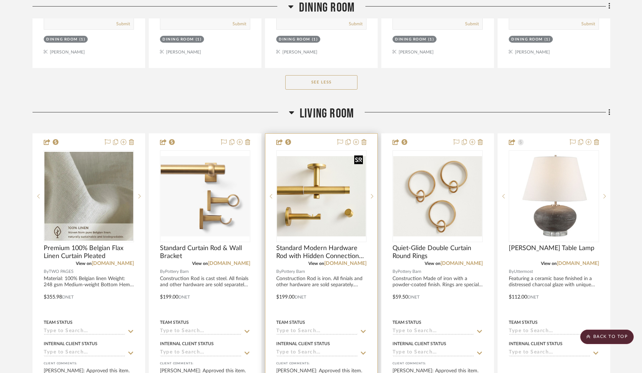
click at [348, 184] on img "0" at bounding box center [321, 196] width 89 height 80
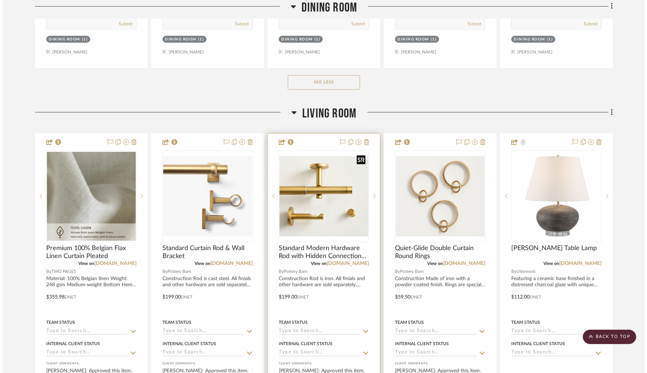
scroll to position [0, 0]
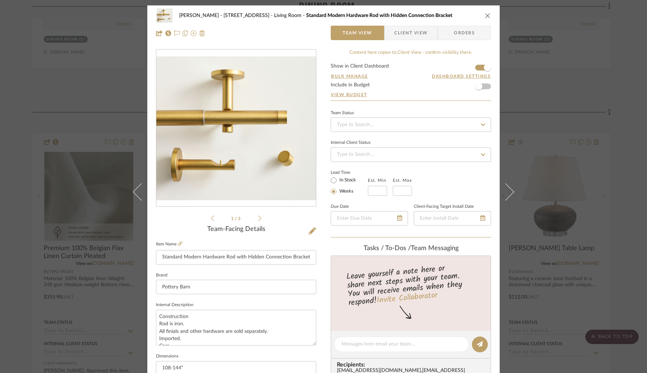
click at [485, 17] on icon "close" at bounding box center [488, 16] width 6 height 6
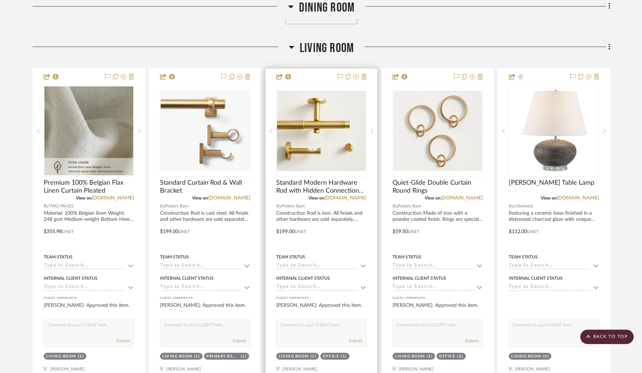
scroll to position [2686, 0]
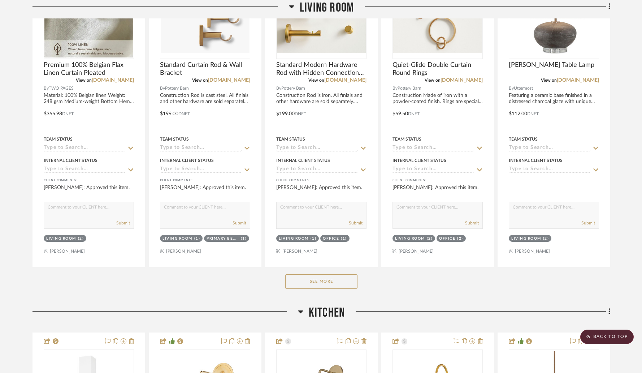
click at [336, 274] on button "See More" at bounding box center [321, 281] width 72 height 14
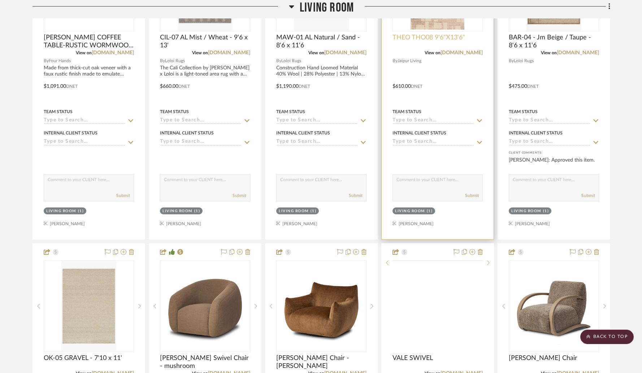
scroll to position [4639, 0]
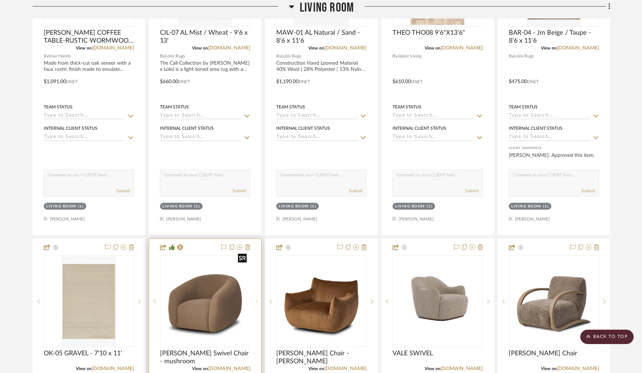
click at [227, 288] on img "0" at bounding box center [211, 301] width 90 height 90
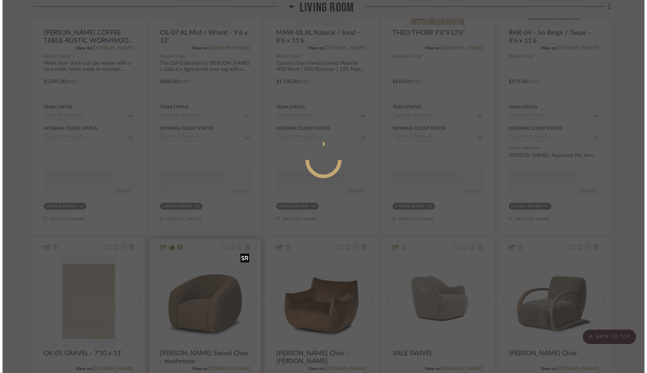
scroll to position [0, 0]
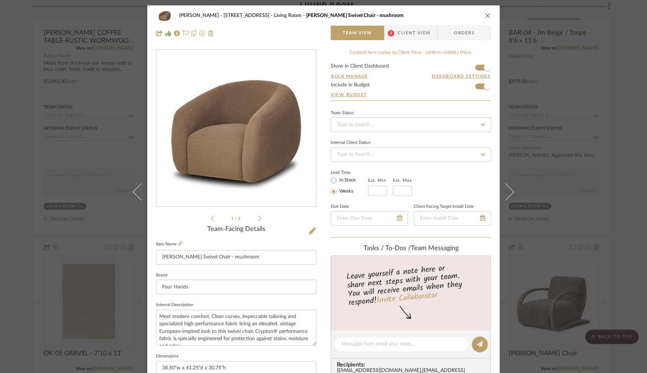
click at [406, 36] on span "Client View" at bounding box center [414, 33] width 33 height 14
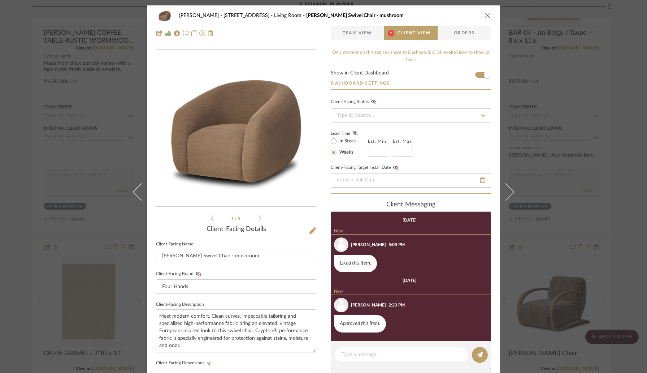
click at [485, 17] on icon "close" at bounding box center [488, 16] width 6 height 6
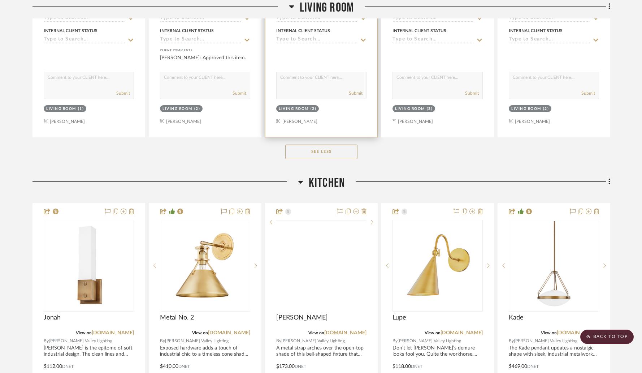
scroll to position [5111, 0]
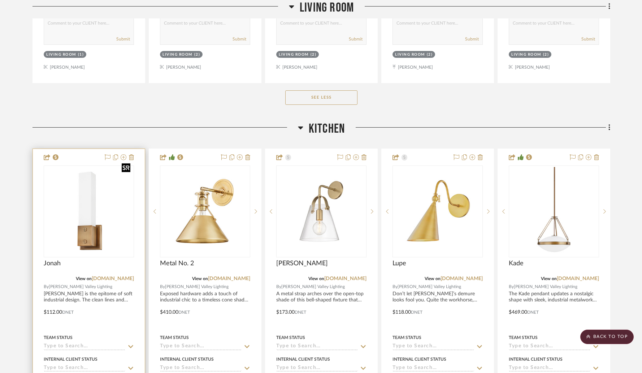
click at [102, 214] on div at bounding box center [89, 211] width 90 height 92
click at [87, 204] on img "0" at bounding box center [88, 211] width 89 height 89
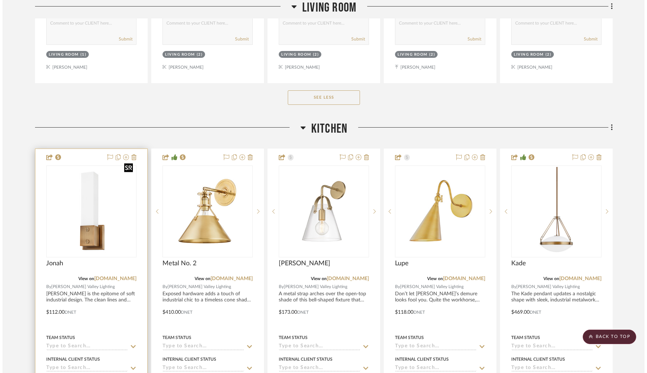
scroll to position [0, 0]
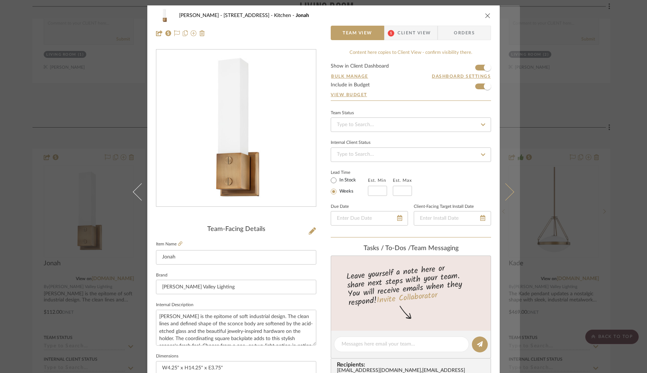
click at [504, 193] on icon at bounding box center [505, 191] width 17 height 17
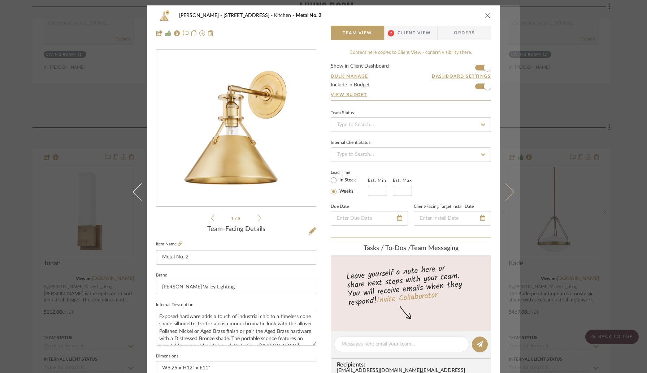
click at [504, 192] on icon at bounding box center [505, 191] width 17 height 17
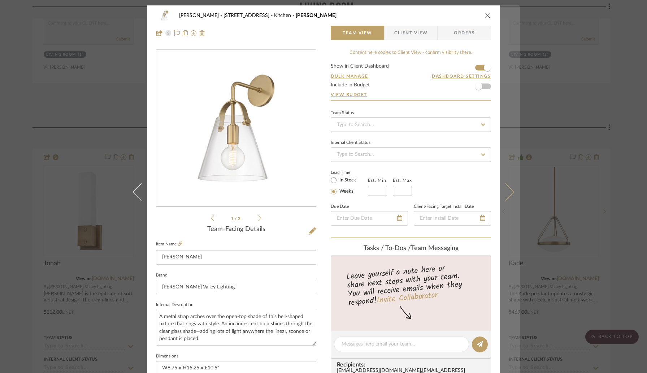
click at [504, 192] on icon at bounding box center [505, 191] width 17 height 17
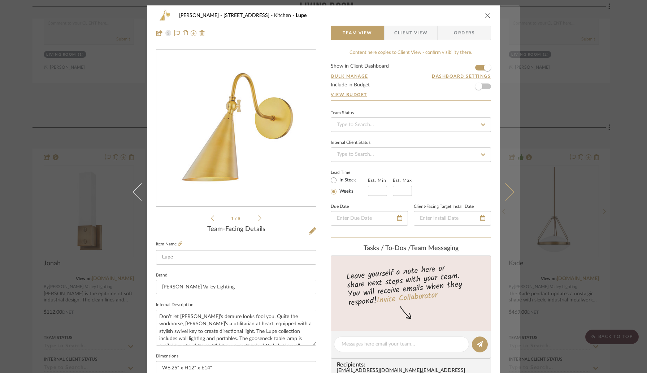
click at [505, 192] on icon at bounding box center [505, 191] width 17 height 17
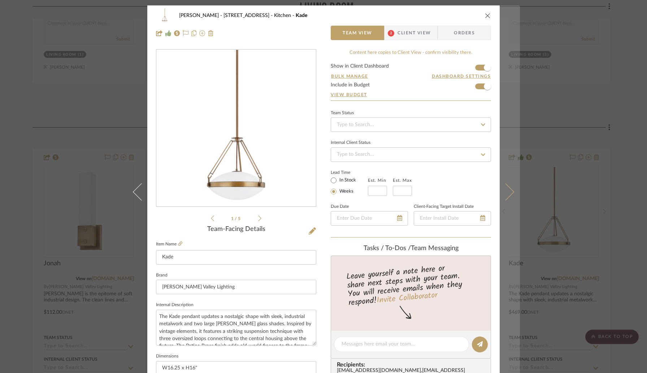
click at [505, 190] on icon at bounding box center [505, 191] width 17 height 17
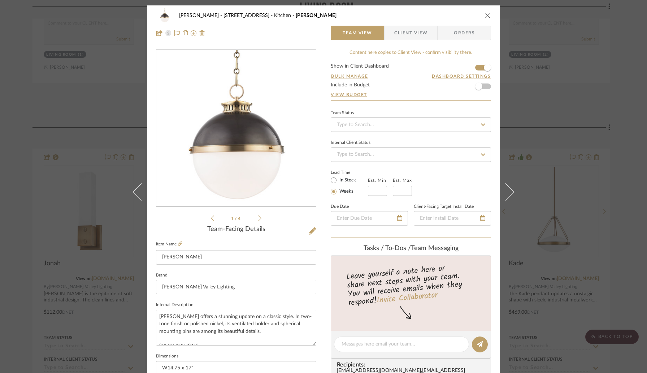
click at [485, 16] on icon "close" at bounding box center [488, 16] width 6 height 6
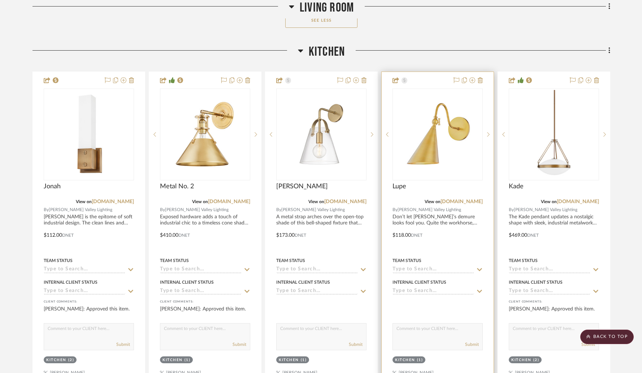
scroll to position [5382, 0]
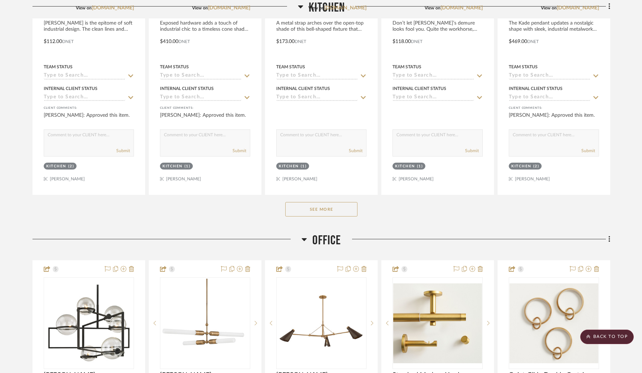
click at [335, 202] on button "See More" at bounding box center [321, 209] width 72 height 14
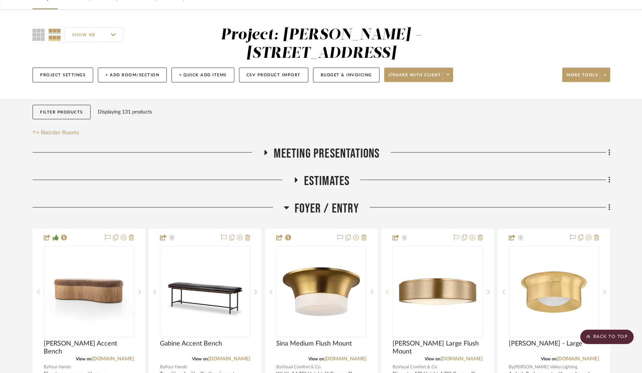
scroll to position [0, 0]
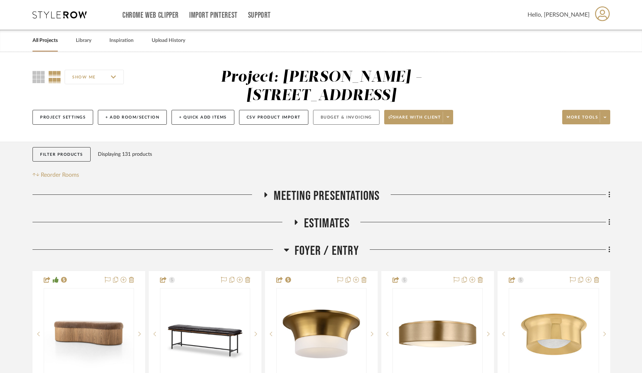
click at [325, 110] on button "Budget & Invoicing" at bounding box center [346, 117] width 66 height 15
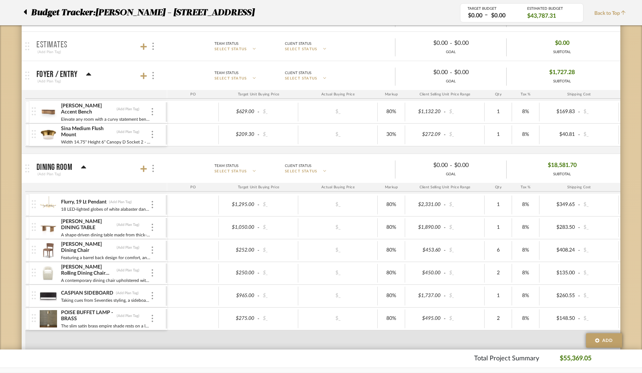
scroll to position [194, 0]
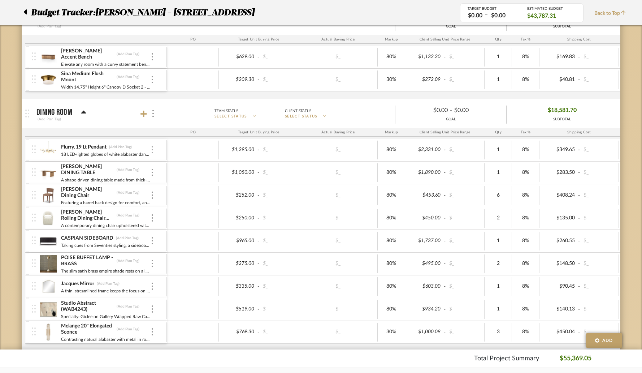
click at [152, 151] on img at bounding box center [152, 149] width 1 height 7
click at [164, 205] on span "Remove Item" at bounding box center [182, 203] width 53 height 7
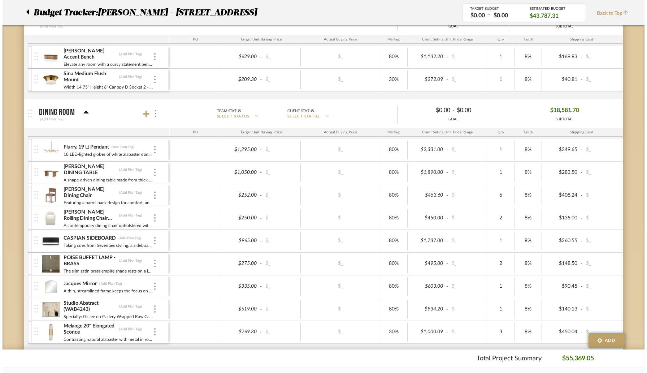
scroll to position [0, 0]
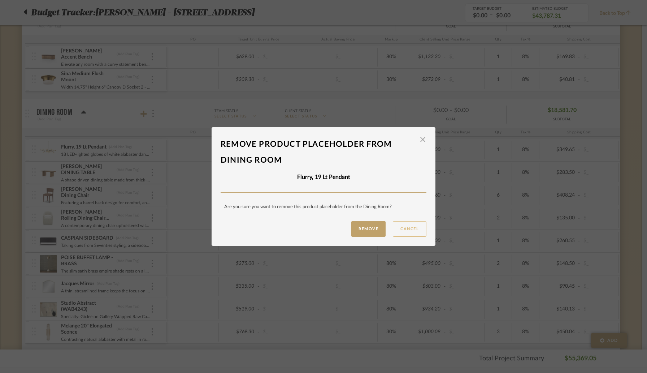
click at [404, 229] on button "Cancel" at bounding box center [410, 229] width 34 height 16
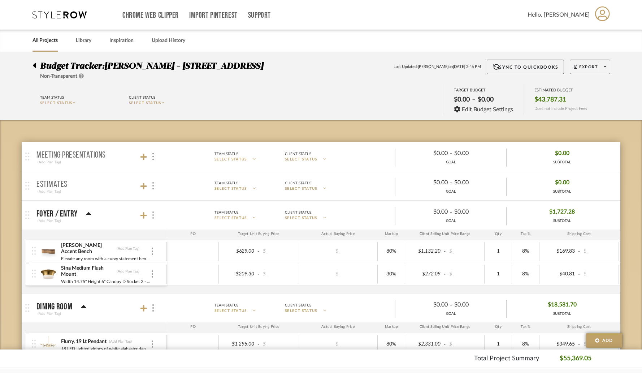
click at [34, 67] on icon at bounding box center [33, 65] width 3 height 9
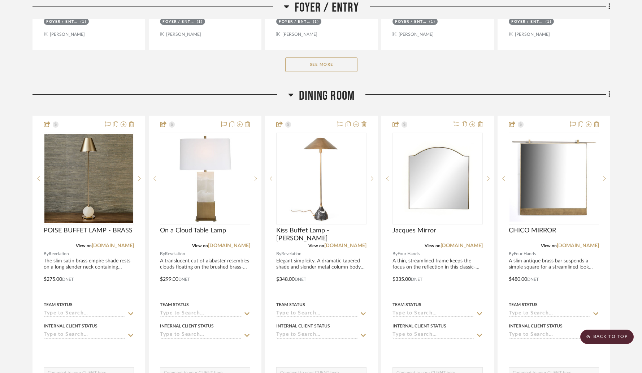
scroll to position [549, 0]
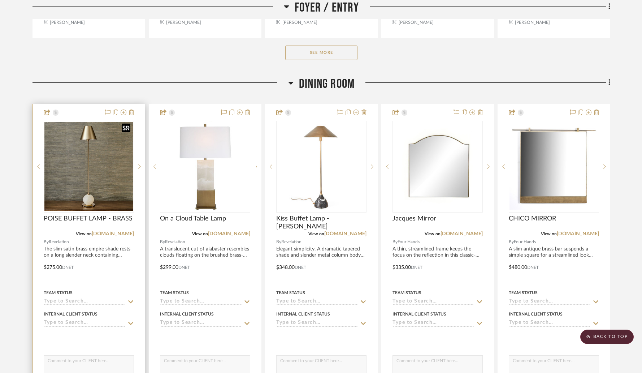
click at [0, 0] on img at bounding box center [0, 0] width 0 height 0
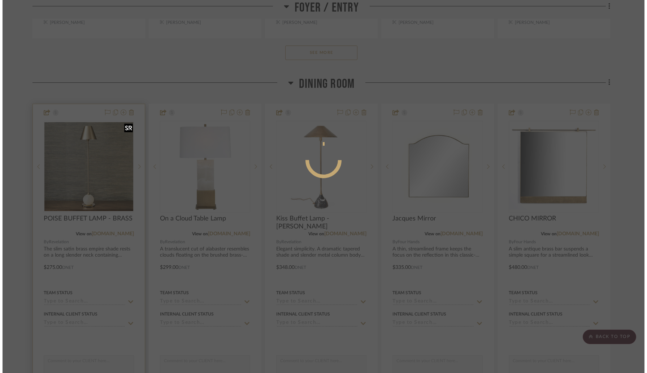
scroll to position [0, 0]
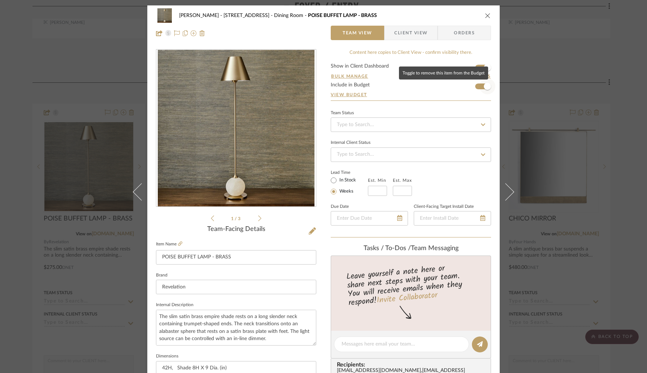
click at [484, 87] on span "button" at bounding box center [487, 86] width 7 height 7
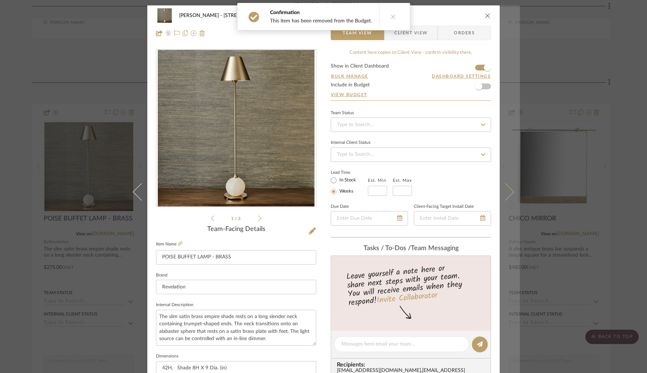
click at [505, 192] on icon at bounding box center [505, 191] width 17 height 17
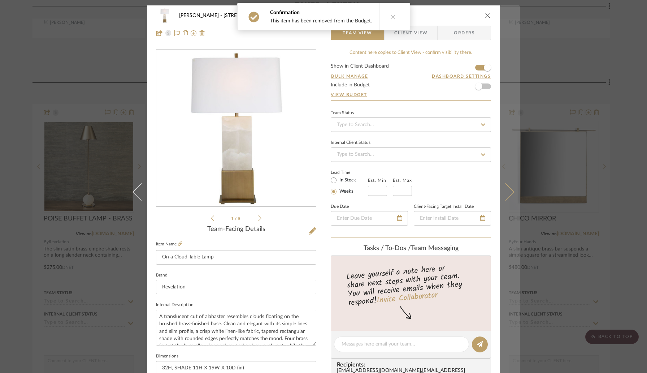
click at [508, 193] on icon at bounding box center [505, 191] width 17 height 17
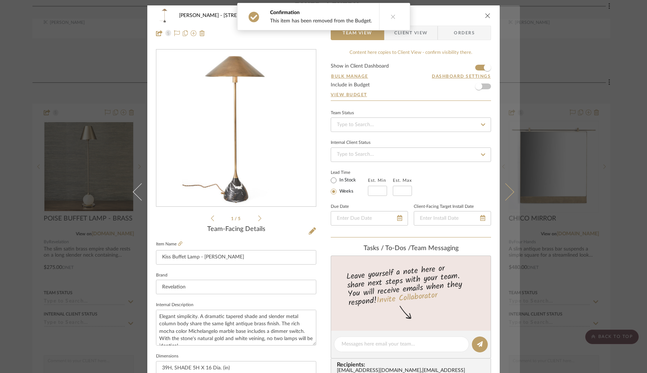
click at [508, 193] on icon at bounding box center [505, 191] width 17 height 17
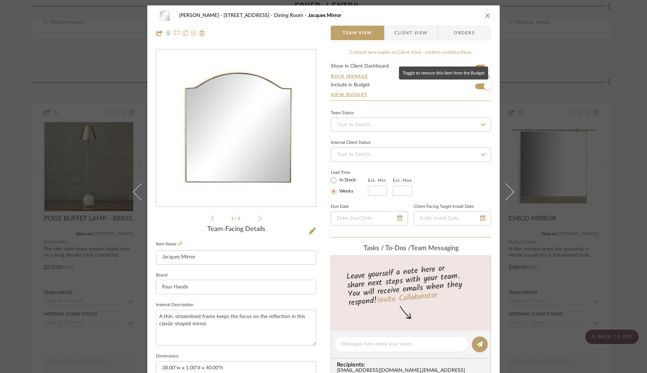
click at [484, 86] on span "button" at bounding box center [487, 86] width 7 height 7
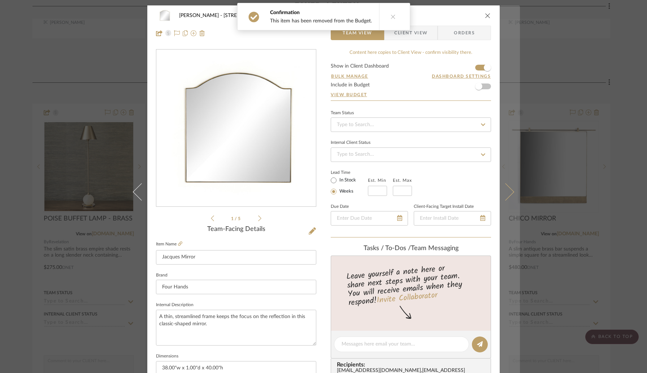
click at [506, 180] on button at bounding box center [510, 191] width 20 height 373
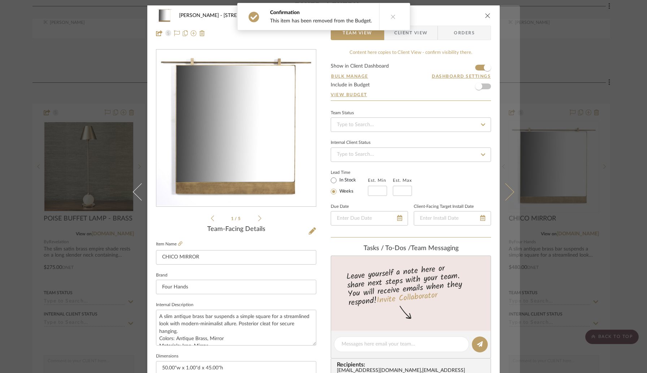
click at [505, 197] on icon at bounding box center [505, 191] width 17 height 17
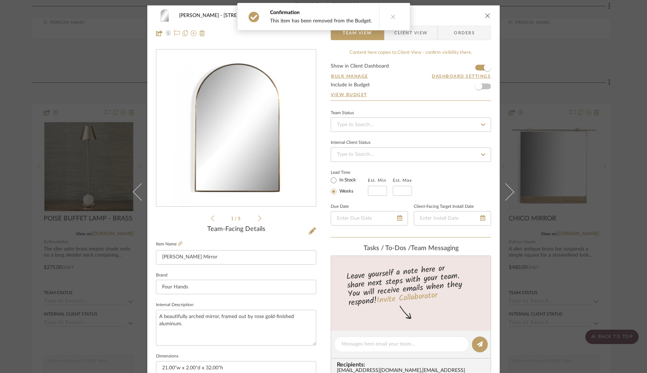
click at [505, 197] on icon at bounding box center [505, 191] width 17 height 17
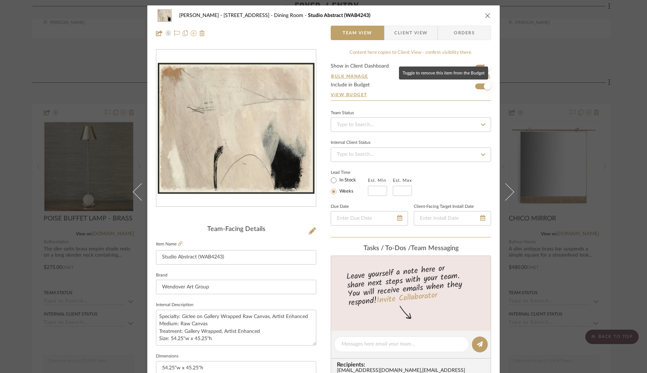
click at [481, 87] on span "button" at bounding box center [487, 86] width 16 height 16
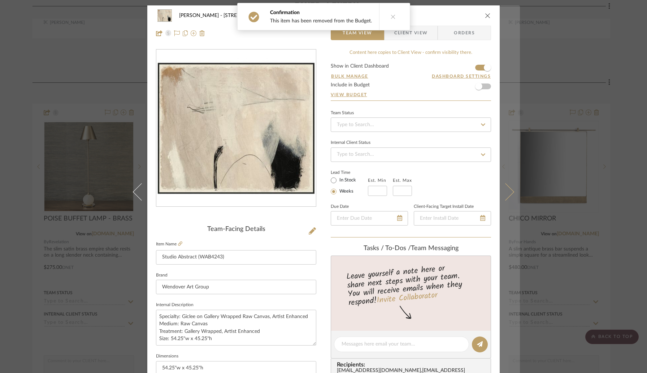
click at [507, 182] on button at bounding box center [510, 191] width 20 height 373
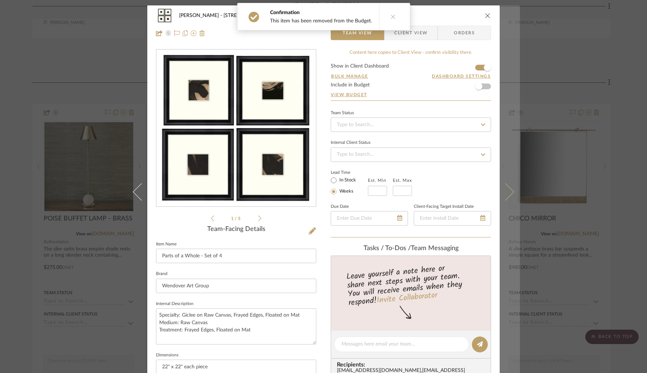
click at [505, 188] on icon at bounding box center [505, 191] width 17 height 17
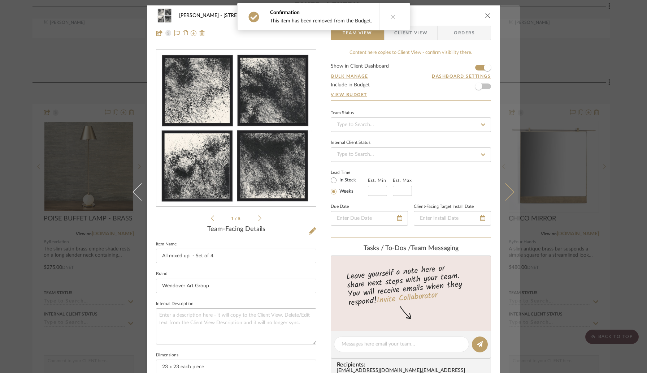
click at [505, 188] on icon at bounding box center [505, 191] width 17 height 17
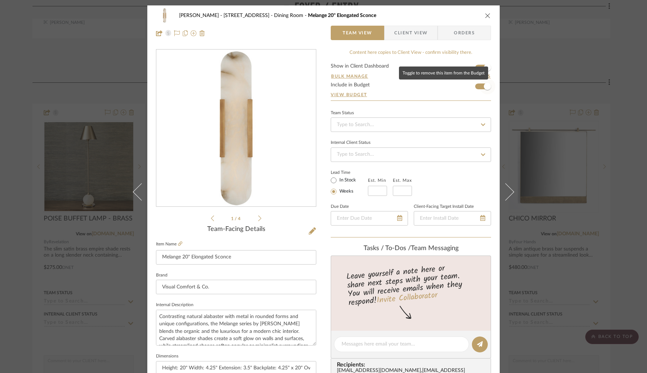
click at [479, 86] on span "button" at bounding box center [487, 86] width 16 height 16
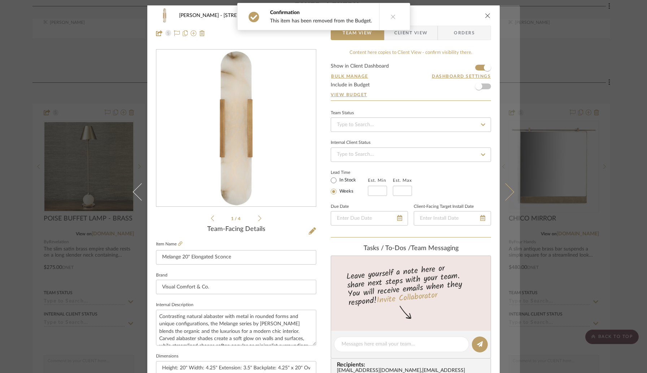
click at [509, 187] on button at bounding box center [510, 191] width 20 height 373
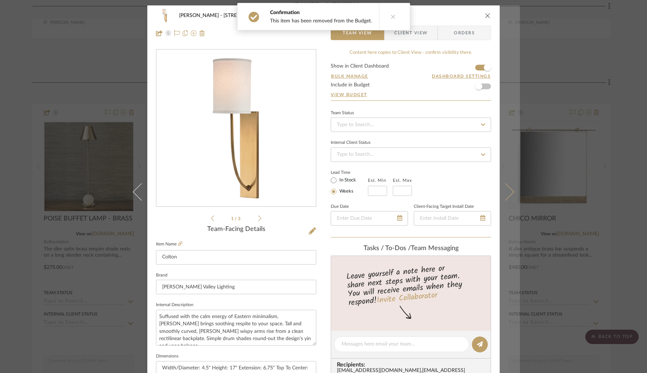
click at [505, 187] on icon at bounding box center [505, 191] width 17 height 17
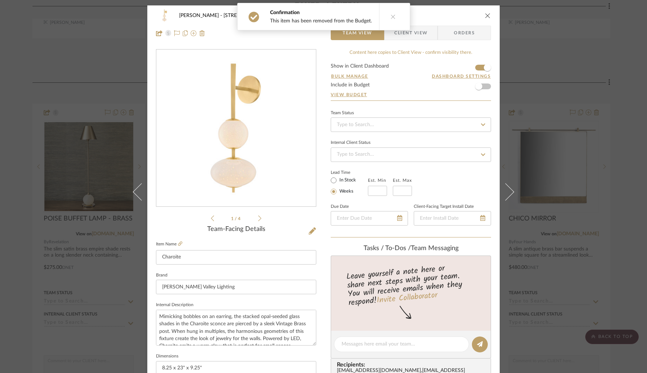
click at [505, 187] on icon at bounding box center [505, 191] width 17 height 17
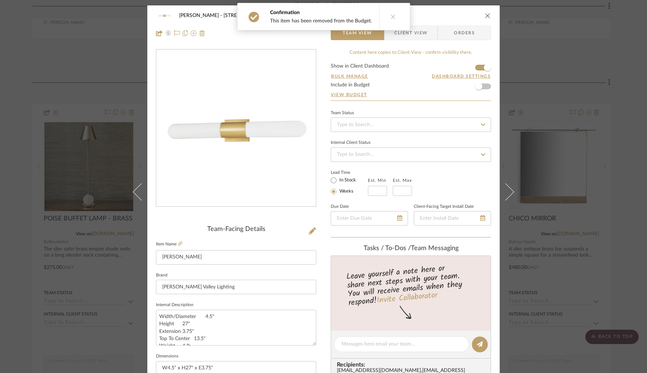
click at [505, 187] on icon at bounding box center [505, 191] width 17 height 17
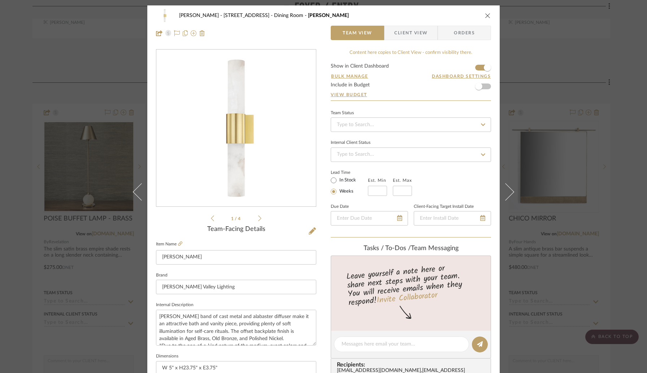
click at [505, 187] on icon at bounding box center [505, 191] width 17 height 17
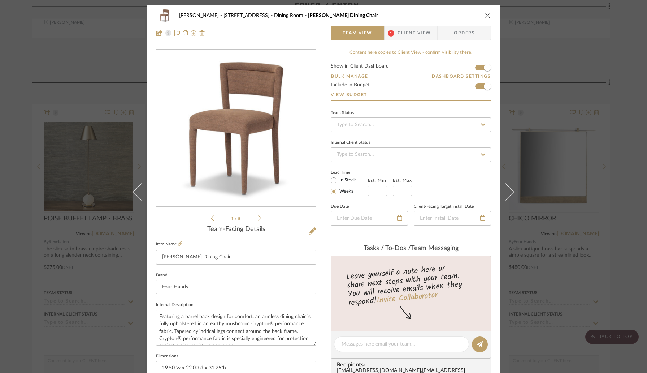
click at [411, 32] on span "Client View" at bounding box center [414, 33] width 33 height 14
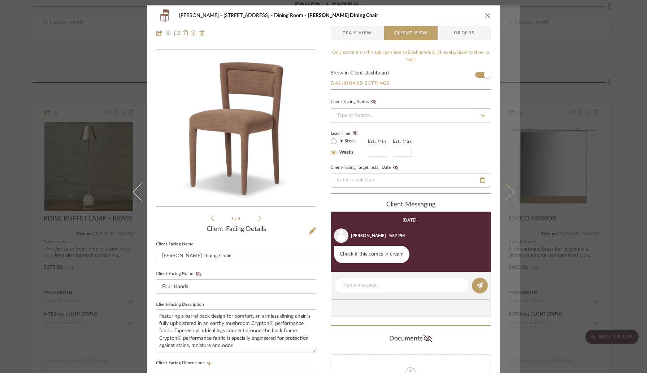
click at [509, 189] on icon at bounding box center [505, 191] width 17 height 17
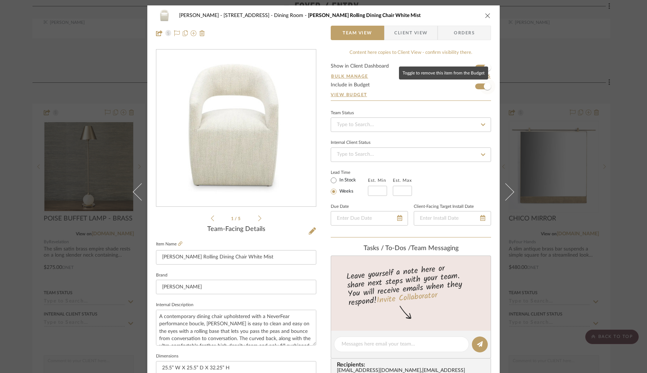
click at [481, 88] on span "button" at bounding box center [487, 86] width 16 height 16
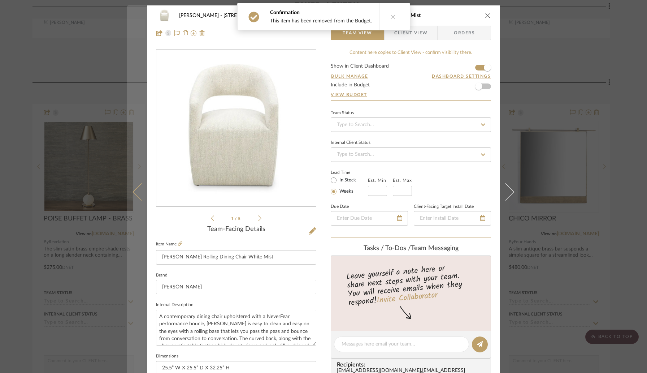
click at [139, 197] on icon at bounding box center [141, 191] width 17 height 17
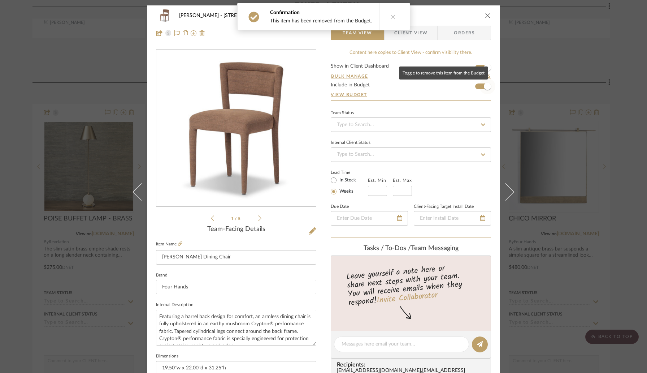
click at [480, 86] on span "button" at bounding box center [487, 86] width 16 height 16
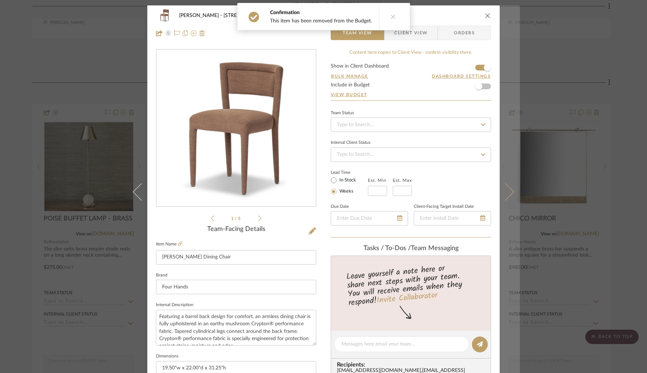
click at [501, 184] on icon at bounding box center [505, 191] width 17 height 17
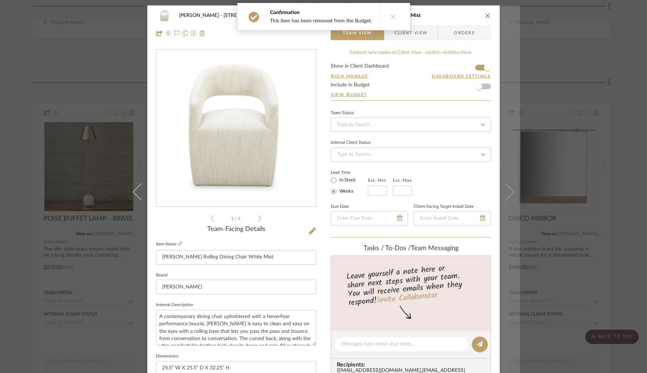
click at [504, 192] on icon at bounding box center [505, 191] width 17 height 17
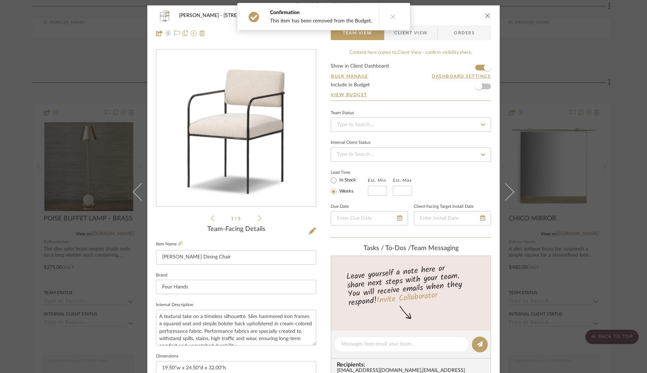
click at [504, 192] on icon at bounding box center [505, 191] width 17 height 17
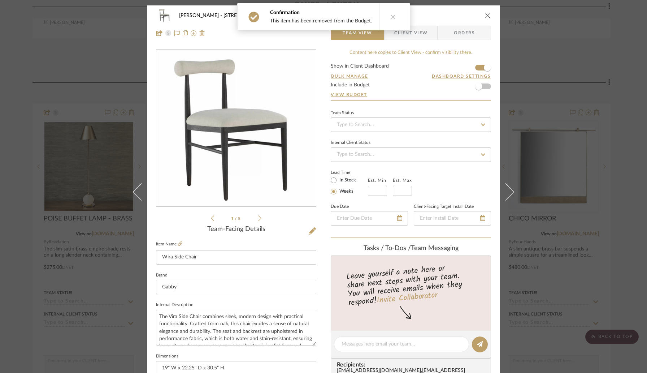
click at [504, 192] on icon at bounding box center [505, 191] width 17 height 17
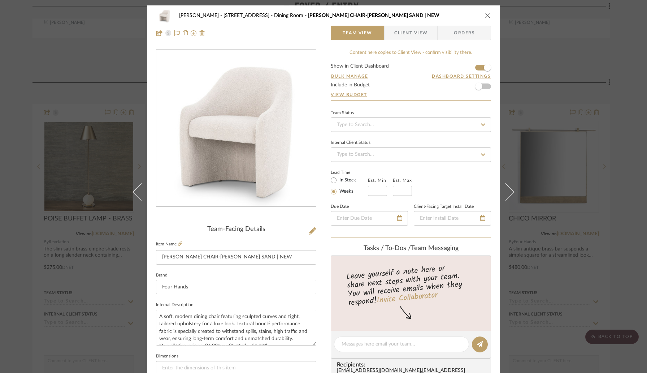
click at [504, 192] on icon at bounding box center [505, 191] width 17 height 17
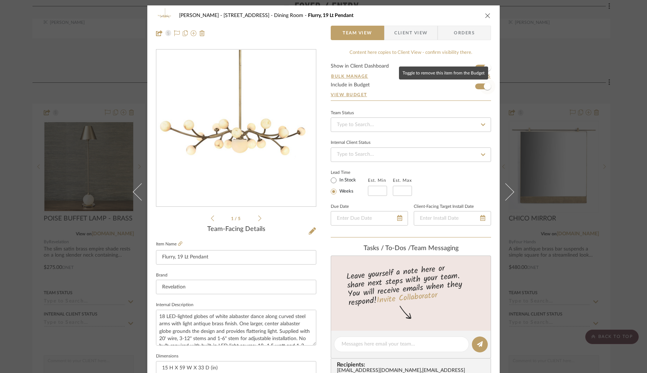
click at [479, 87] on span "button" at bounding box center [487, 86] width 16 height 16
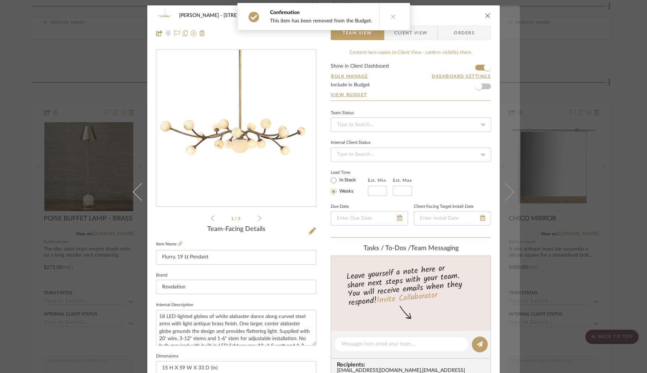
click at [508, 181] on button at bounding box center [510, 191] width 20 height 373
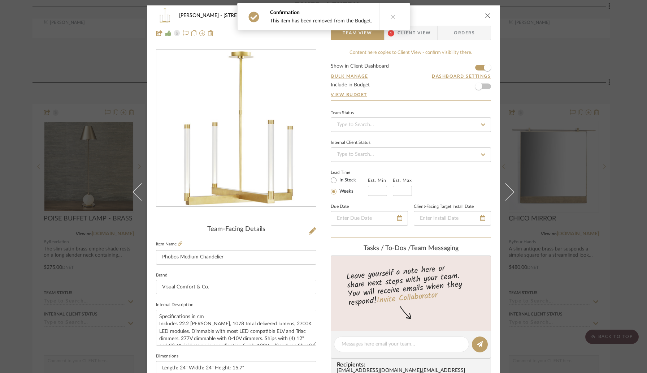
click at [412, 33] on span "Client View" at bounding box center [414, 33] width 33 height 14
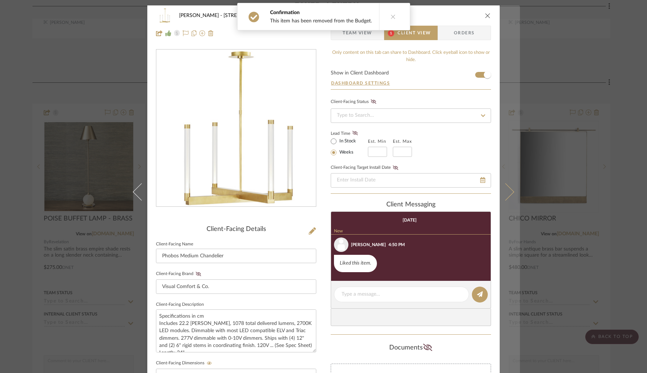
click at [504, 194] on icon at bounding box center [505, 191] width 17 height 17
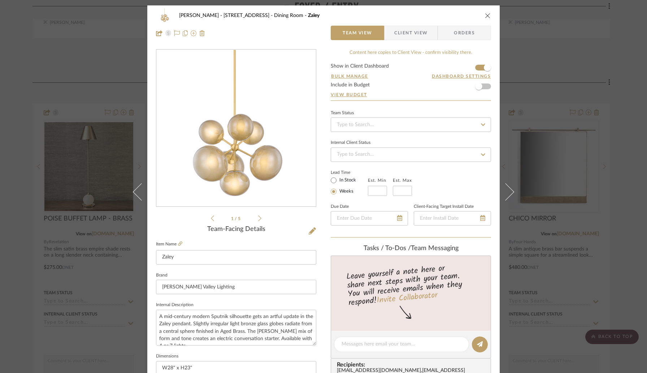
click at [504, 194] on icon at bounding box center [505, 191] width 17 height 17
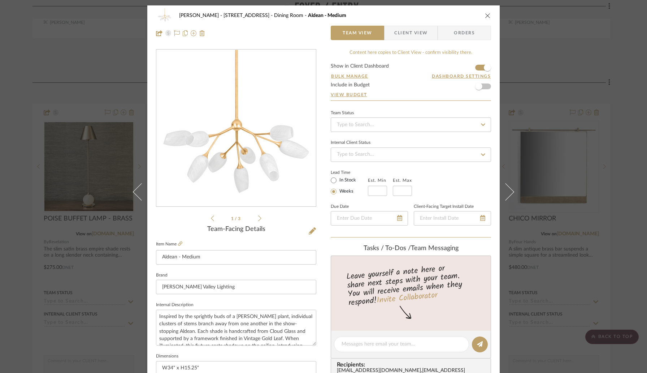
click at [504, 194] on icon at bounding box center [505, 191] width 17 height 17
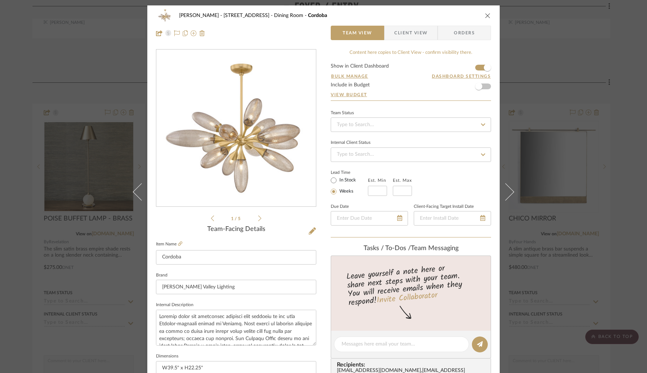
click at [504, 194] on icon at bounding box center [505, 191] width 17 height 17
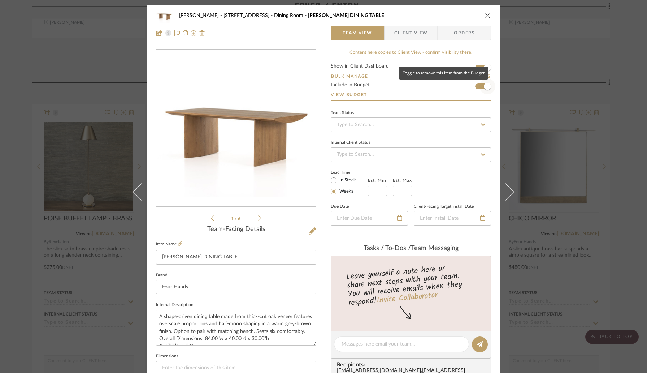
click at [484, 86] on span "button" at bounding box center [487, 86] width 7 height 7
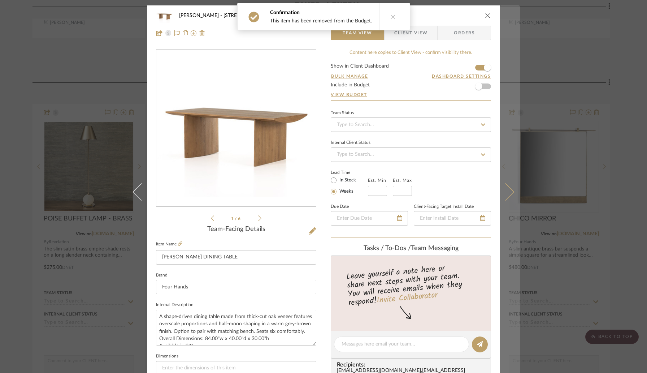
click at [502, 187] on icon at bounding box center [505, 191] width 17 height 17
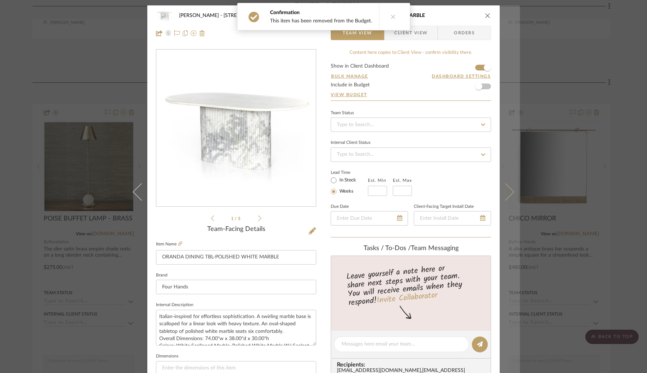
click at [501, 187] on icon at bounding box center [505, 191] width 17 height 17
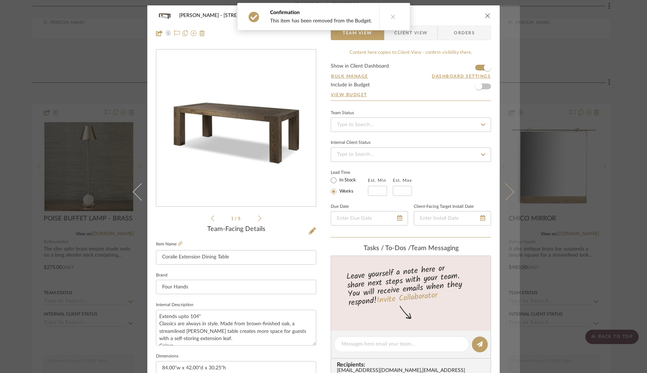
click at [501, 187] on icon at bounding box center [505, 191] width 17 height 17
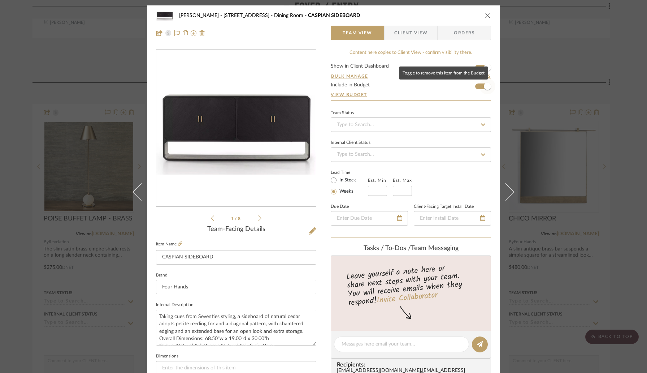
click at [479, 88] on span "button" at bounding box center [487, 86] width 16 height 16
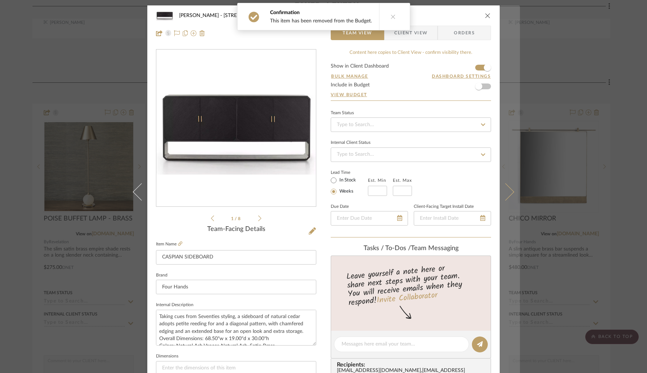
click at [507, 181] on button at bounding box center [510, 191] width 20 height 373
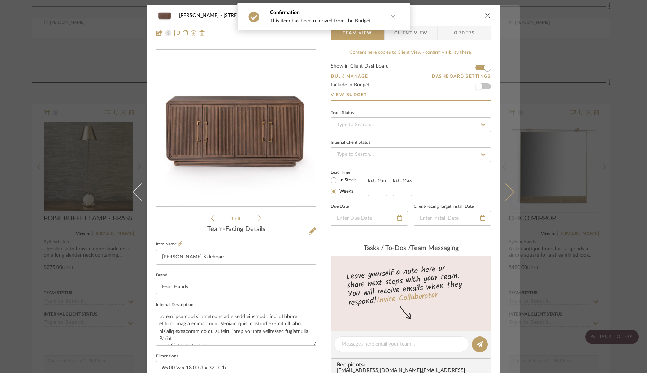
click at [507, 193] on icon at bounding box center [505, 191] width 17 height 17
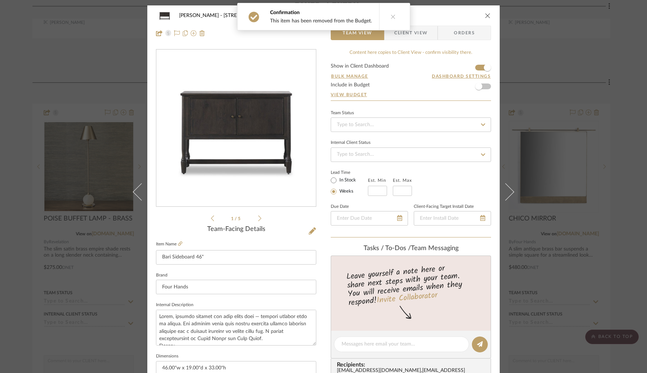
click at [507, 193] on icon at bounding box center [505, 191] width 17 height 17
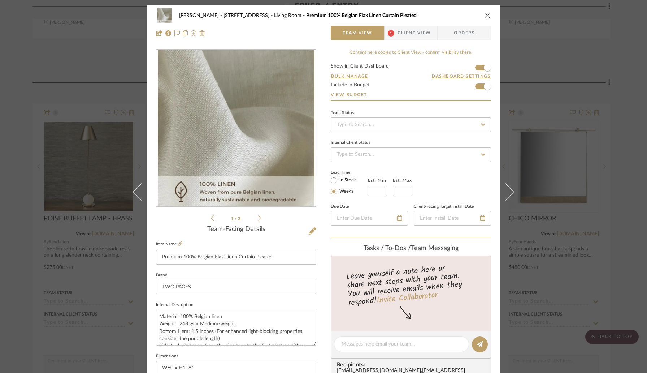
click at [412, 34] on span "Client View" at bounding box center [414, 33] width 33 height 14
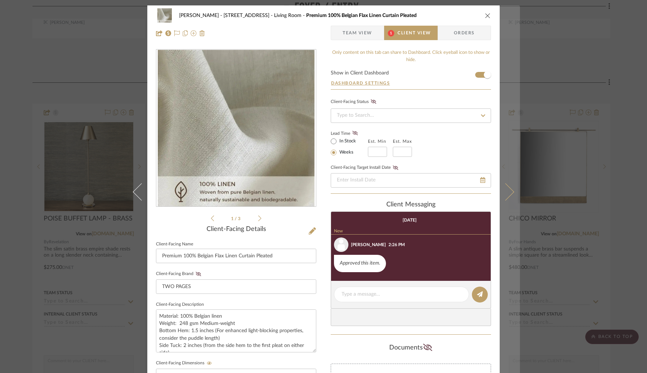
click at [507, 192] on icon at bounding box center [505, 191] width 17 height 17
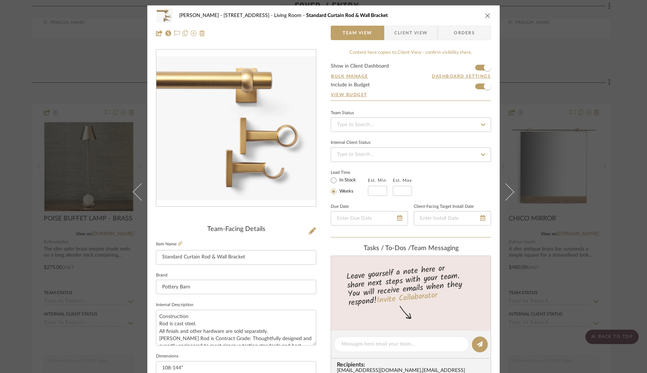
click at [412, 34] on span "Client View" at bounding box center [410, 33] width 33 height 14
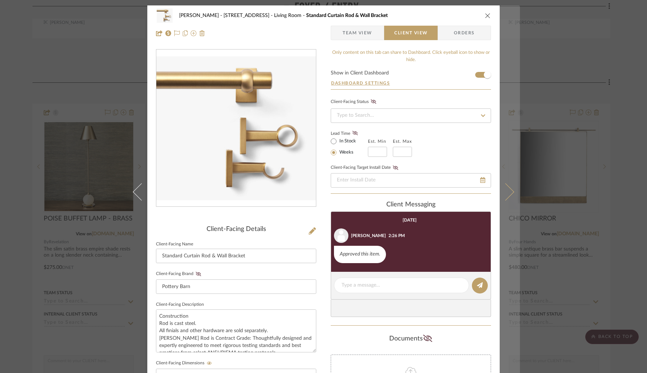
click at [504, 184] on icon at bounding box center [505, 191] width 17 height 17
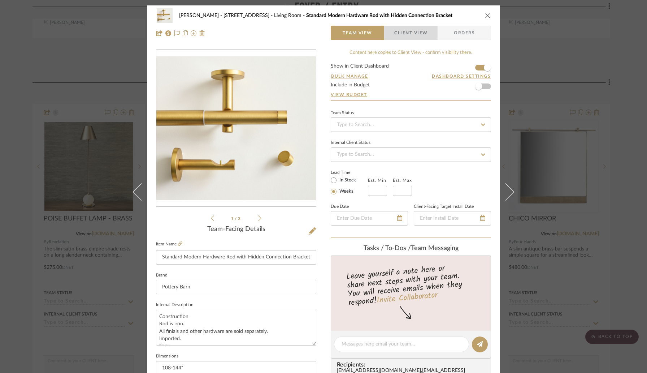
click at [401, 37] on span "Client View" at bounding box center [410, 33] width 33 height 14
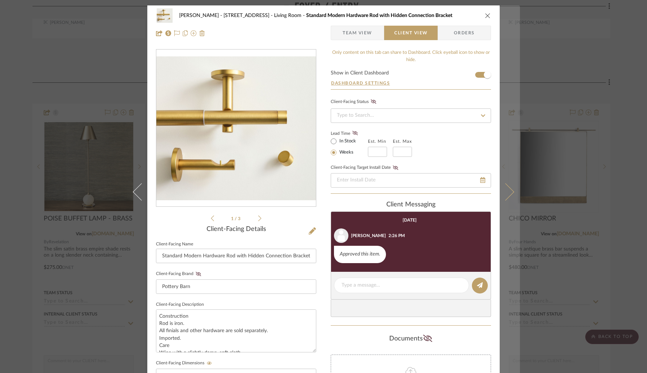
click at [509, 187] on button at bounding box center [510, 191] width 20 height 373
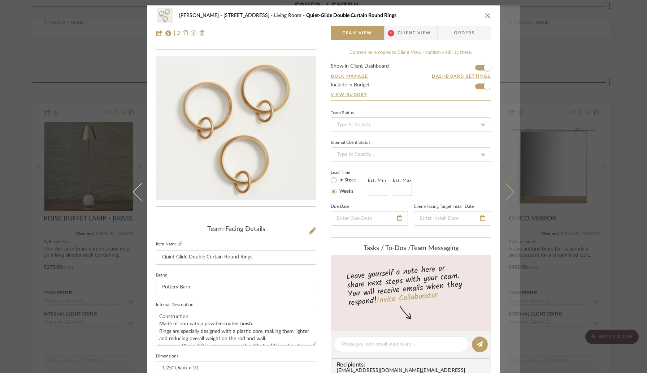
click at [506, 190] on icon at bounding box center [505, 191] width 17 height 17
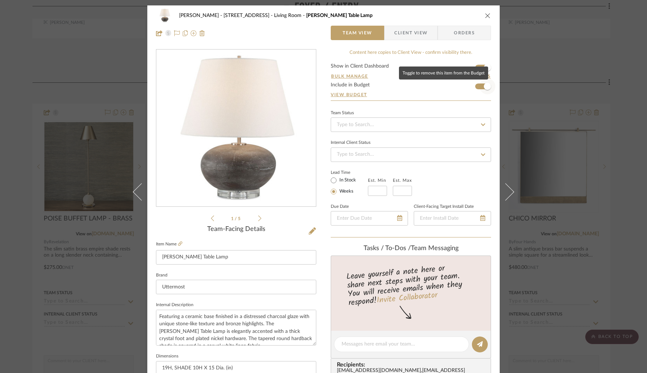
click at [481, 89] on span "button" at bounding box center [487, 86] width 16 height 16
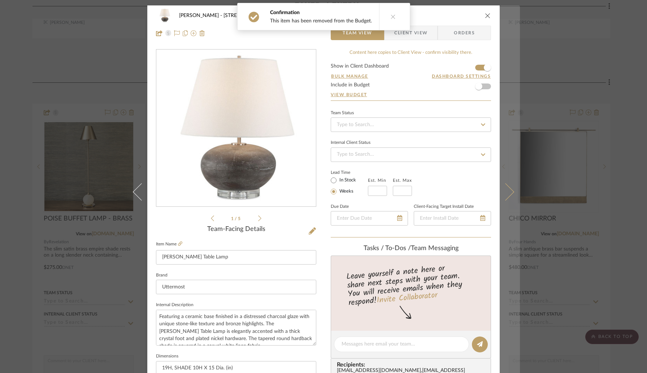
click at [509, 192] on icon at bounding box center [505, 191] width 17 height 17
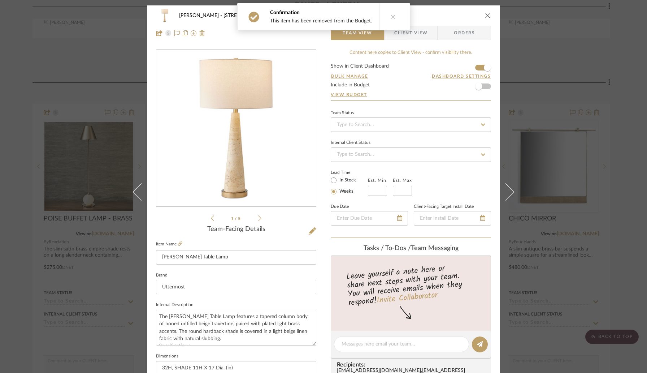
click at [509, 192] on icon at bounding box center [505, 191] width 17 height 17
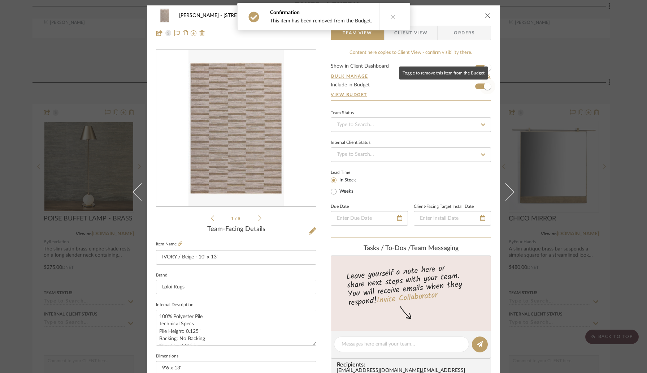
click at [479, 87] on span "button" at bounding box center [487, 86] width 16 height 16
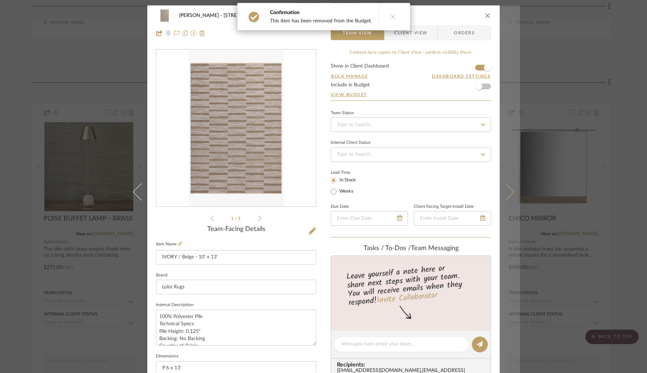
click at [505, 186] on icon at bounding box center [505, 191] width 17 height 17
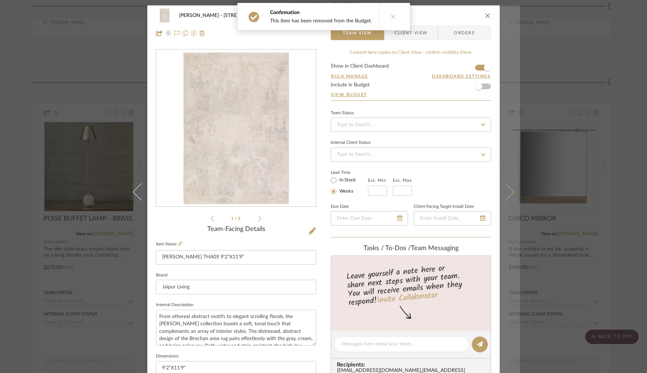
click at [505, 188] on icon at bounding box center [505, 191] width 17 height 17
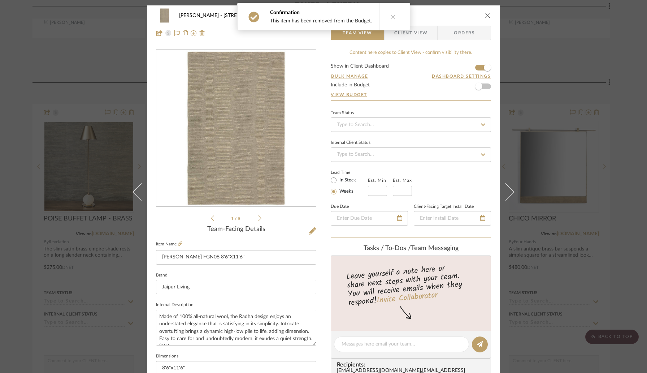
click at [505, 188] on icon at bounding box center [505, 191] width 17 height 17
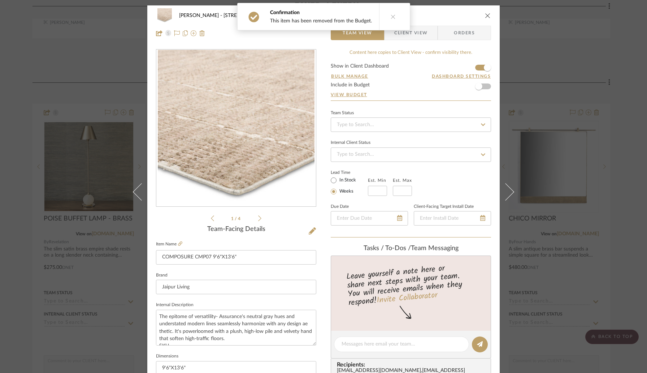
click at [505, 188] on icon at bounding box center [505, 191] width 17 height 17
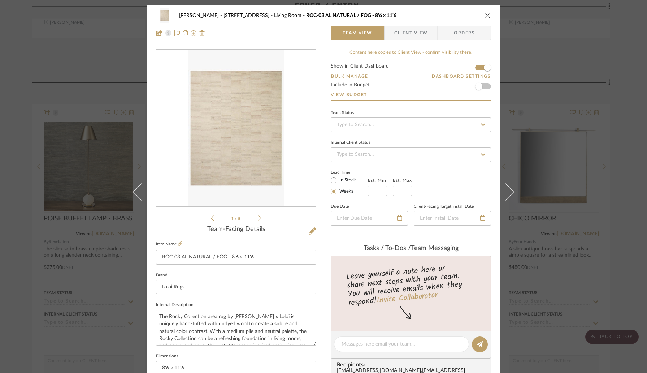
click at [505, 188] on icon at bounding box center [505, 191] width 17 height 17
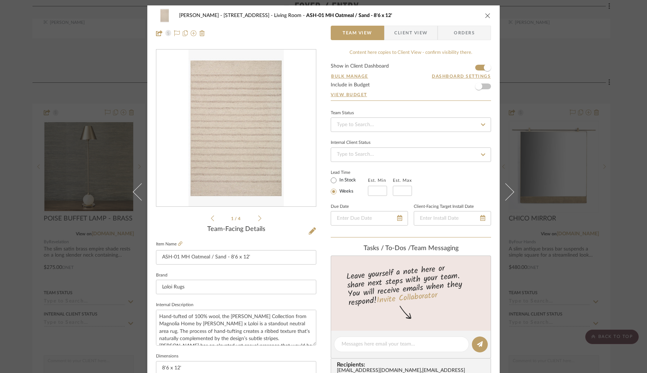
click at [505, 188] on icon at bounding box center [505, 191] width 17 height 17
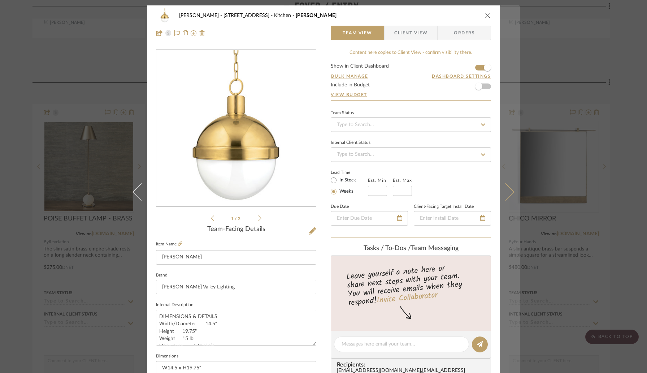
click at [503, 199] on icon at bounding box center [505, 191] width 17 height 17
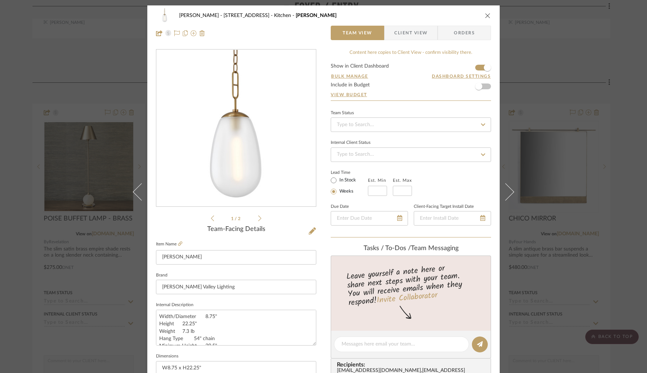
click at [503, 199] on icon at bounding box center [505, 191] width 17 height 17
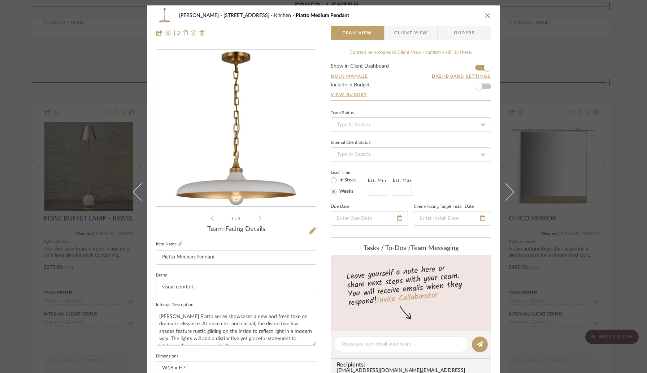
click at [503, 199] on icon at bounding box center [505, 191] width 17 height 17
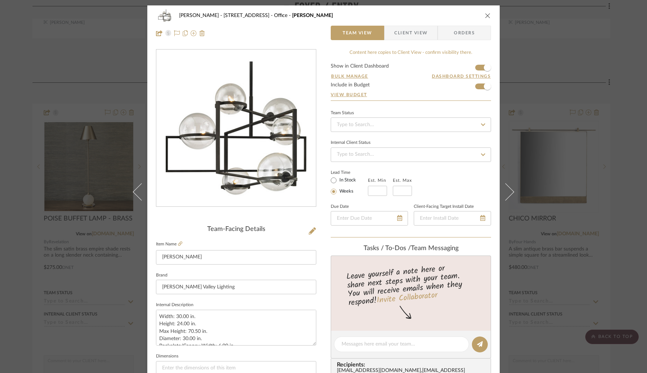
click at [503, 199] on icon at bounding box center [505, 191] width 17 height 17
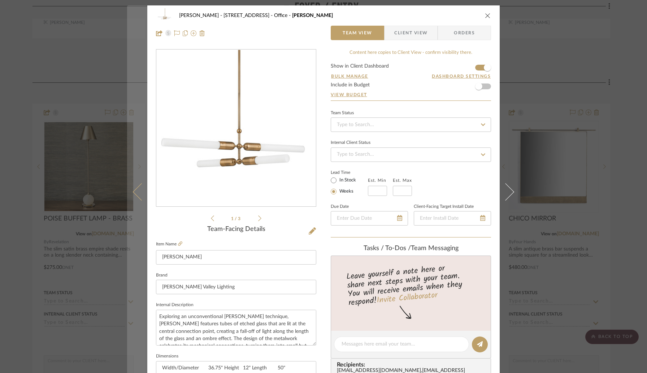
click at [137, 199] on button at bounding box center [137, 191] width 20 height 373
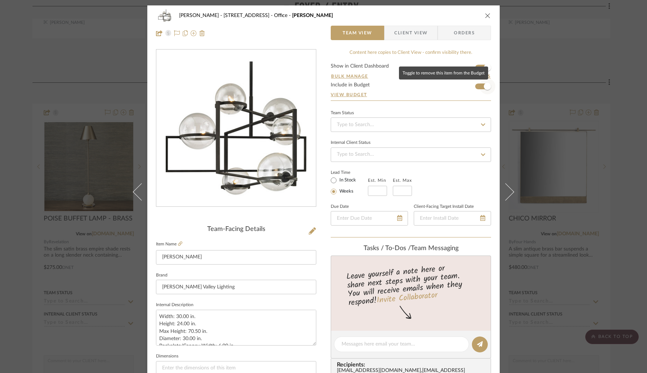
click at [481, 89] on span "button" at bounding box center [487, 86] width 16 height 16
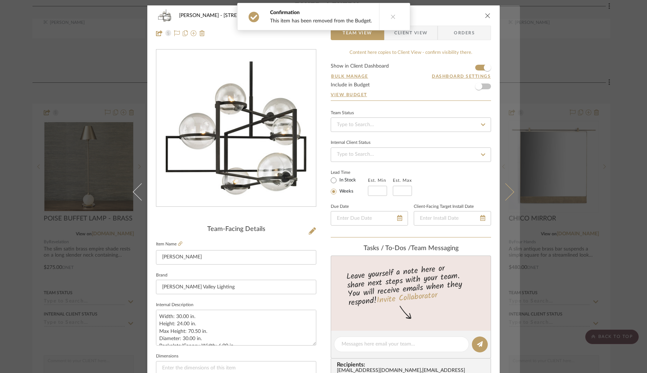
click at [511, 190] on button at bounding box center [510, 191] width 20 height 373
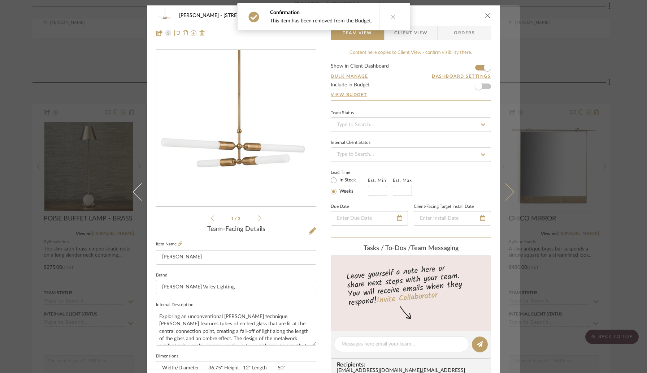
click at [509, 190] on icon at bounding box center [505, 191] width 17 height 17
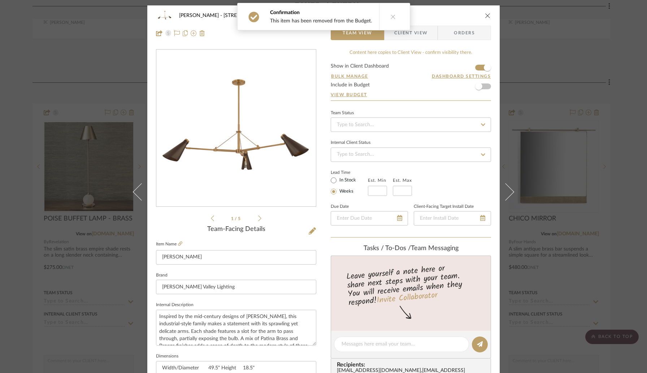
click at [509, 190] on icon at bounding box center [505, 191] width 17 height 17
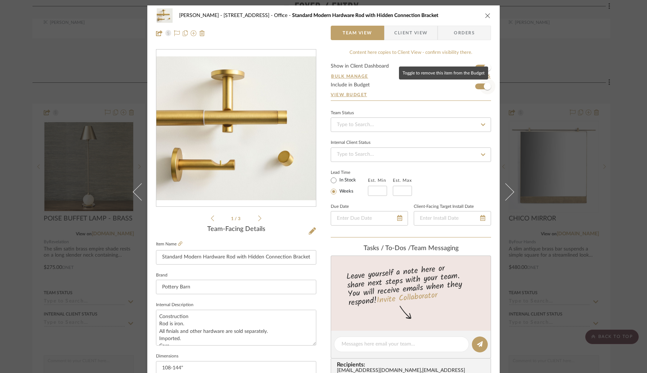
click at [480, 86] on span "button" at bounding box center [487, 86] width 16 height 16
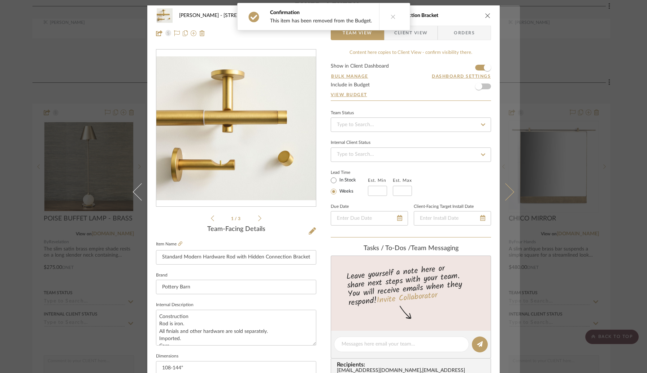
click at [507, 187] on icon at bounding box center [505, 191] width 17 height 17
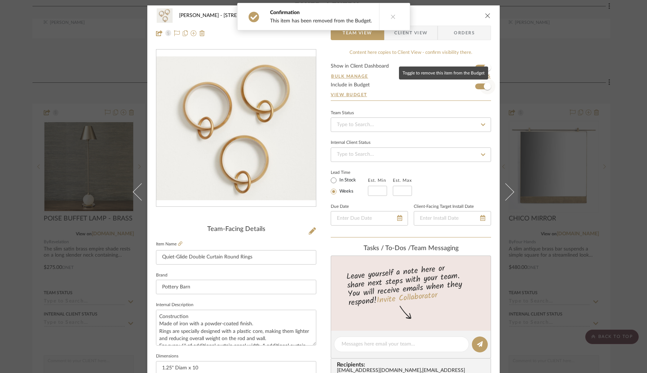
click at [484, 83] on span "button" at bounding box center [487, 86] width 7 height 7
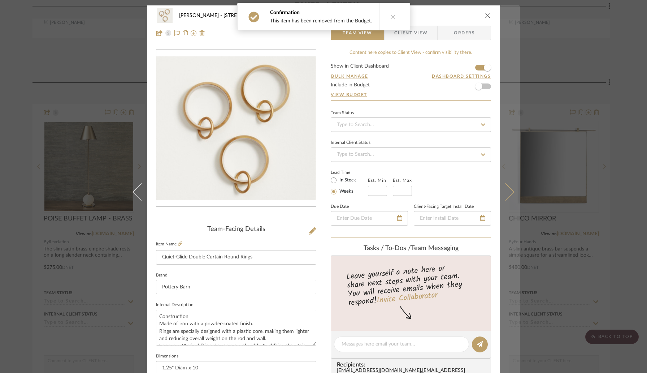
click at [503, 189] on icon at bounding box center [505, 191] width 17 height 17
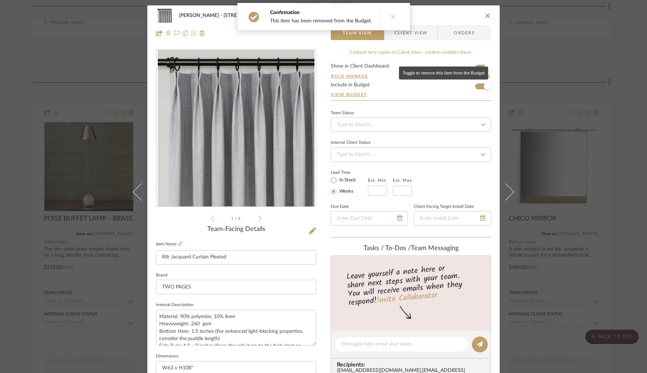
click at [479, 86] on span "button" at bounding box center [487, 86] width 16 height 16
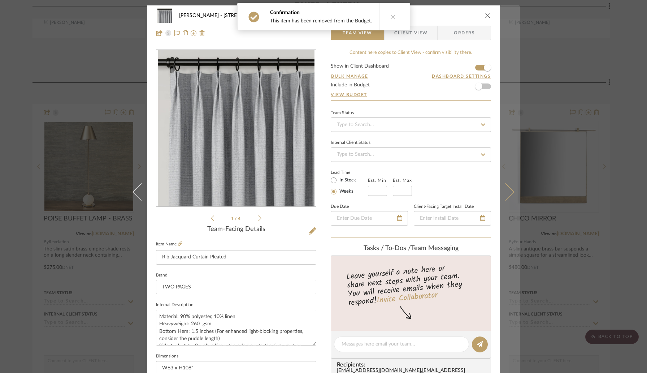
click at [503, 182] on button at bounding box center [510, 191] width 20 height 373
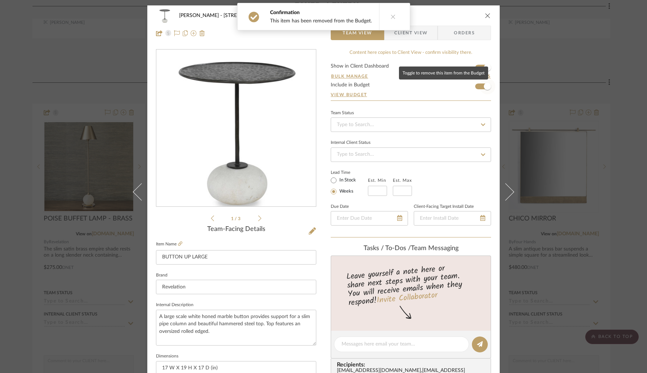
click at [479, 89] on span "button" at bounding box center [487, 86] width 16 height 16
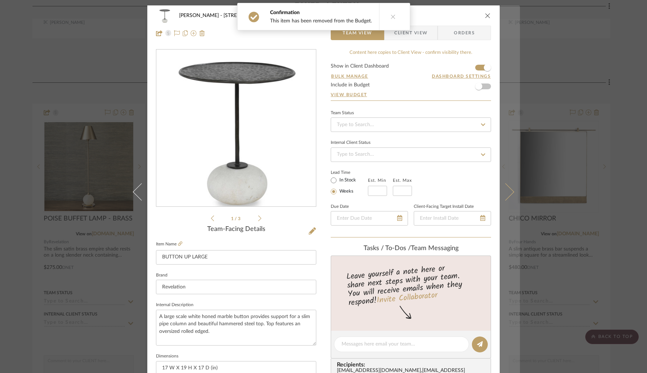
click at [504, 184] on button at bounding box center [510, 191] width 20 height 373
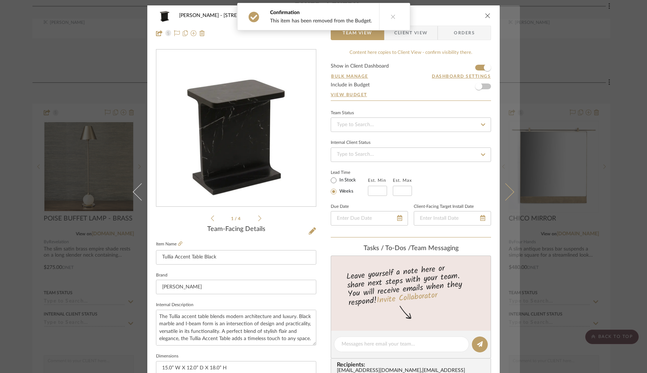
click at [501, 185] on icon at bounding box center [505, 191] width 17 height 17
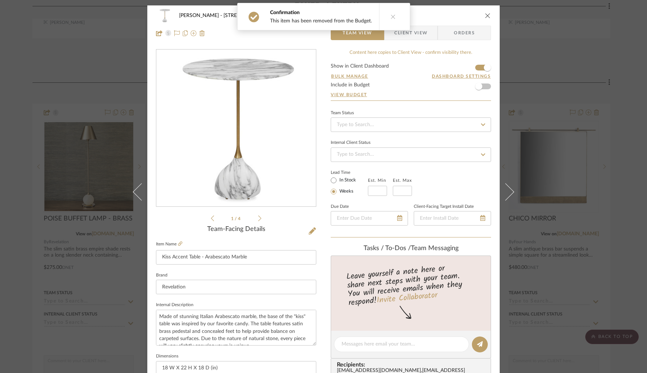
click at [501, 185] on icon at bounding box center [505, 191] width 17 height 17
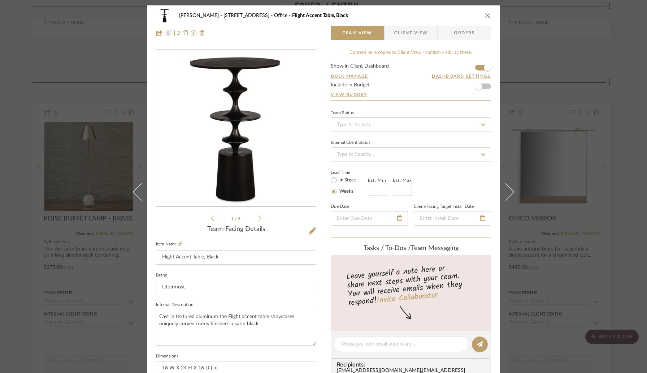
click at [501, 185] on icon at bounding box center [505, 191] width 17 height 17
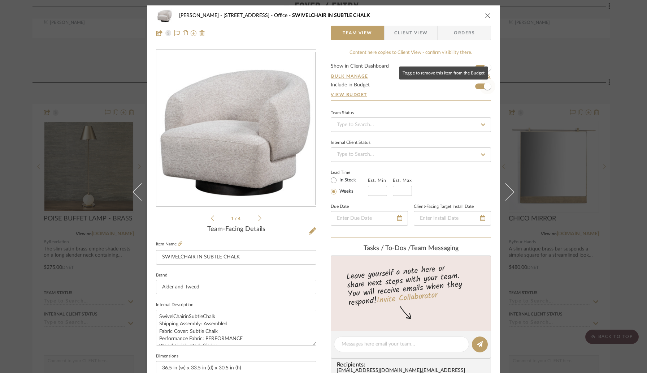
click at [479, 87] on span "button" at bounding box center [487, 86] width 16 height 16
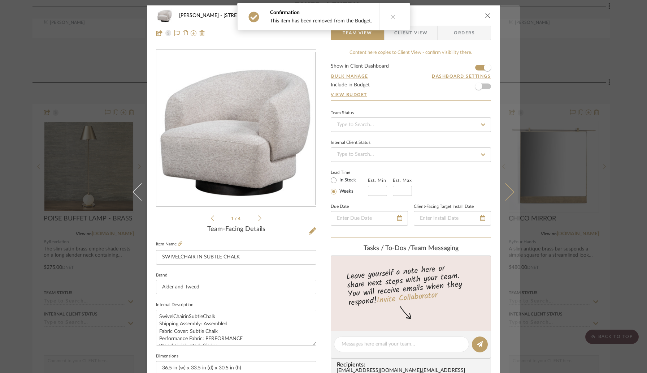
click at [506, 191] on icon at bounding box center [505, 191] width 17 height 17
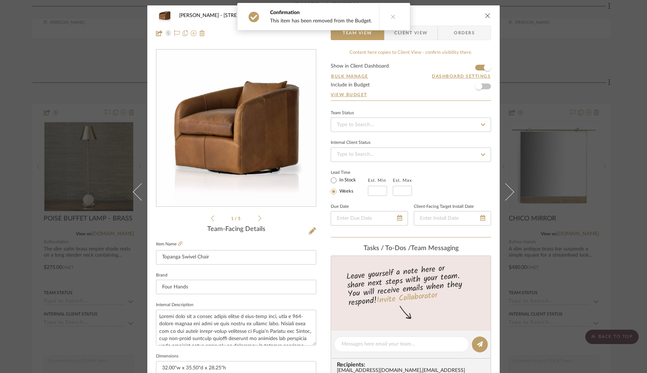
click at [506, 191] on icon at bounding box center [505, 191] width 17 height 17
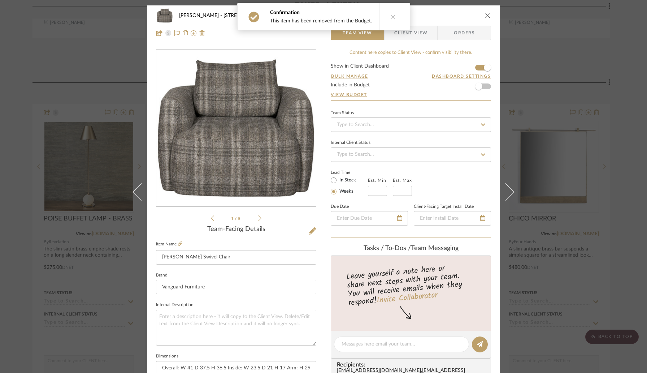
click at [506, 191] on icon at bounding box center [505, 191] width 17 height 17
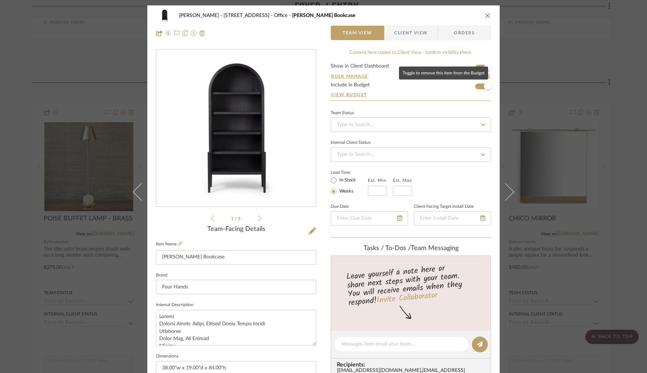
click at [479, 87] on span "button" at bounding box center [487, 86] width 16 height 16
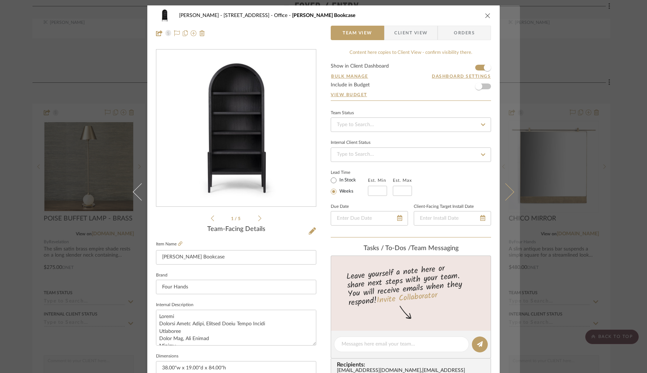
click at [510, 183] on button at bounding box center [510, 191] width 20 height 373
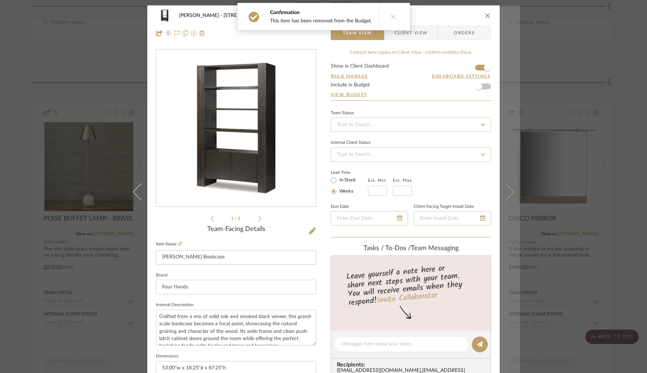
click at [500, 172] on button at bounding box center [510, 191] width 20 height 373
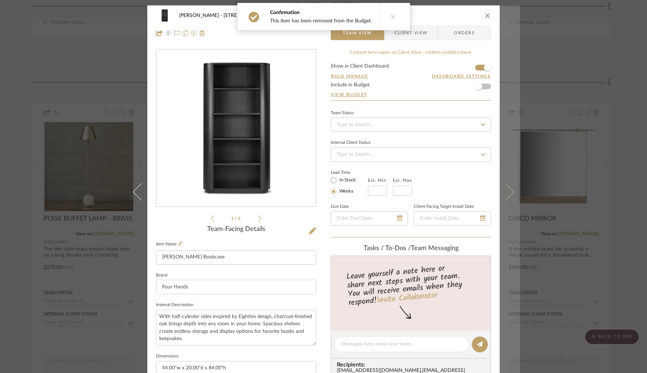
click at [500, 173] on button at bounding box center [510, 191] width 20 height 373
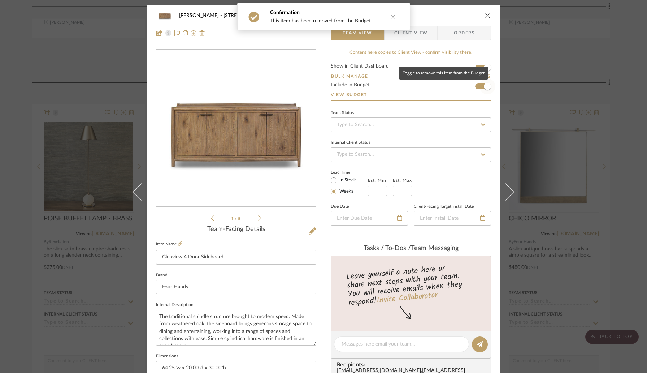
click at [480, 84] on span "button" at bounding box center [487, 86] width 16 height 16
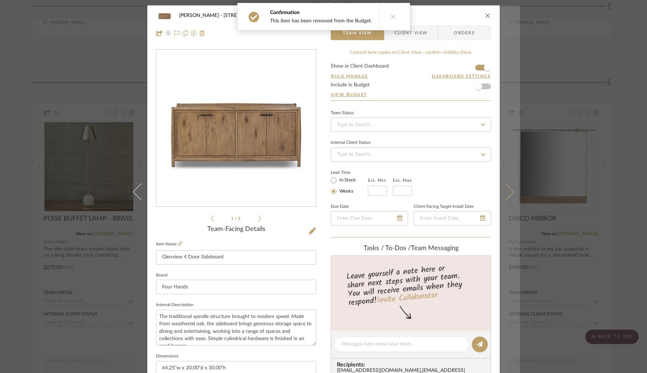
click at [506, 180] on button at bounding box center [510, 191] width 20 height 373
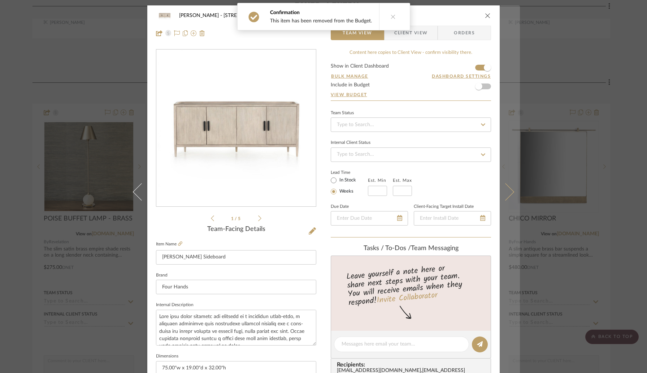
click at [506, 183] on button at bounding box center [510, 191] width 20 height 373
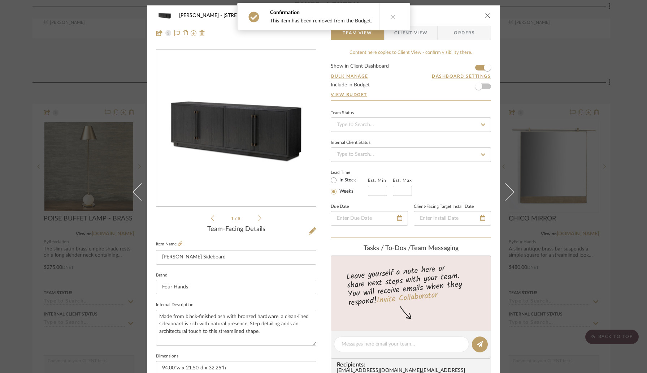
click at [506, 183] on button at bounding box center [510, 191] width 20 height 373
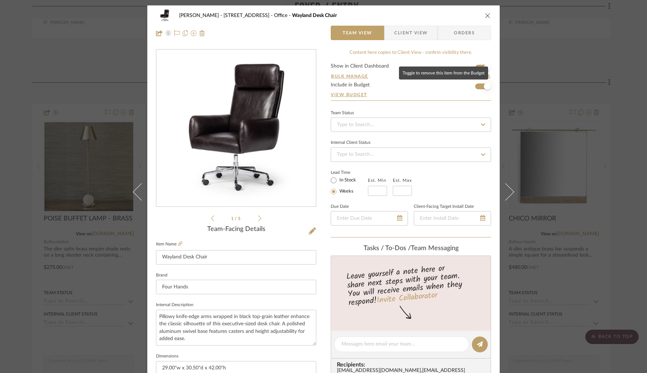
click at [484, 87] on span "button" at bounding box center [487, 86] width 7 height 7
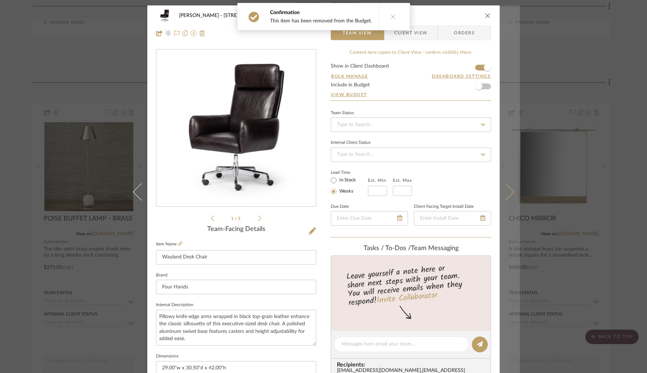
click at [503, 177] on button at bounding box center [510, 191] width 20 height 373
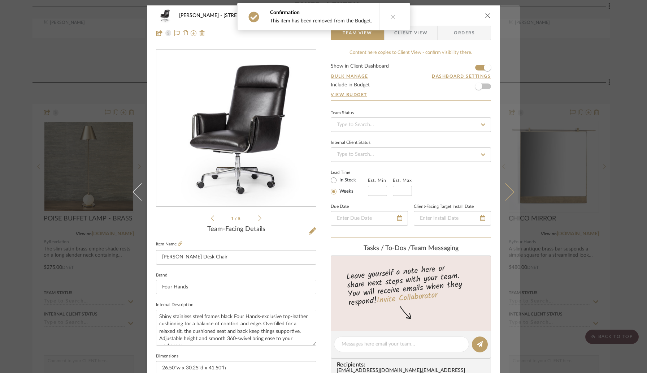
click at [501, 177] on button at bounding box center [510, 191] width 20 height 373
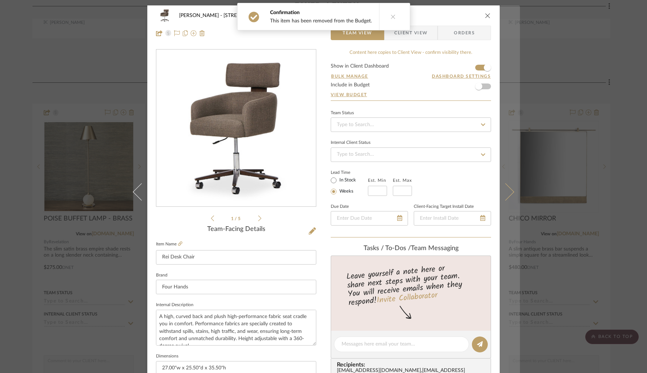
click at [501, 178] on button at bounding box center [510, 191] width 20 height 373
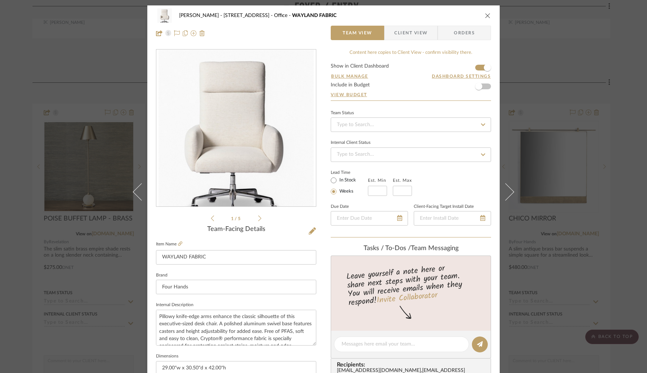
click at [501, 178] on button at bounding box center [510, 191] width 20 height 373
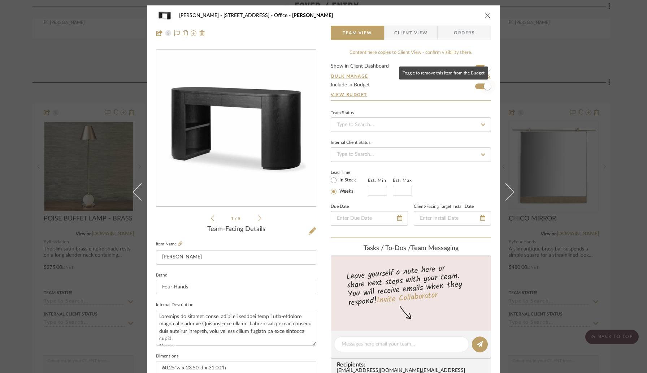
click at [480, 85] on span "button" at bounding box center [487, 86] width 16 height 16
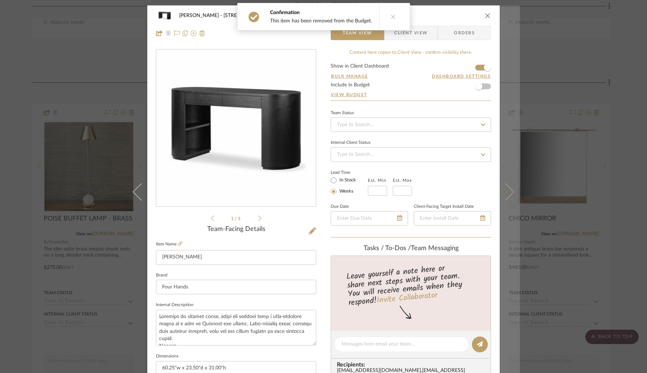
click at [504, 183] on button at bounding box center [510, 191] width 20 height 373
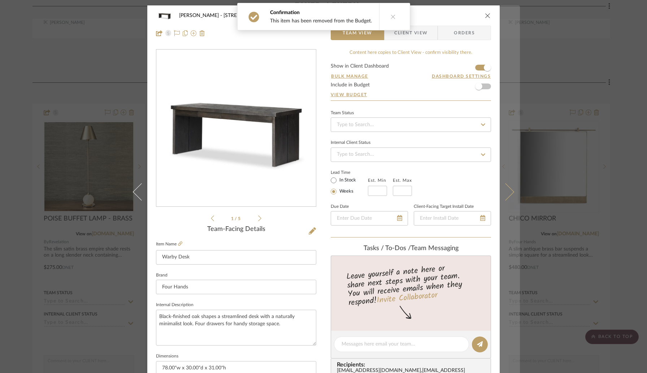
click at [504, 178] on button at bounding box center [510, 191] width 20 height 373
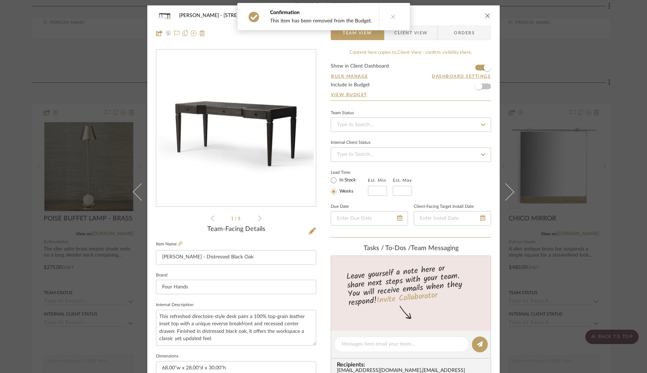
click at [504, 178] on button at bounding box center [510, 191] width 20 height 373
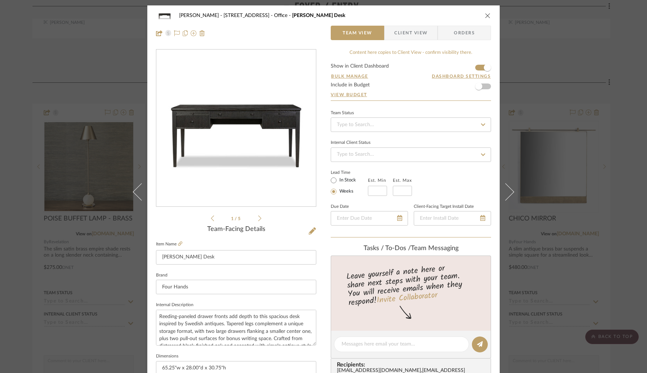
click at [504, 178] on button at bounding box center [510, 191] width 20 height 373
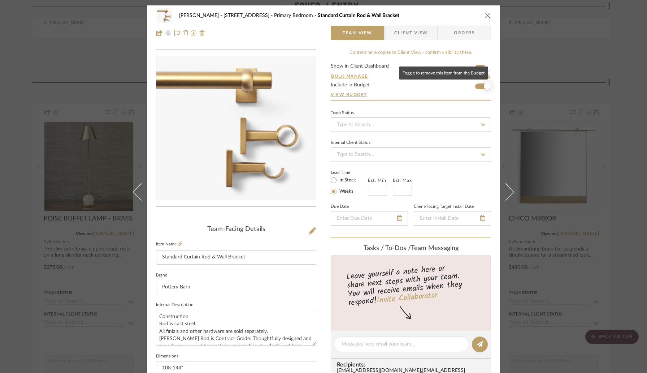
click at [479, 89] on span "button" at bounding box center [487, 86] width 16 height 16
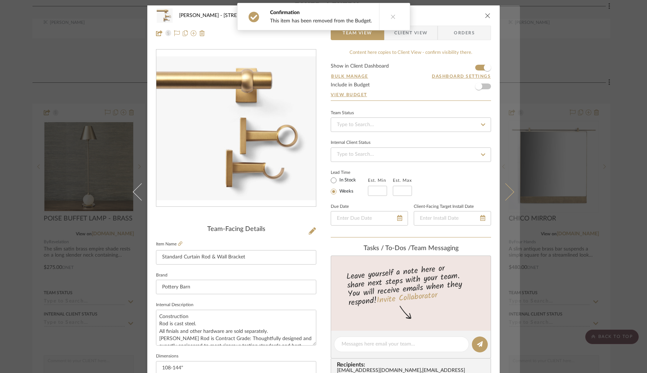
click at [505, 175] on button at bounding box center [510, 191] width 20 height 373
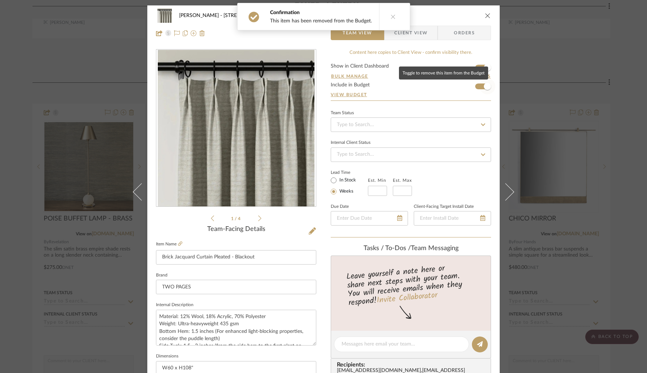
click at [482, 89] on span "button" at bounding box center [487, 86] width 16 height 16
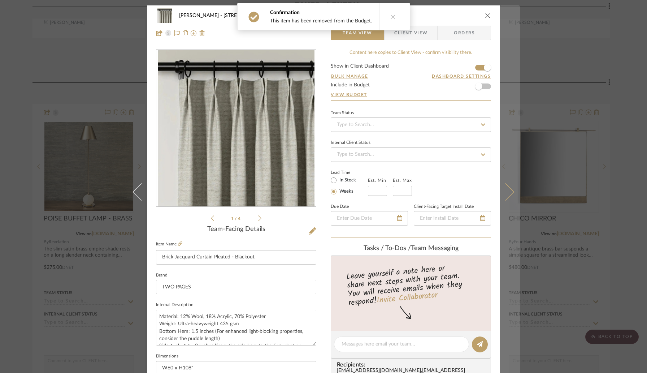
click at [504, 186] on icon at bounding box center [505, 191] width 17 height 17
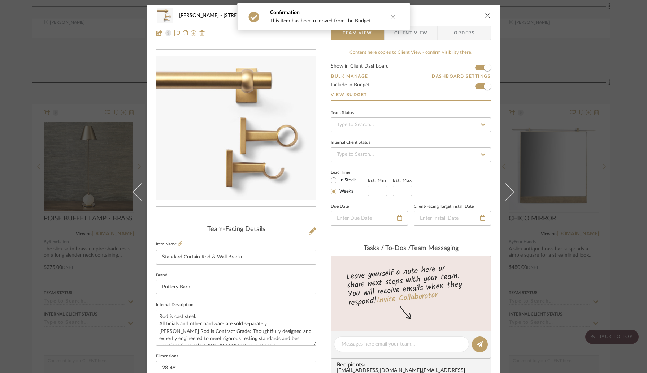
click at [504, 186] on icon at bounding box center [505, 191] width 17 height 17
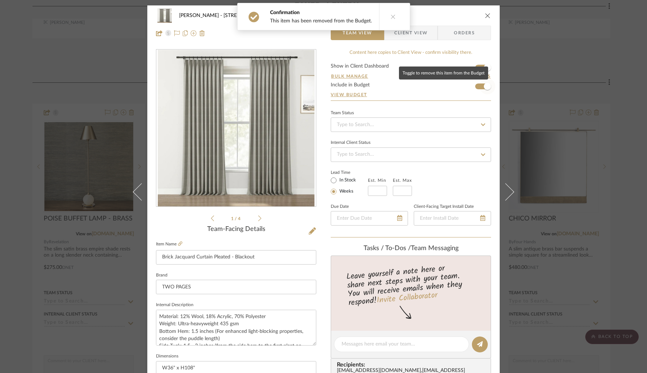
click at [484, 86] on span "button" at bounding box center [487, 86] width 7 height 7
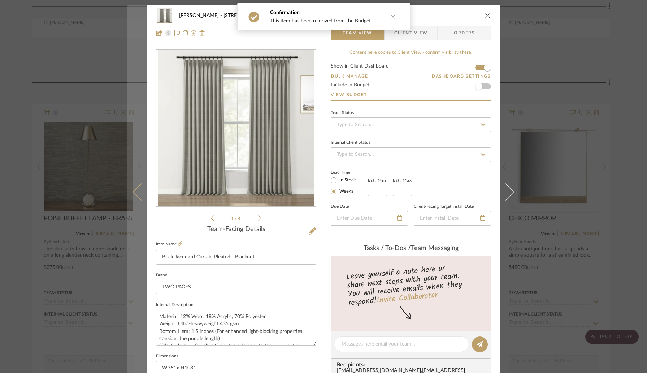
click at [140, 195] on icon at bounding box center [141, 191] width 17 height 17
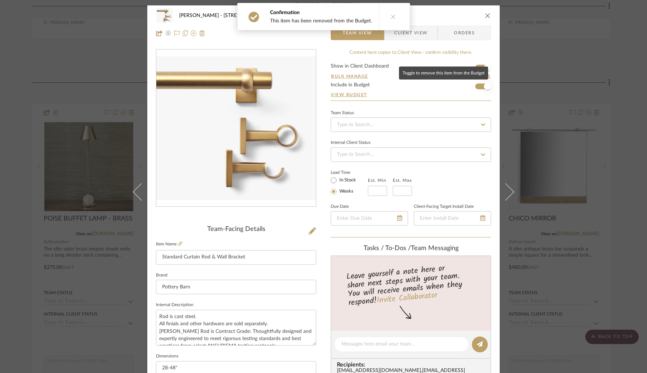
click at [482, 90] on span "button" at bounding box center [487, 86] width 16 height 16
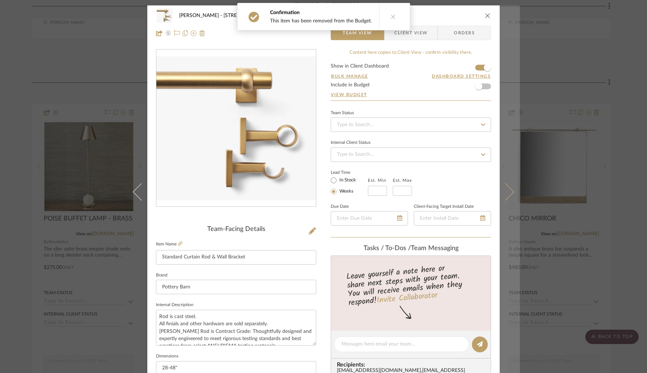
click at [500, 194] on icon at bounding box center [505, 191] width 17 height 17
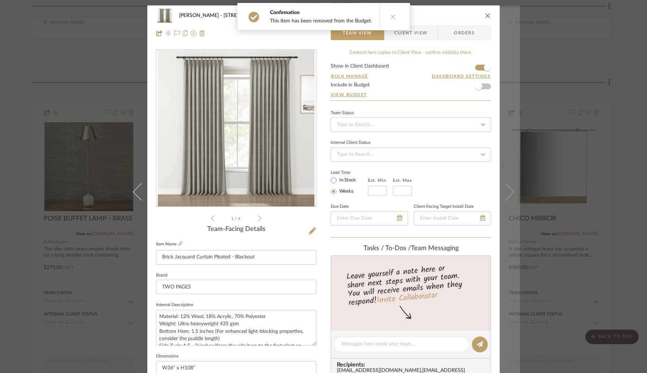
click at [505, 193] on icon at bounding box center [505, 191] width 17 height 17
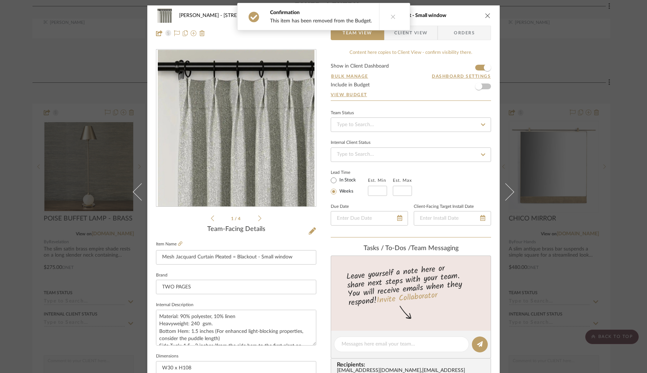
click at [505, 193] on icon at bounding box center [505, 191] width 17 height 17
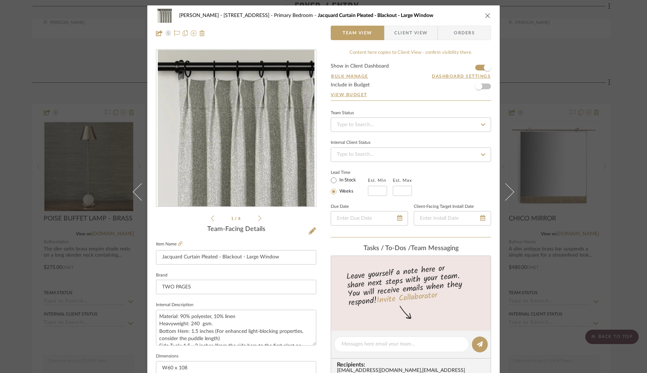
click at [505, 193] on icon at bounding box center [505, 191] width 17 height 17
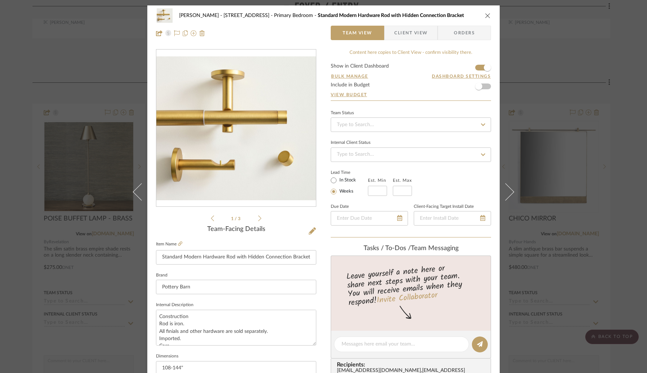
click at [505, 193] on icon at bounding box center [505, 191] width 17 height 17
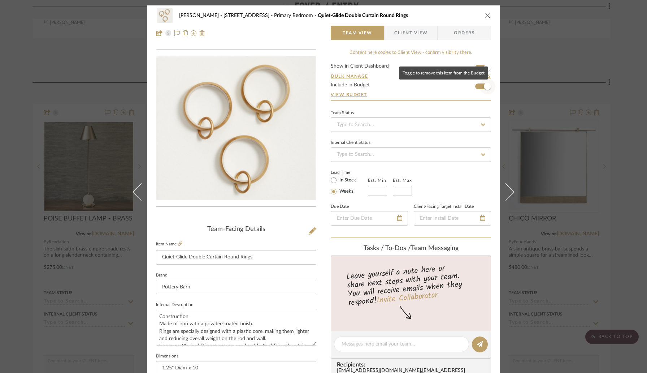
click at [486, 87] on span "button" at bounding box center [487, 86] width 7 height 7
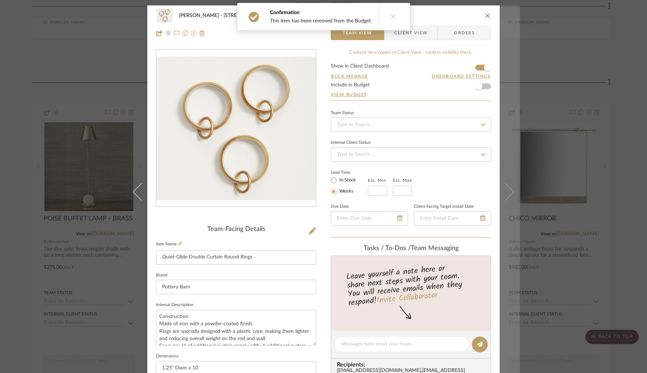
click at [501, 188] on icon at bounding box center [505, 191] width 17 height 17
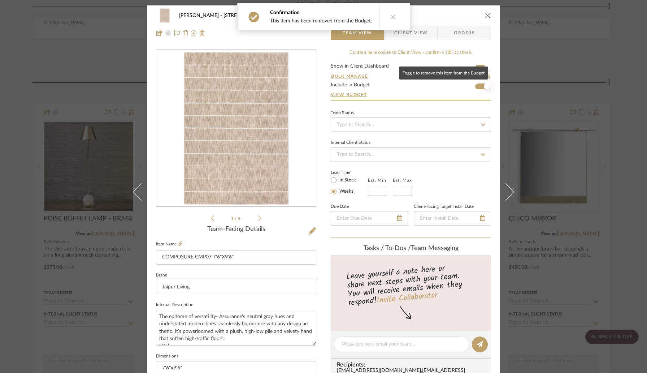
click at [485, 86] on span "button" at bounding box center [487, 86] width 7 height 7
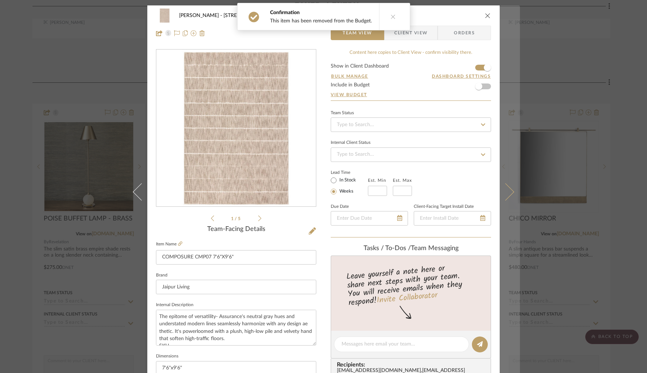
click at [506, 190] on icon at bounding box center [505, 191] width 17 height 17
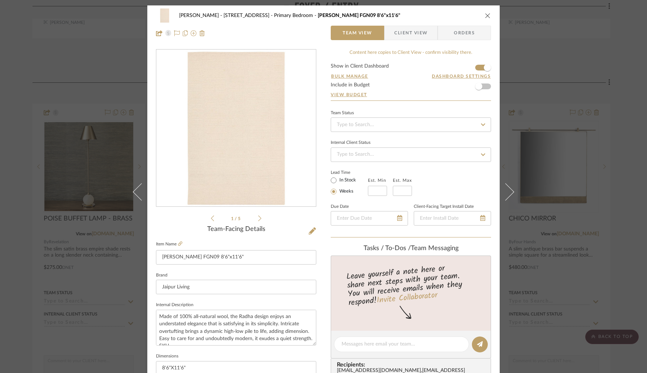
click at [506, 190] on icon at bounding box center [505, 191] width 17 height 17
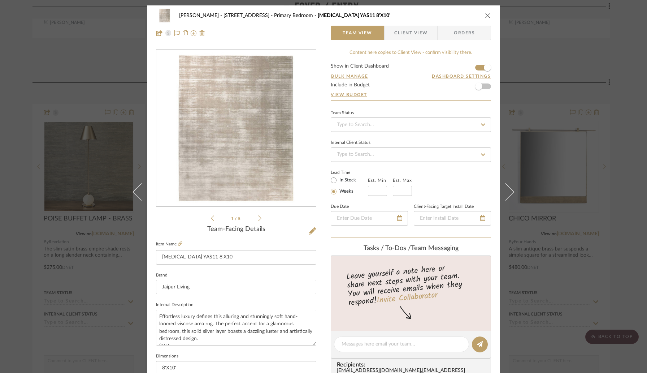
click at [506, 190] on icon at bounding box center [505, 191] width 17 height 17
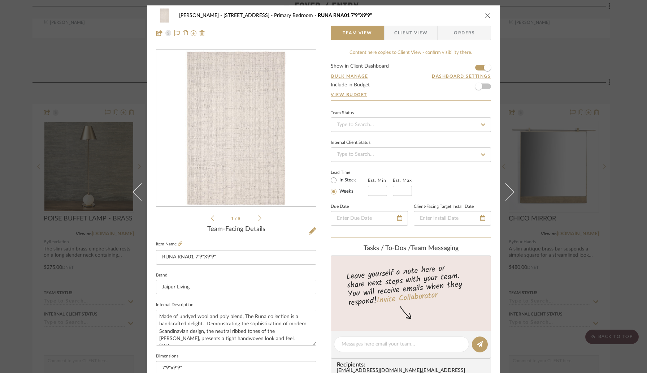
click at [506, 190] on icon at bounding box center [505, 191] width 17 height 17
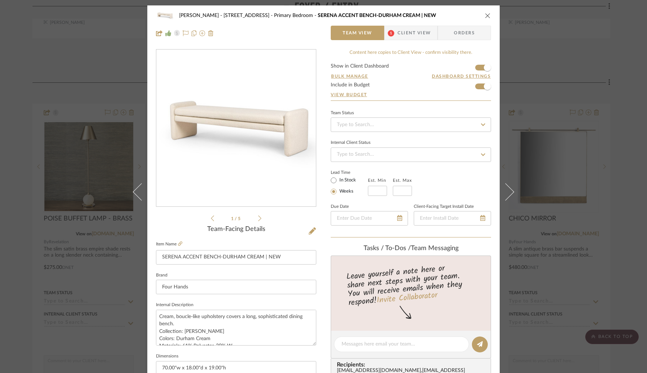
click at [413, 36] on span "Client View" at bounding box center [414, 33] width 33 height 14
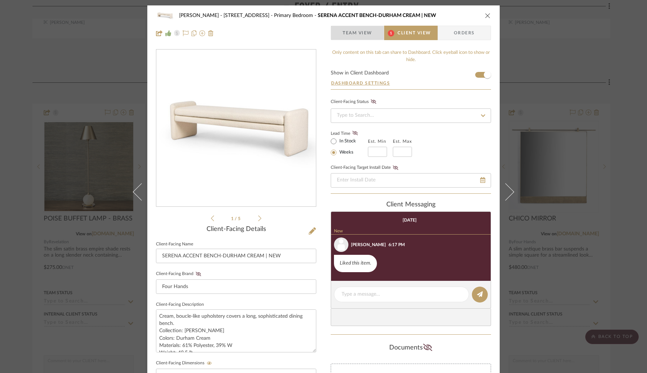
click at [358, 31] on span "Team View" at bounding box center [358, 33] width 30 height 14
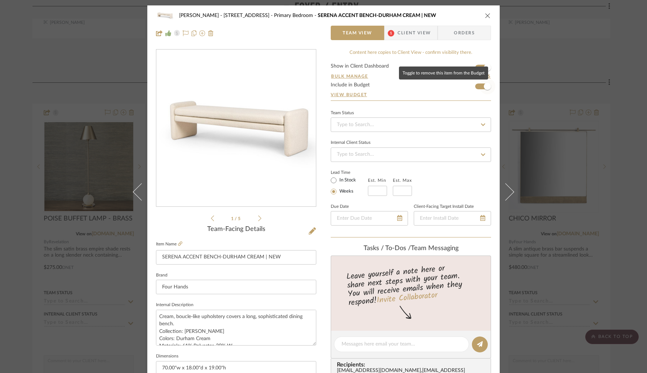
click at [484, 87] on span "button" at bounding box center [487, 86] width 7 height 7
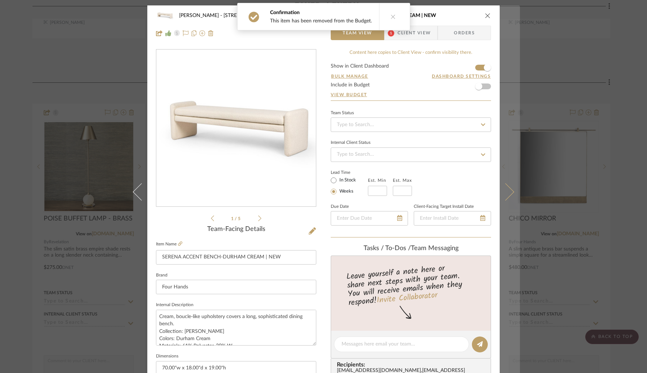
click at [504, 194] on icon at bounding box center [505, 191] width 17 height 17
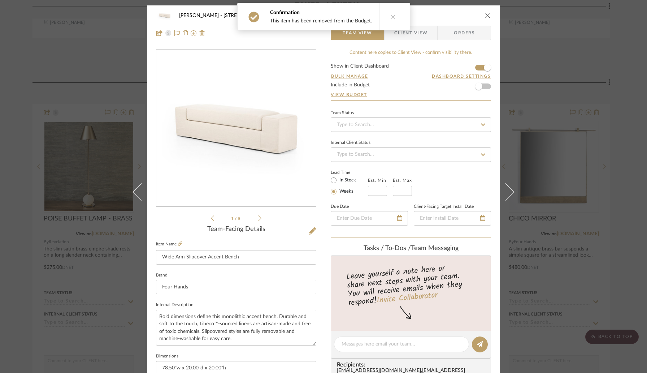
click at [504, 194] on icon at bounding box center [505, 191] width 17 height 17
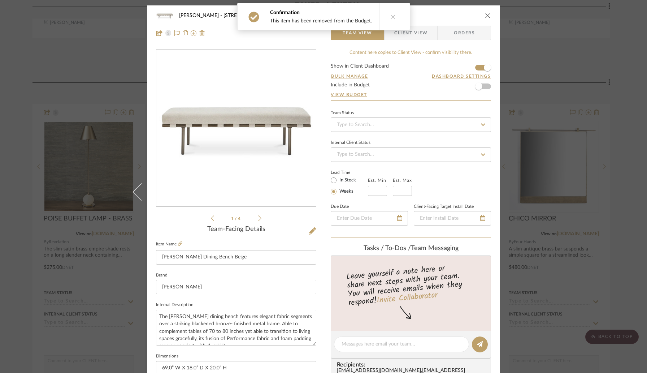
click at [504, 194] on mat-dialog-content "Lori Jacobs - 181 Chedworth Row Primary Bedroom Carson Dining Bench Beige Team …" at bounding box center [323, 338] width 393 height 667
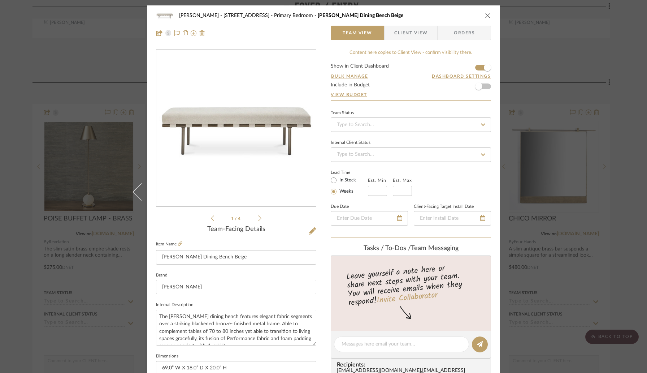
click at [486, 15] on icon "close" at bounding box center [488, 16] width 6 height 6
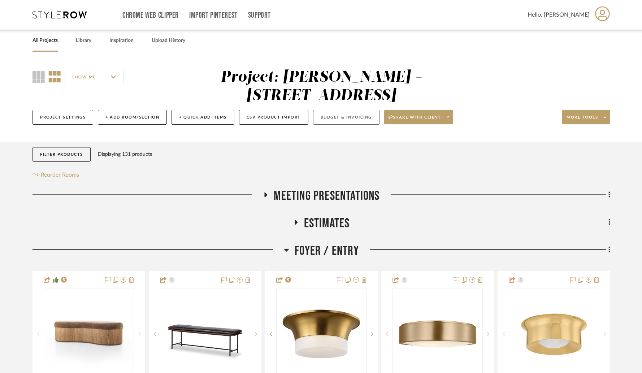
click at [335, 110] on button "Budget & Invoicing" at bounding box center [346, 117] width 66 height 15
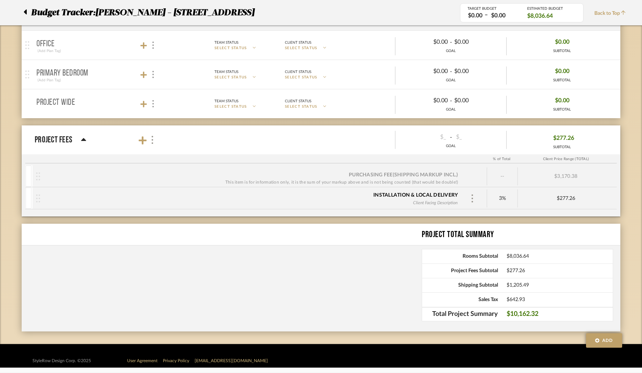
scroll to position [550, 0]
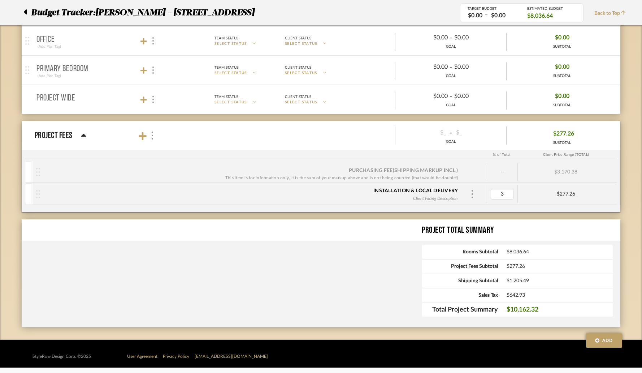
type input "0"
click at [491, 209] on div "Purchasing Fee (Shipping markup incl.) This item is for information only, it is…" at bounding box center [321, 186] width 599 height 51
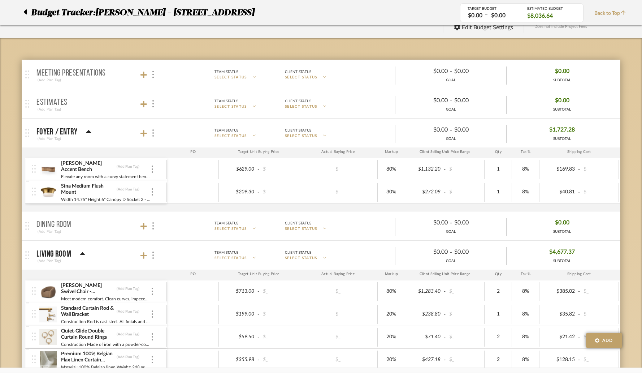
scroll to position [0, 0]
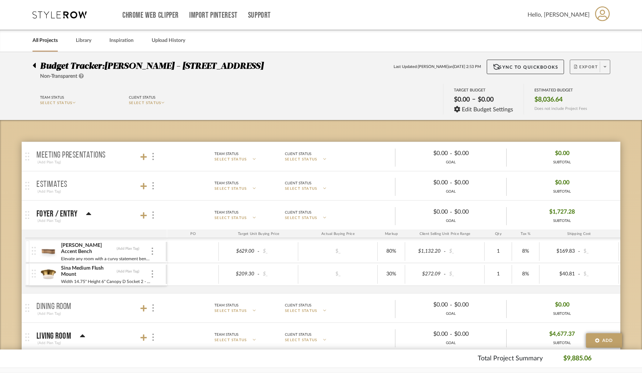
click at [584, 66] on span "Export" at bounding box center [586, 69] width 24 height 11
click at [585, 85] on span "Export PDF" at bounding box center [603, 87] width 54 height 6
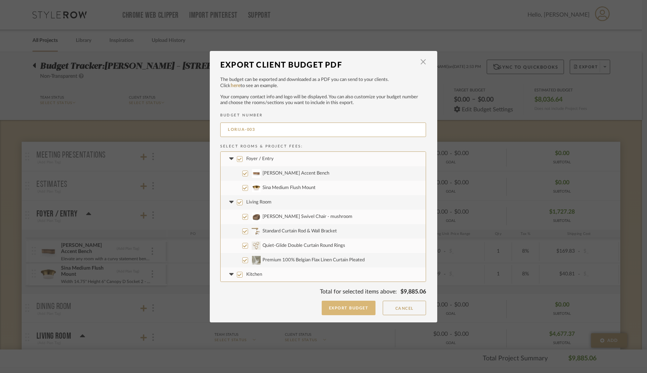
click at [345, 304] on button "Export Budget" at bounding box center [349, 307] width 54 height 14
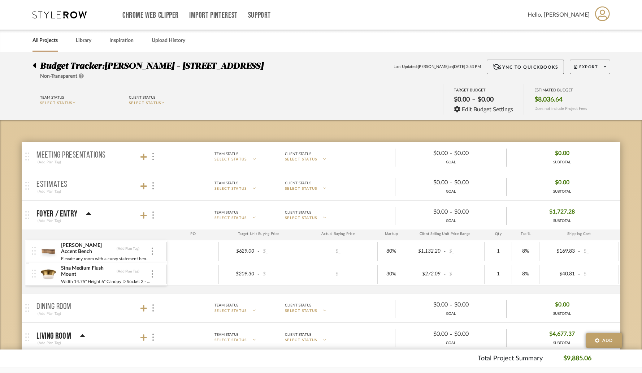
click at [35, 66] on div at bounding box center [36, 64] width 8 height 9
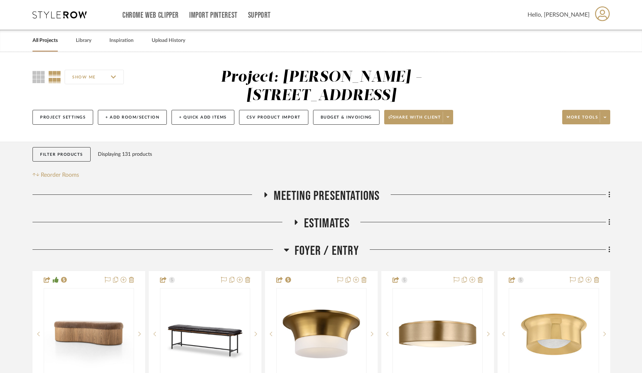
click at [298, 220] on icon at bounding box center [295, 222] width 9 height 5
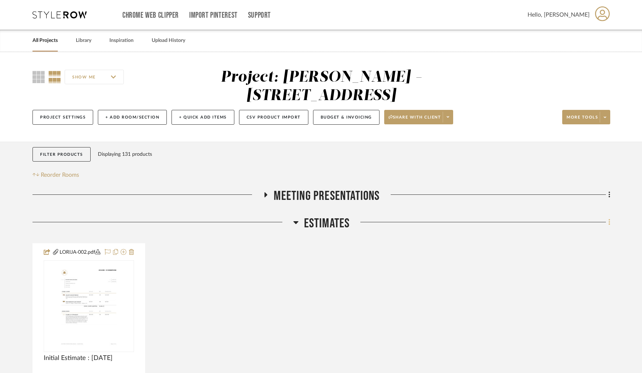
click at [609, 218] on icon at bounding box center [609, 222] width 2 height 8
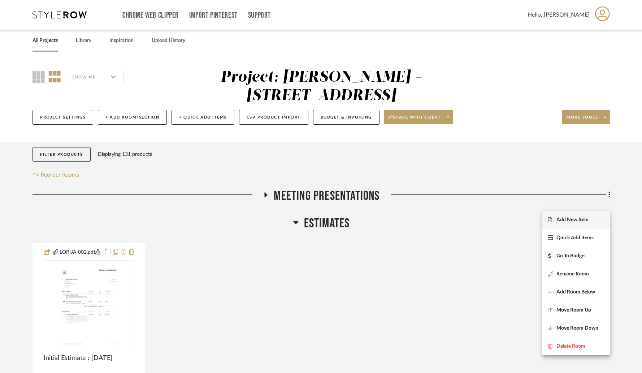
click at [570, 217] on span "Add New Item" at bounding box center [572, 220] width 32 height 6
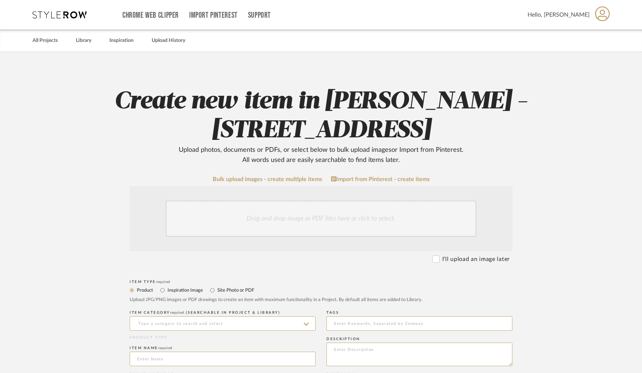
click at [236, 219] on div "Drag and drop image or PDF files here or click to select." at bounding box center [321, 218] width 310 height 36
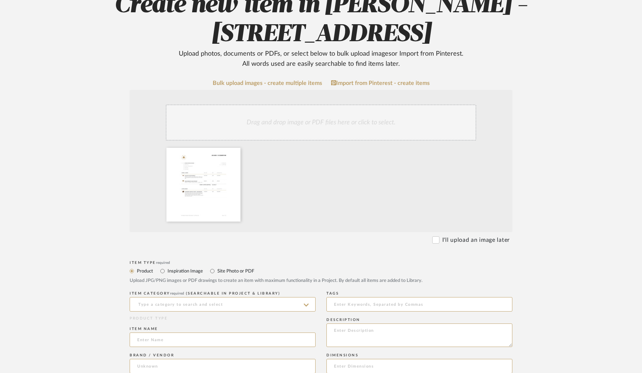
scroll to position [104, 0]
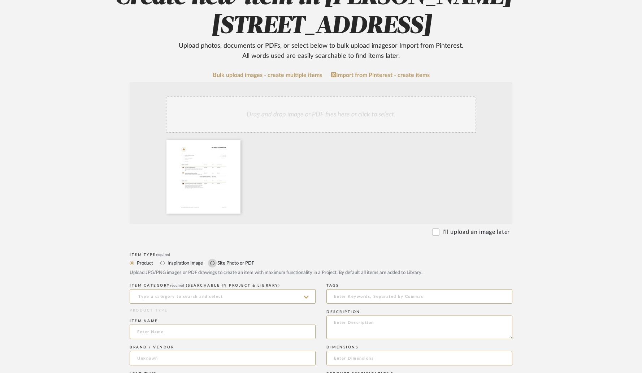
click at [212, 265] on input "Site Photo or PDF" at bounding box center [212, 263] width 9 height 9
radio input "true"
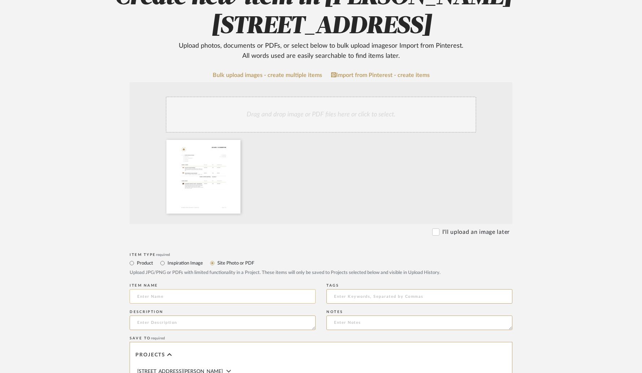
click at [173, 297] on input at bounding box center [223, 296] width 186 height 14
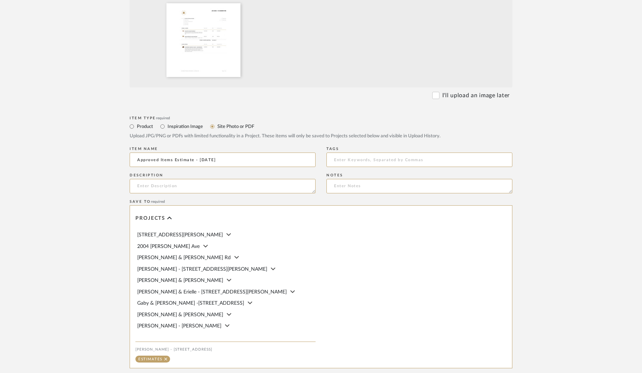
scroll to position [325, 0]
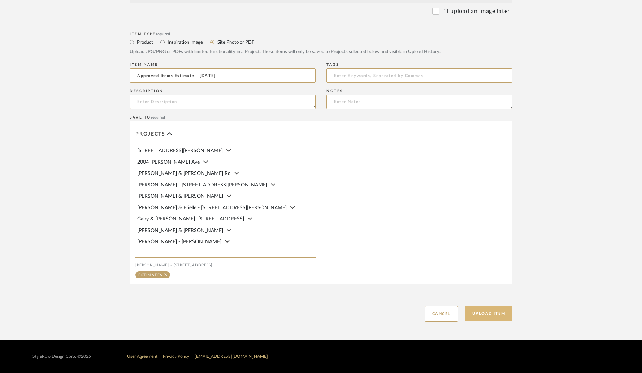
type input "Approved Items Estimate - 09.02.2025"
click at [486, 314] on button "Upload Item" at bounding box center [489, 313] width 48 height 15
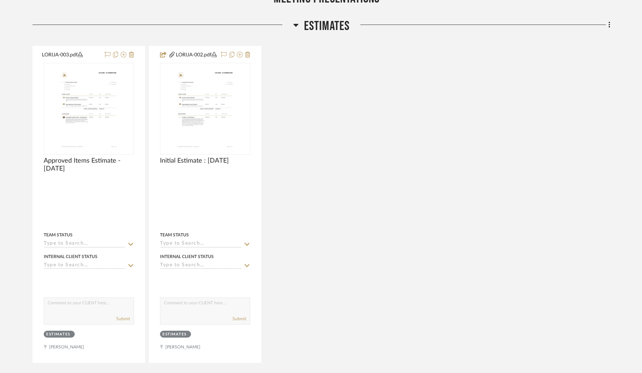
scroll to position [197, 0]
